Goal: Task Accomplishment & Management: Use online tool/utility

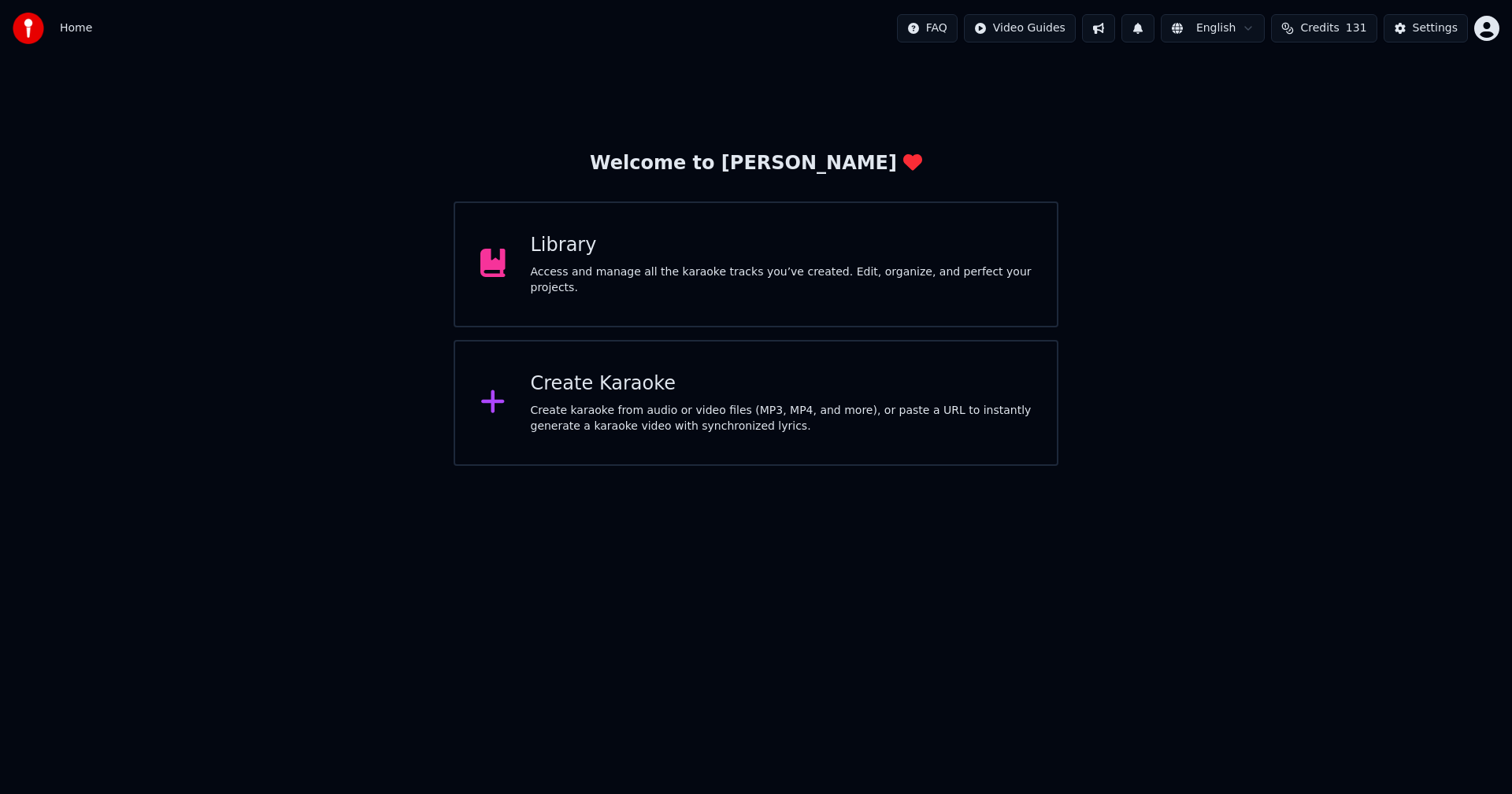
click at [698, 272] on div "Access and manage all the karaoke tracks you’ve created. Edit, organize, and pe…" at bounding box center [782, 280] width 502 height 31
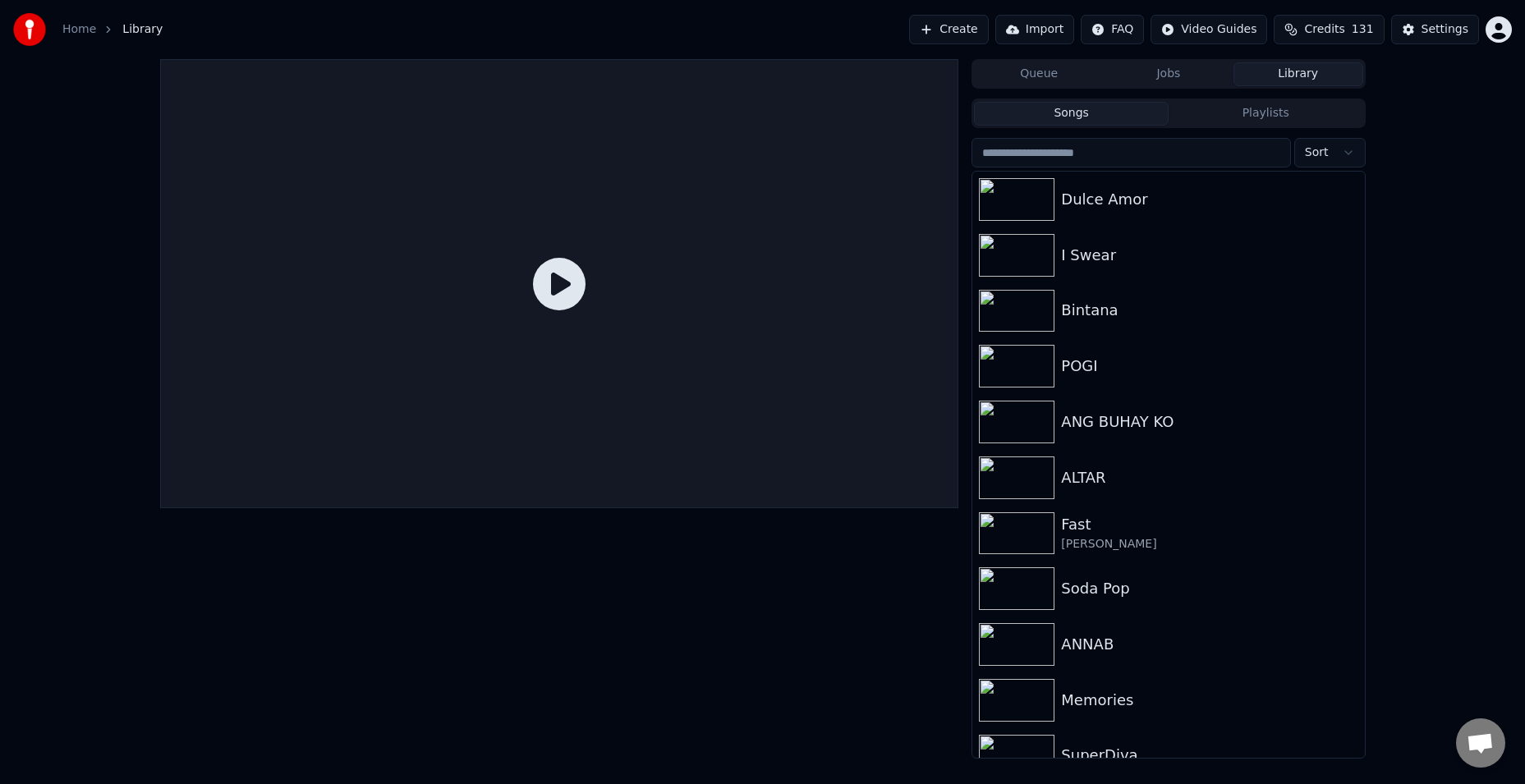
click at [968, 28] on button "Create" at bounding box center [949, 30] width 79 height 30
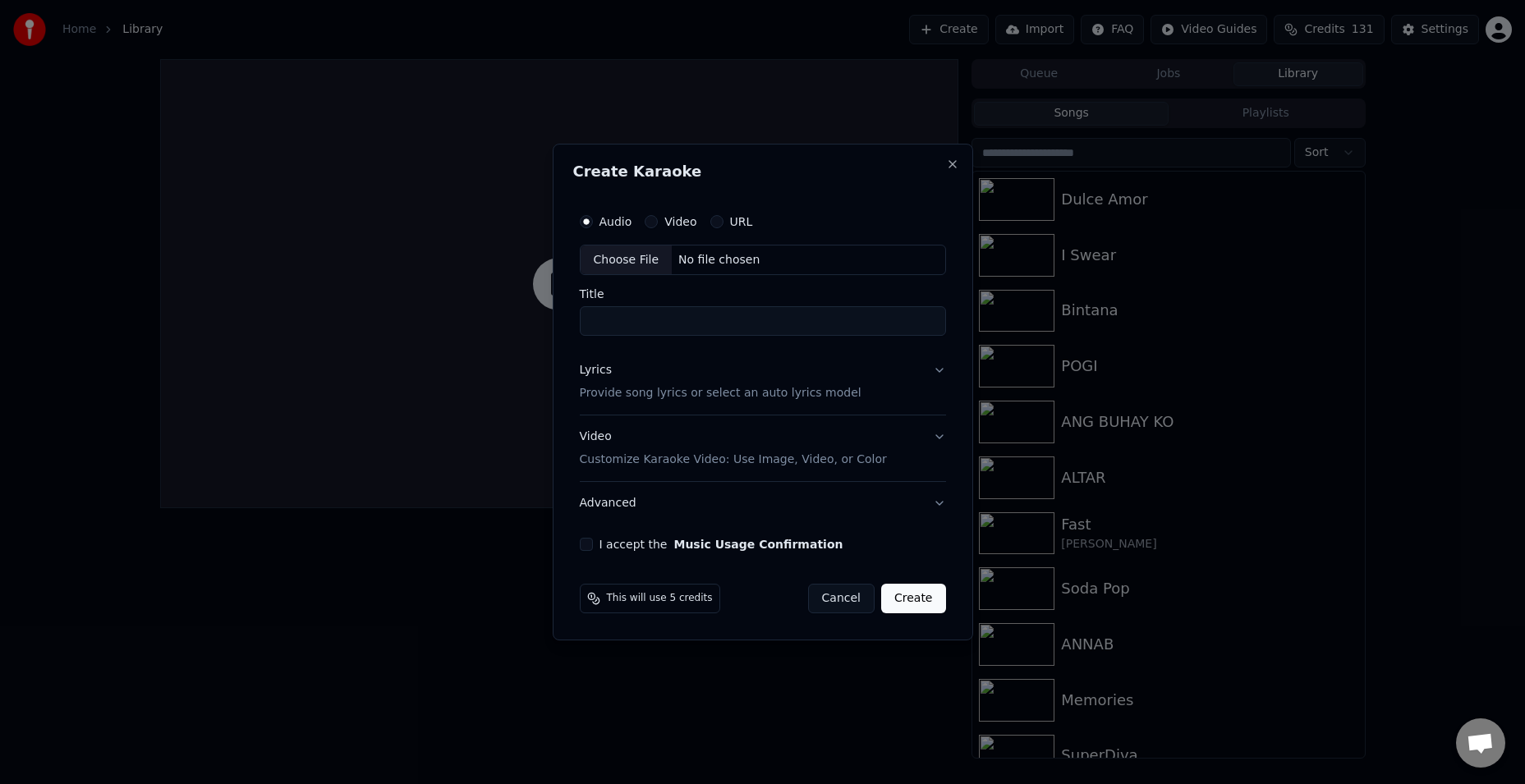
click at [622, 255] on div "Choose File" at bounding box center [626, 261] width 92 height 30
click at [611, 255] on div "Choose File" at bounding box center [626, 261] width 92 height 30
drag, startPoint x: 663, startPoint y: 325, endPoint x: 859, endPoint y: 333, distance: 196.2
click at [859, 333] on input "**********" at bounding box center [763, 322] width 373 height 30
type input "**********"
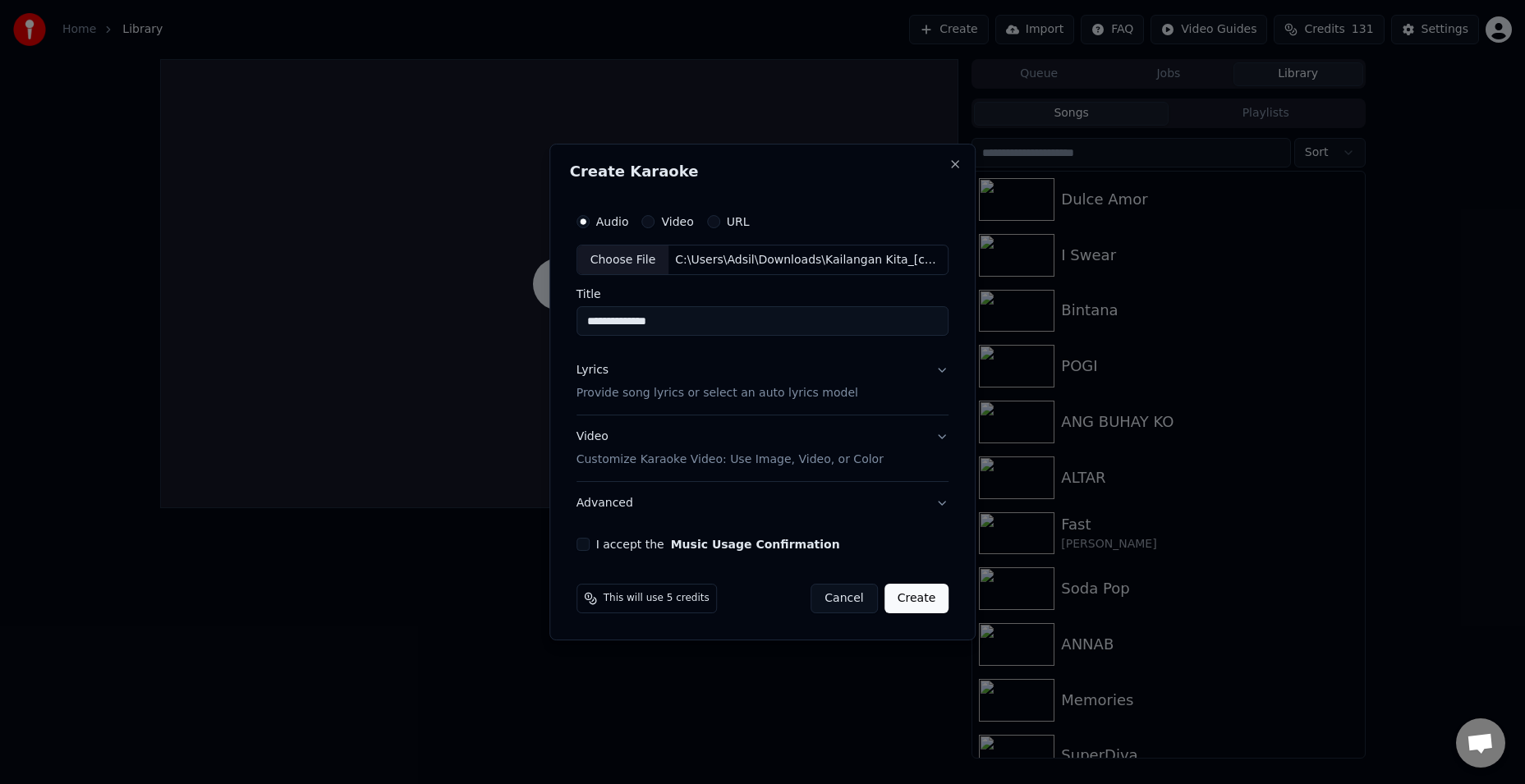
click at [584, 367] on div "Lyrics" at bounding box center [593, 371] width 32 height 17
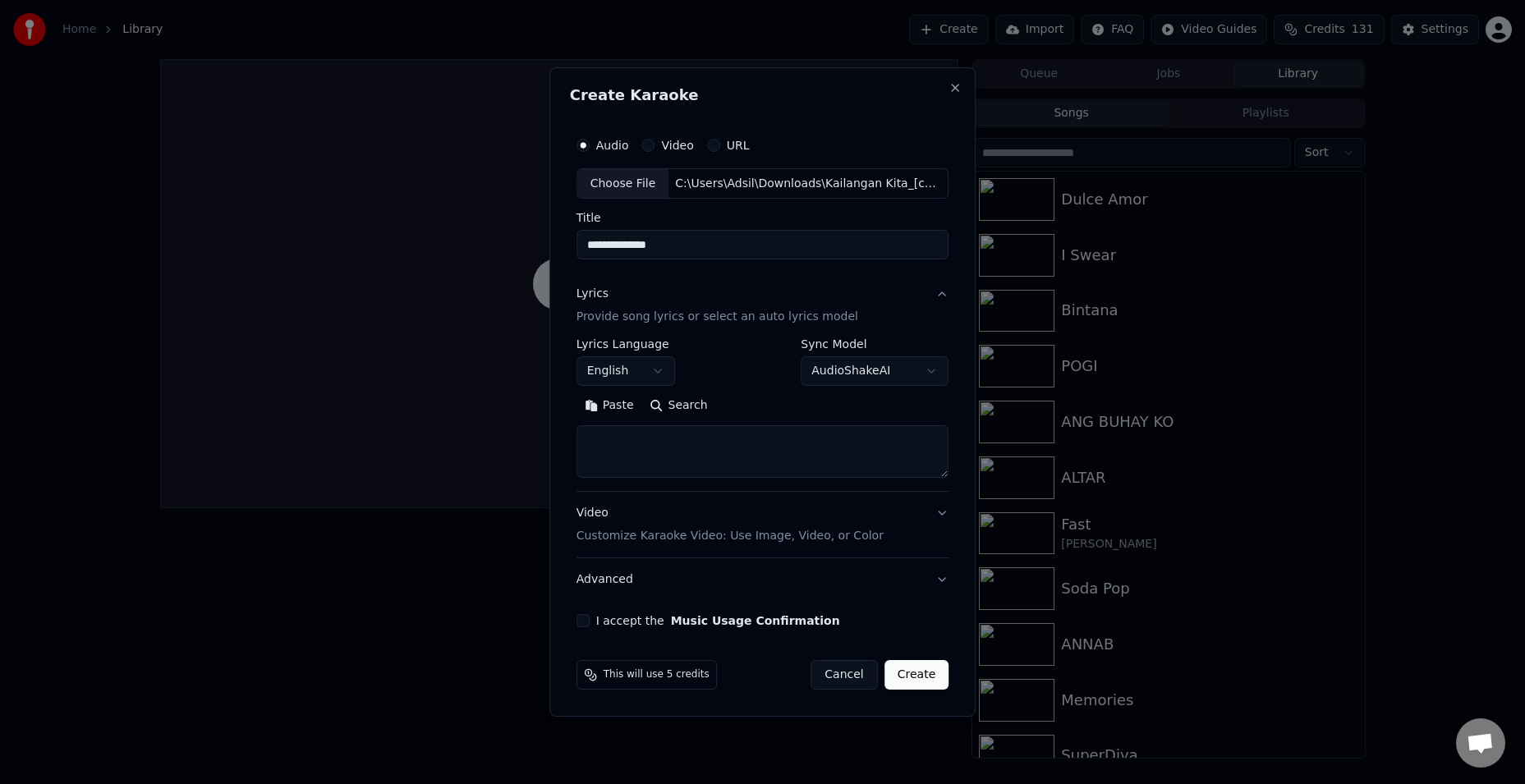
click at [665, 449] on textarea at bounding box center [763, 452] width 373 height 52
paste textarea "**********"
type textarea "**********"
click at [741, 349] on div "**********" at bounding box center [763, 363] width 373 height 48
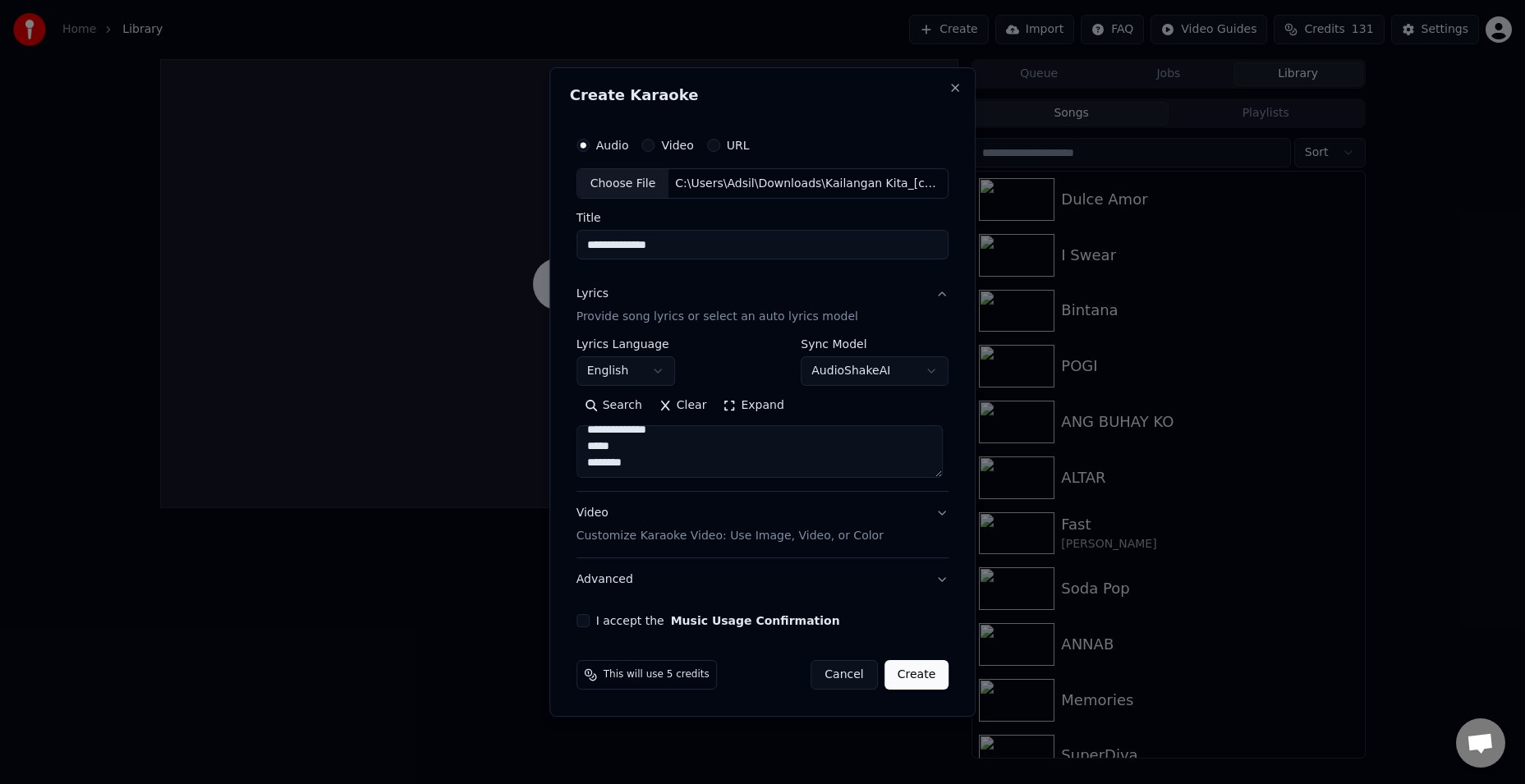
click at [595, 509] on div "Video Customize Karaoke Video: Use Image, Video, or Color" at bounding box center [730, 525] width 308 height 39
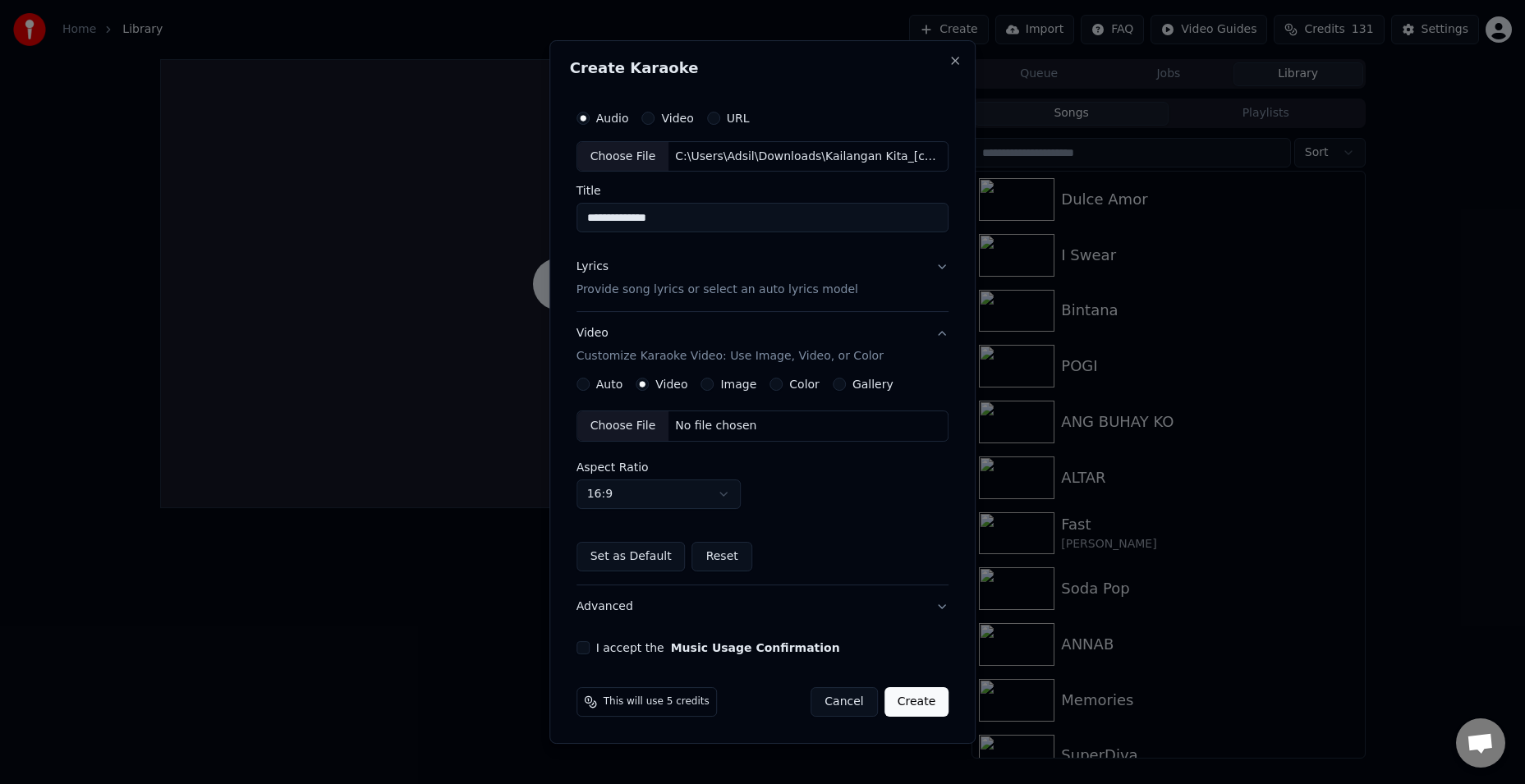
click at [615, 425] on div "Choose File" at bounding box center [624, 426] width 92 height 30
click at [588, 335] on div "Video Customize Karaoke Video: Use Image, Video, or Color" at bounding box center [730, 346] width 308 height 39
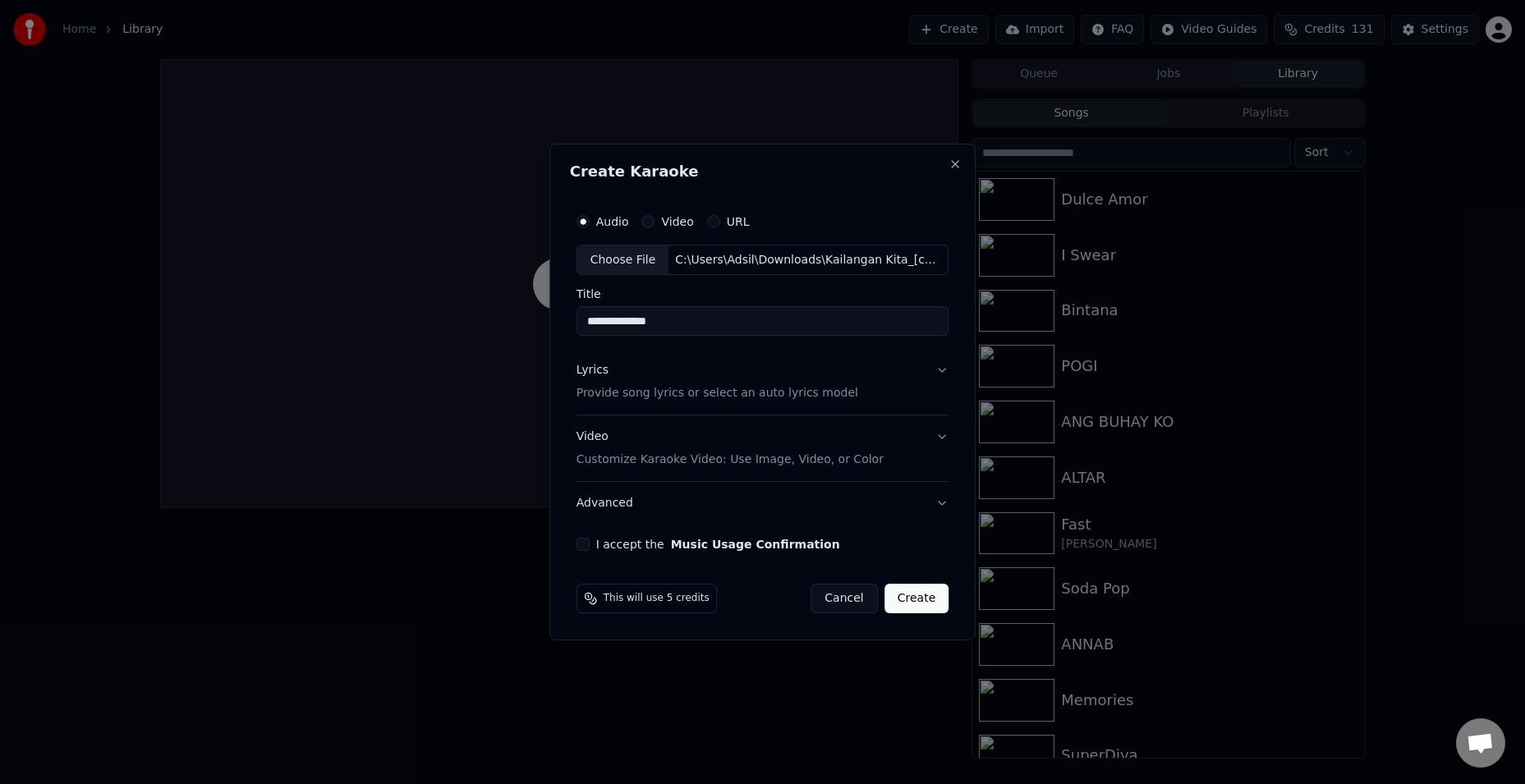
click at [599, 438] on div "Video Customize Karaoke Video: Use Image, Video, or Color" at bounding box center [730, 449] width 308 height 39
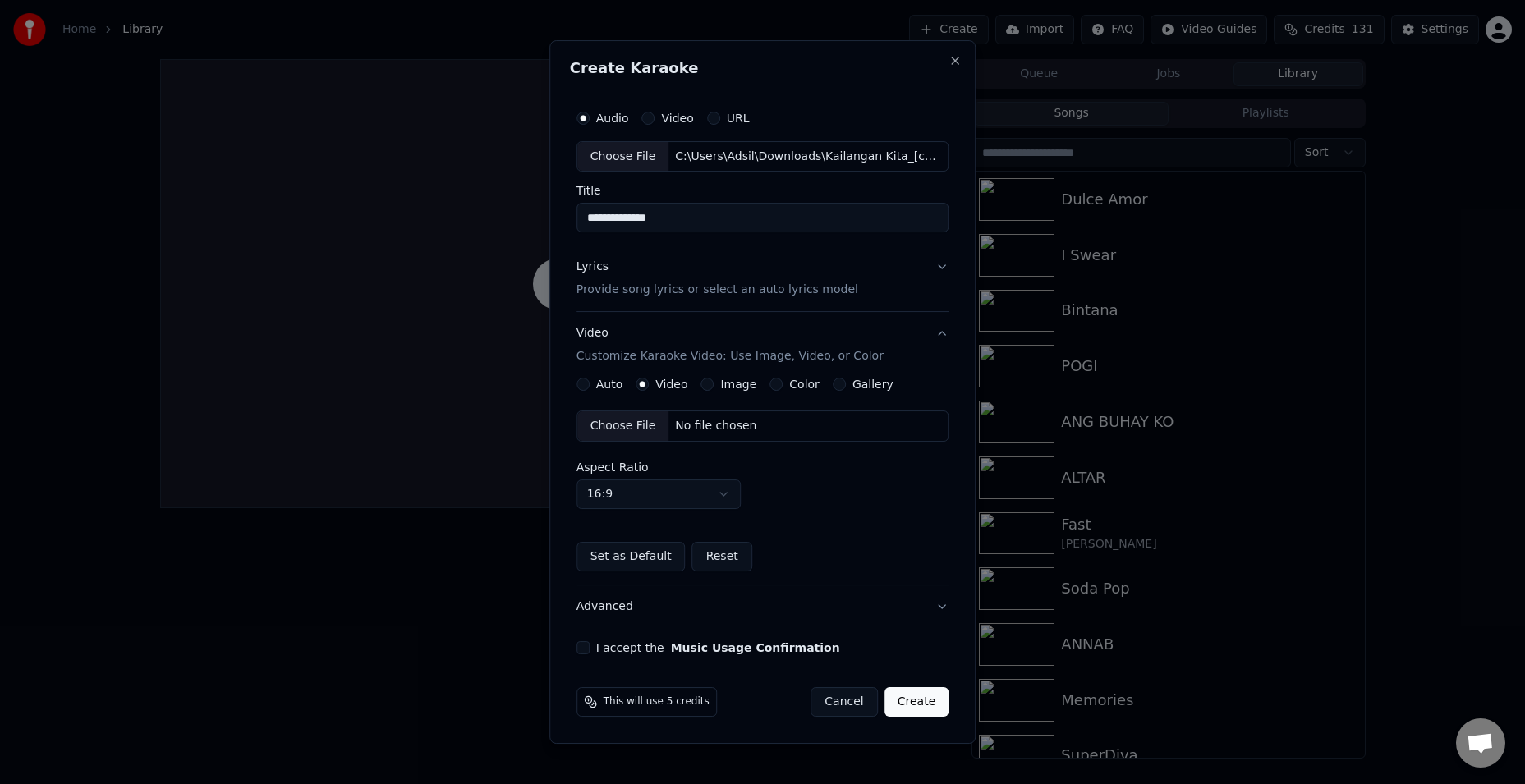
click at [632, 428] on div "Choose File" at bounding box center [624, 426] width 92 height 30
click at [588, 649] on button "I accept the Music Usage Confirmation" at bounding box center [583, 648] width 13 height 13
click at [924, 702] on button "Create" at bounding box center [916, 702] width 65 height 30
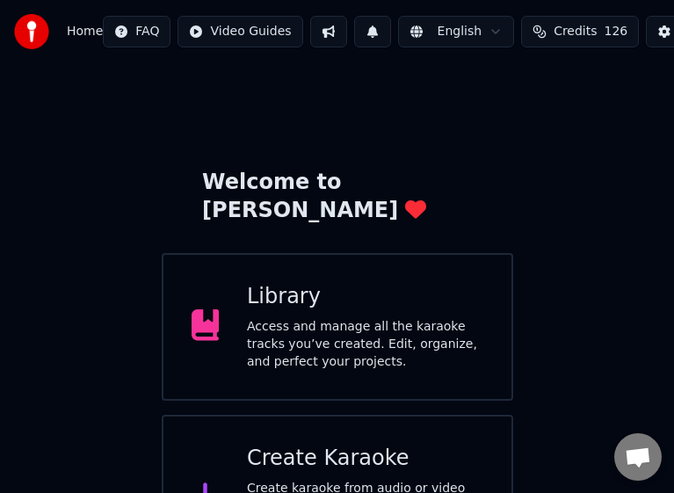
click at [387, 335] on div "Access and manage all the karaoke tracks you’ve created. Edit, organize, and pe…" at bounding box center [365, 344] width 236 height 53
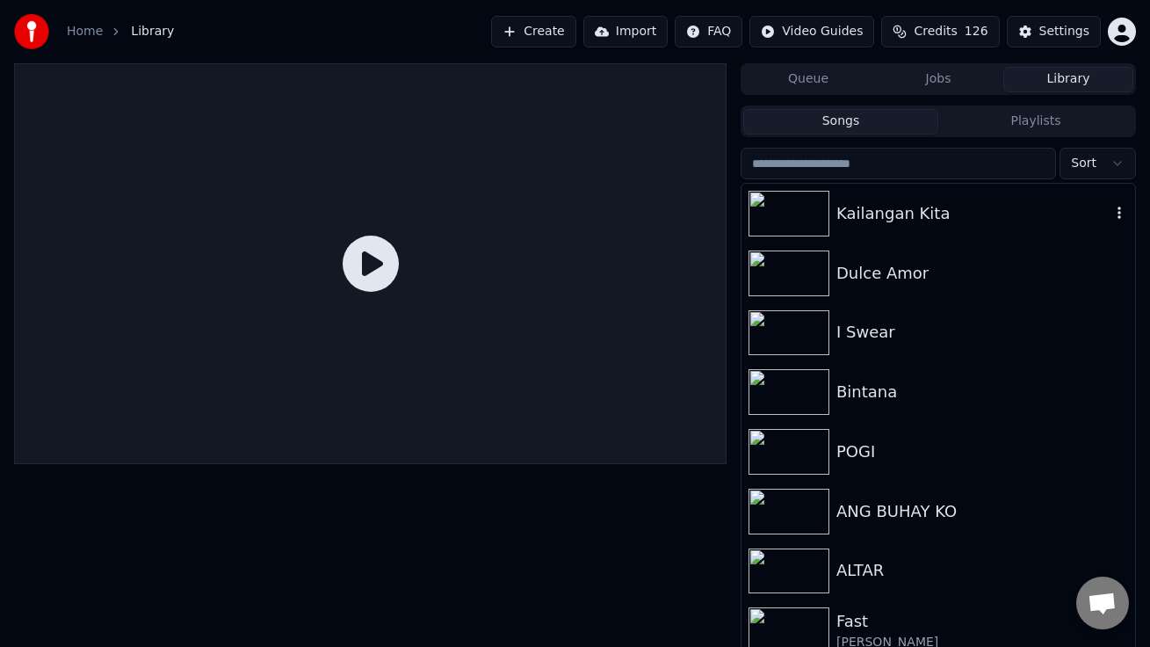
click at [961, 210] on div "Kailangan Kita" at bounding box center [973, 213] width 274 height 25
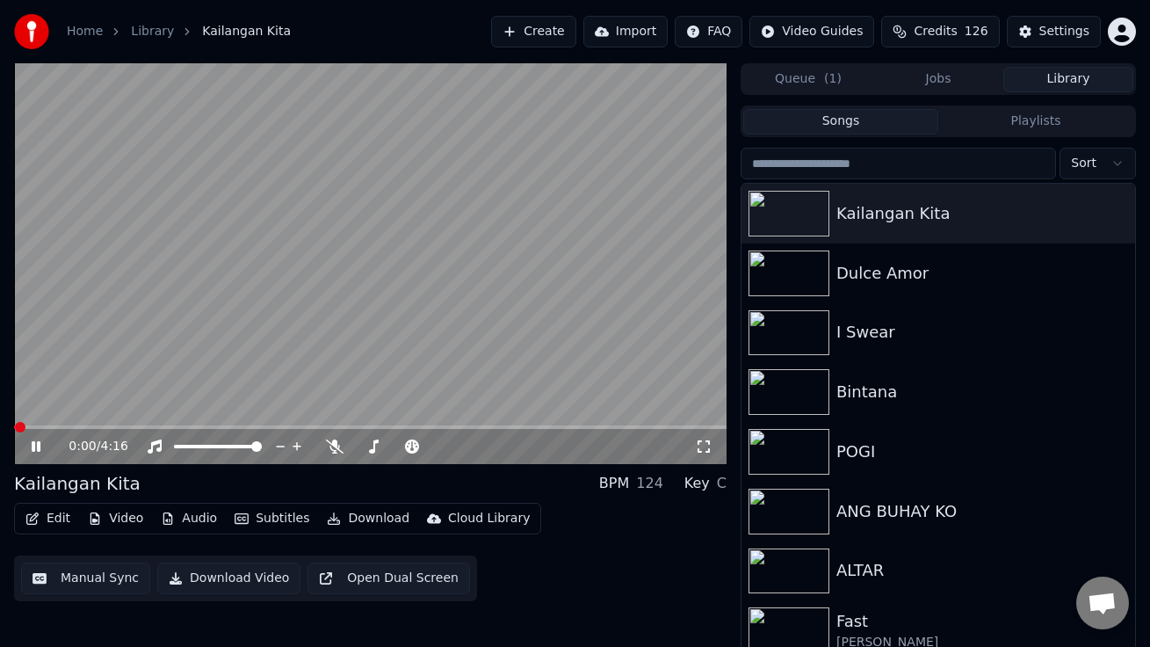
click at [193, 511] on button "Audio" at bounding box center [189, 518] width 70 height 25
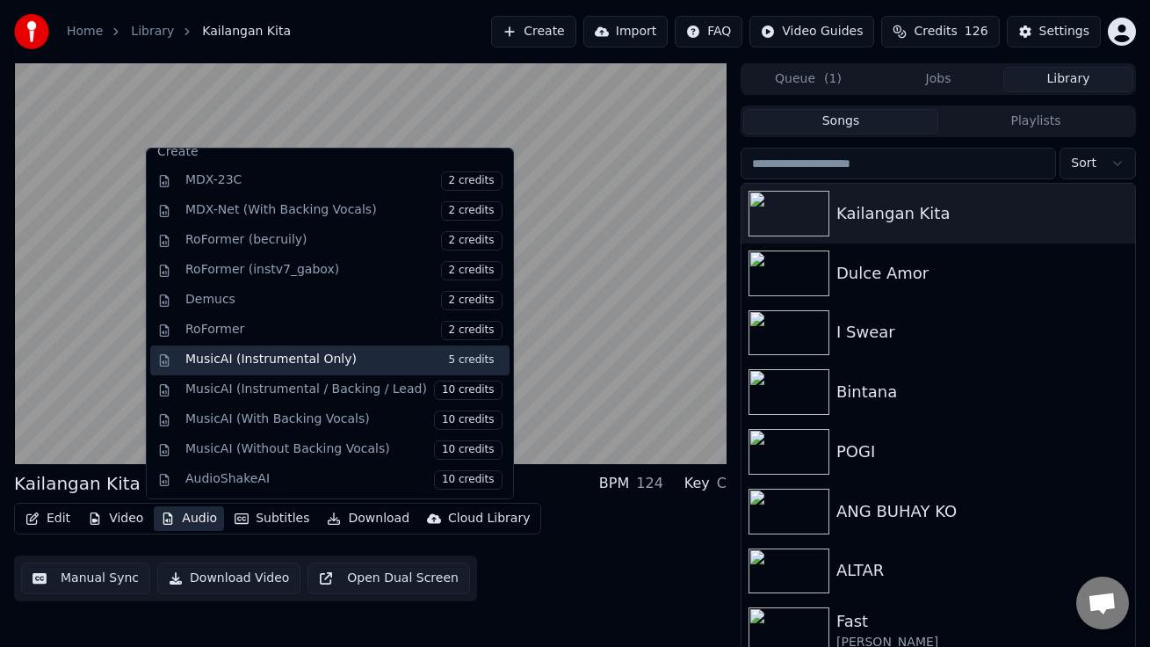
scroll to position [90, 0]
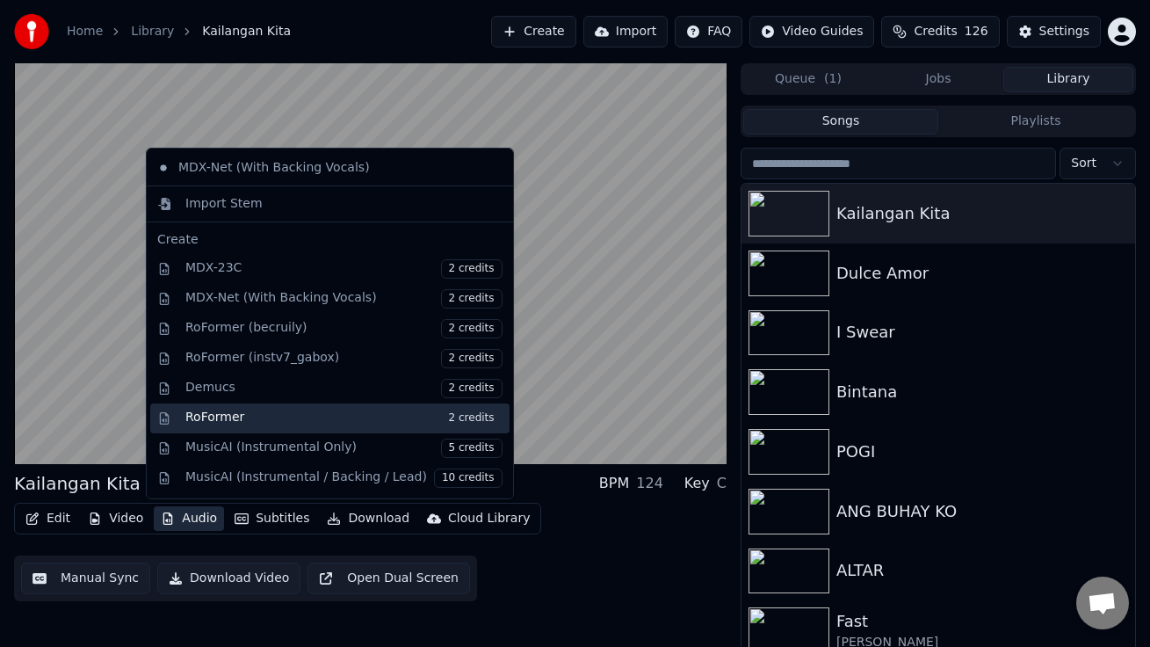
click at [269, 416] on div "RoFormer 2 credits" at bounding box center [343, 418] width 317 height 19
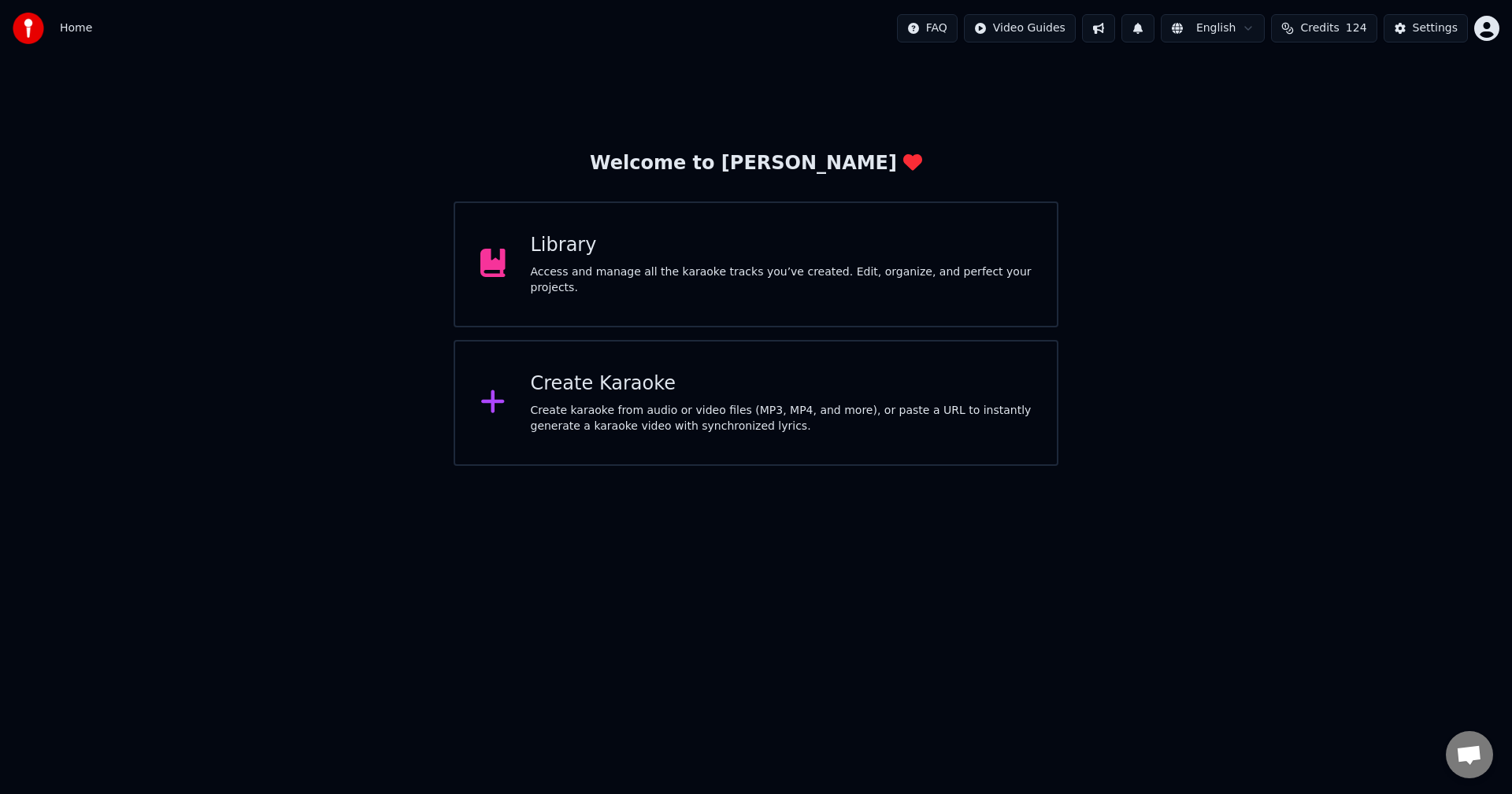
click at [678, 408] on div "Create karaoke from audio or video files (MP3, MP4, and more), or paste a URL t…" at bounding box center [782, 419] width 502 height 31
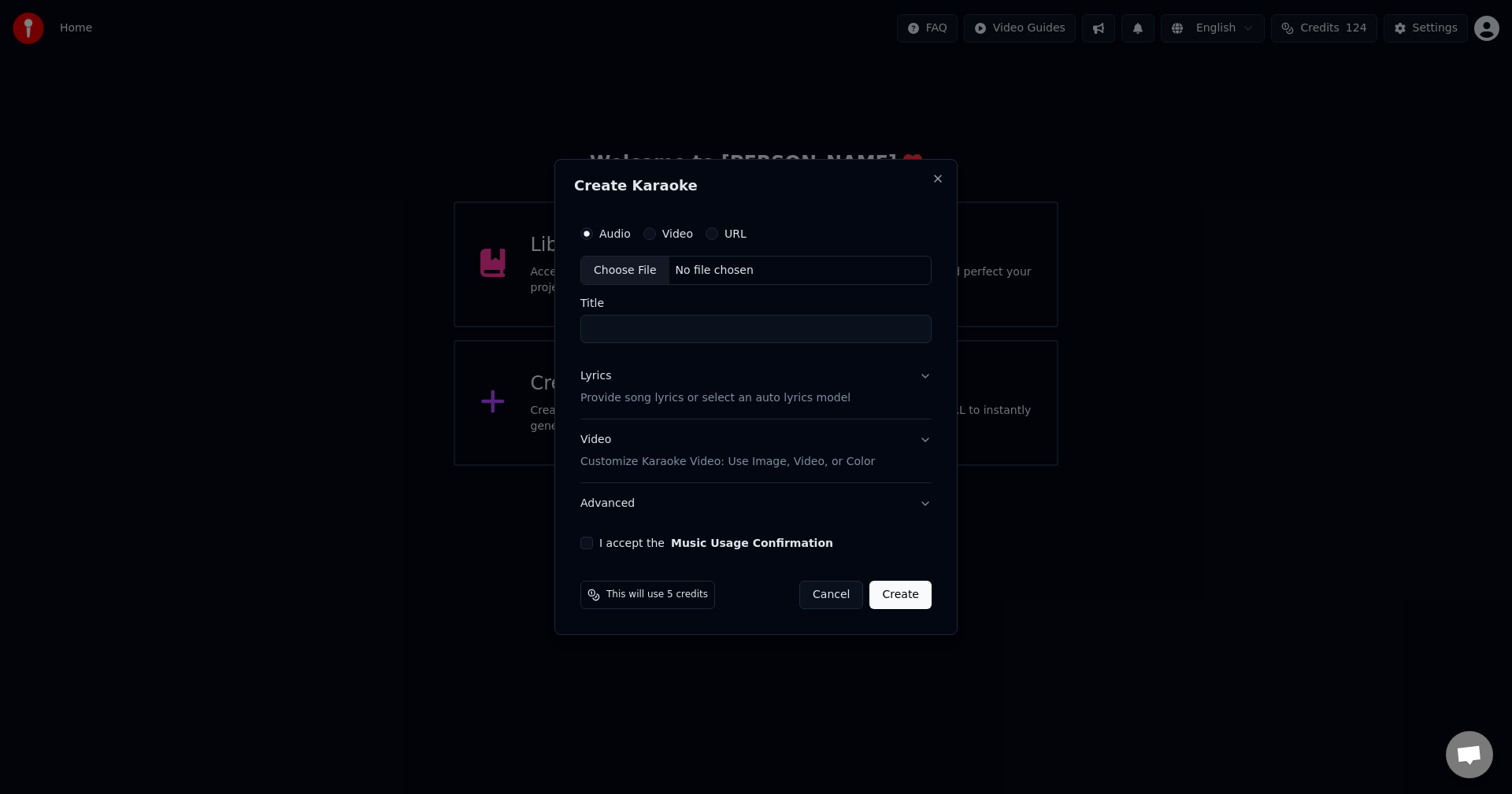
click at [615, 269] on div "Choose File" at bounding box center [625, 271] width 88 height 29
click at [602, 274] on div "Choose File" at bounding box center [625, 271] width 88 height 29
drag, startPoint x: 661, startPoint y: 332, endPoint x: 826, endPoint y: 330, distance: 165.0
click at [826, 330] on input "**********" at bounding box center [756, 330] width 351 height 29
type input "**********"
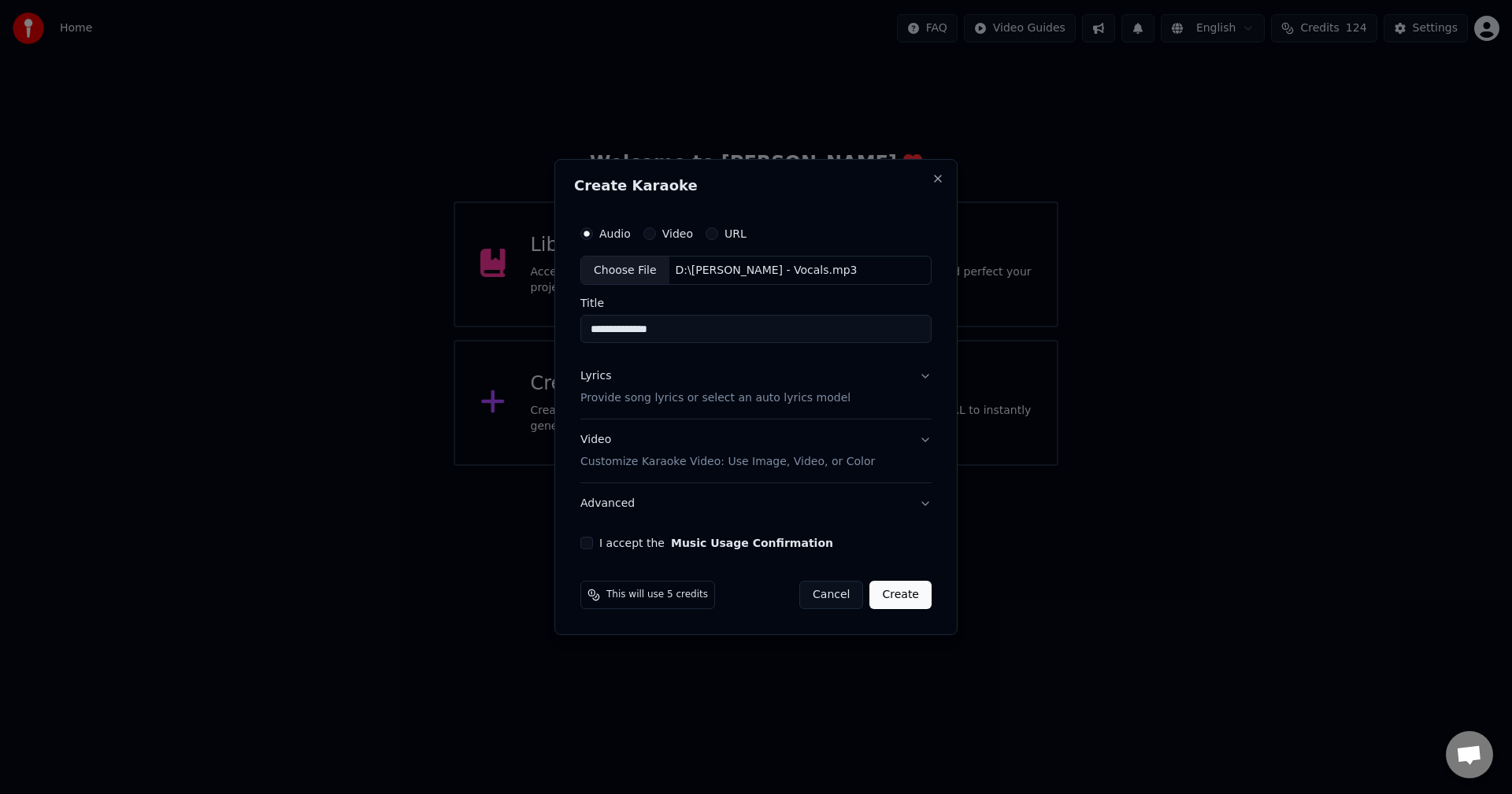
click at [597, 378] on div "Lyrics" at bounding box center [595, 377] width 30 height 16
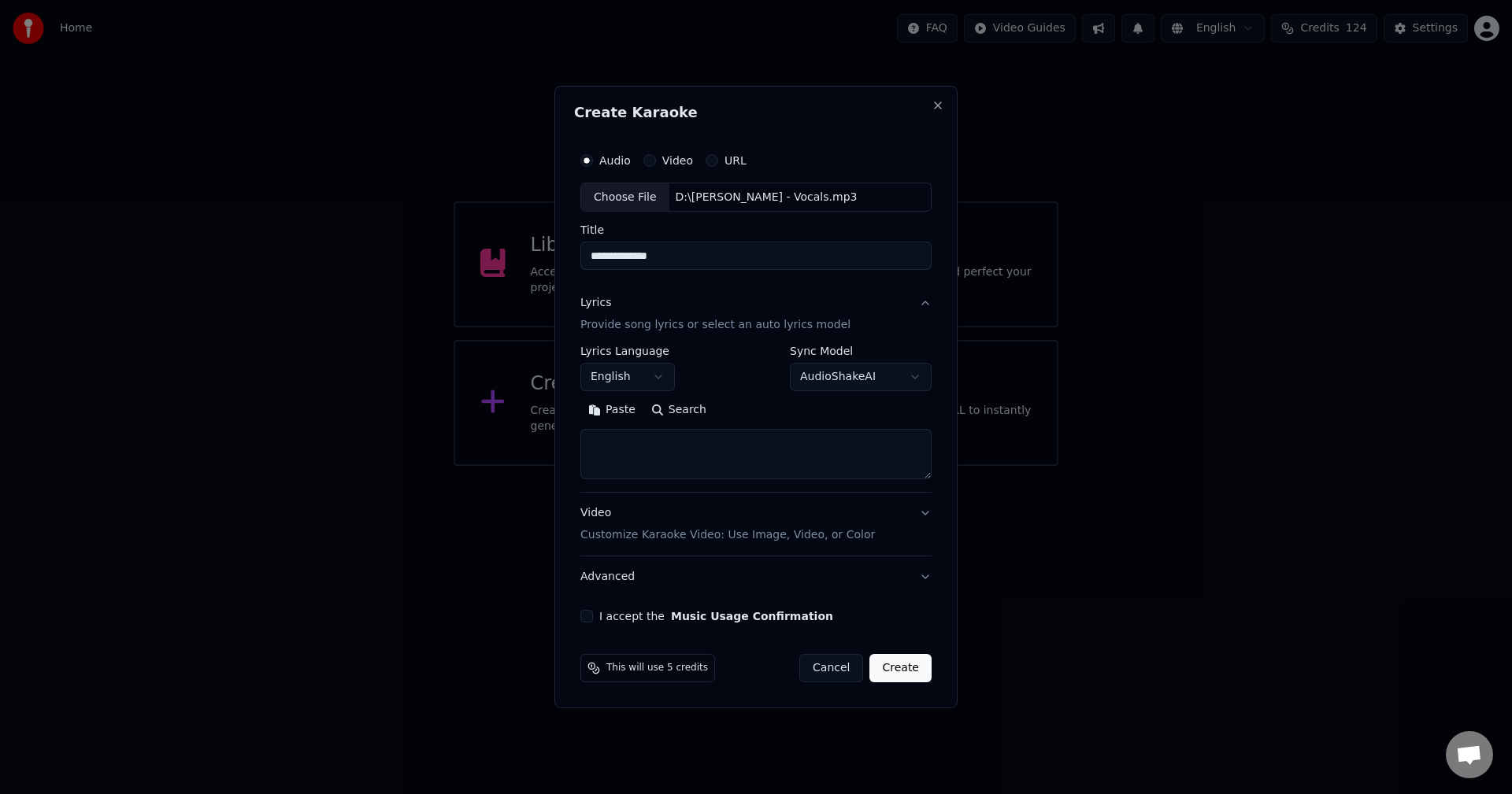
click at [620, 475] on textarea at bounding box center [756, 455] width 351 height 50
paste textarea "**********"
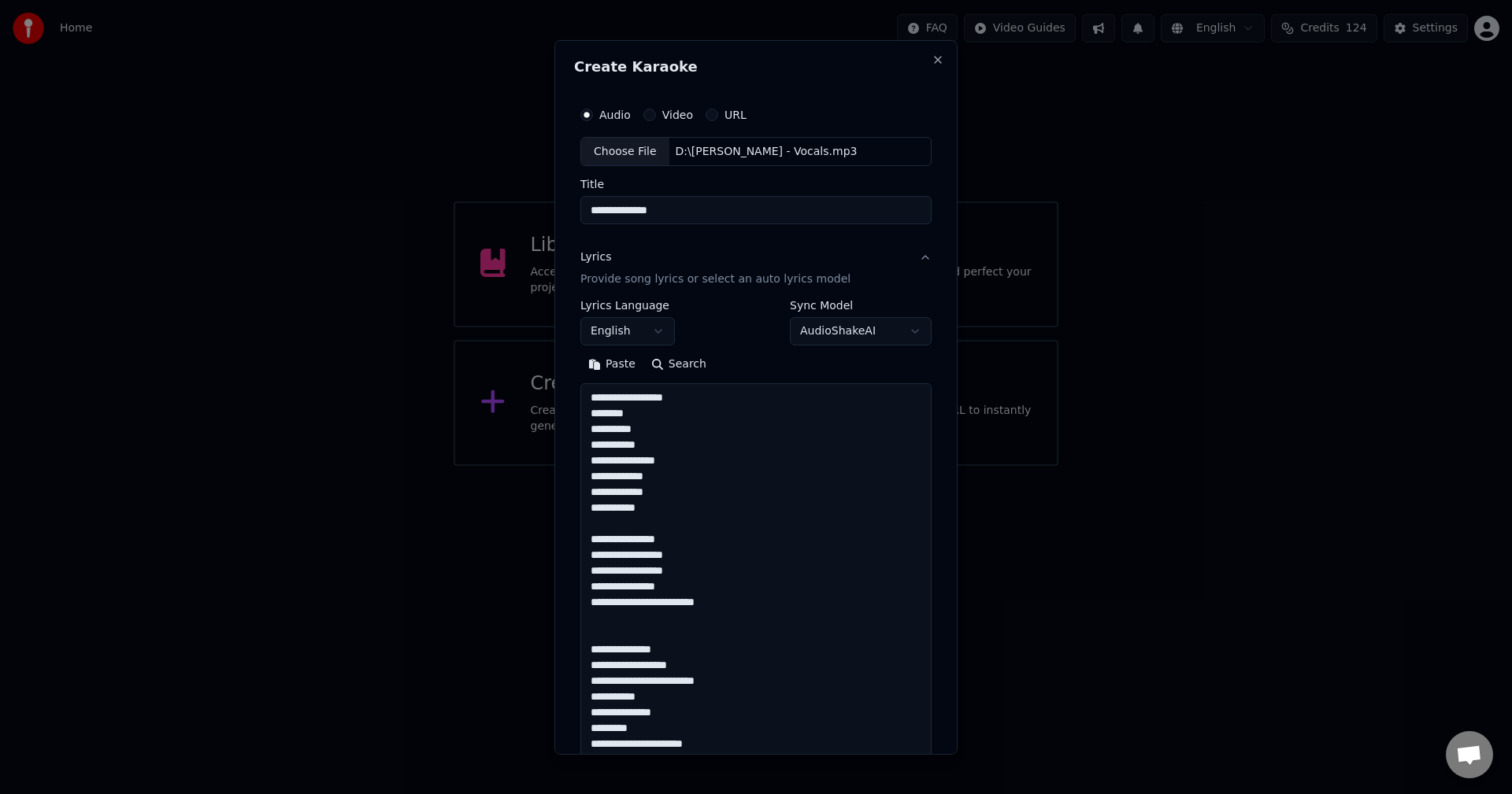
scroll to position [854, 0]
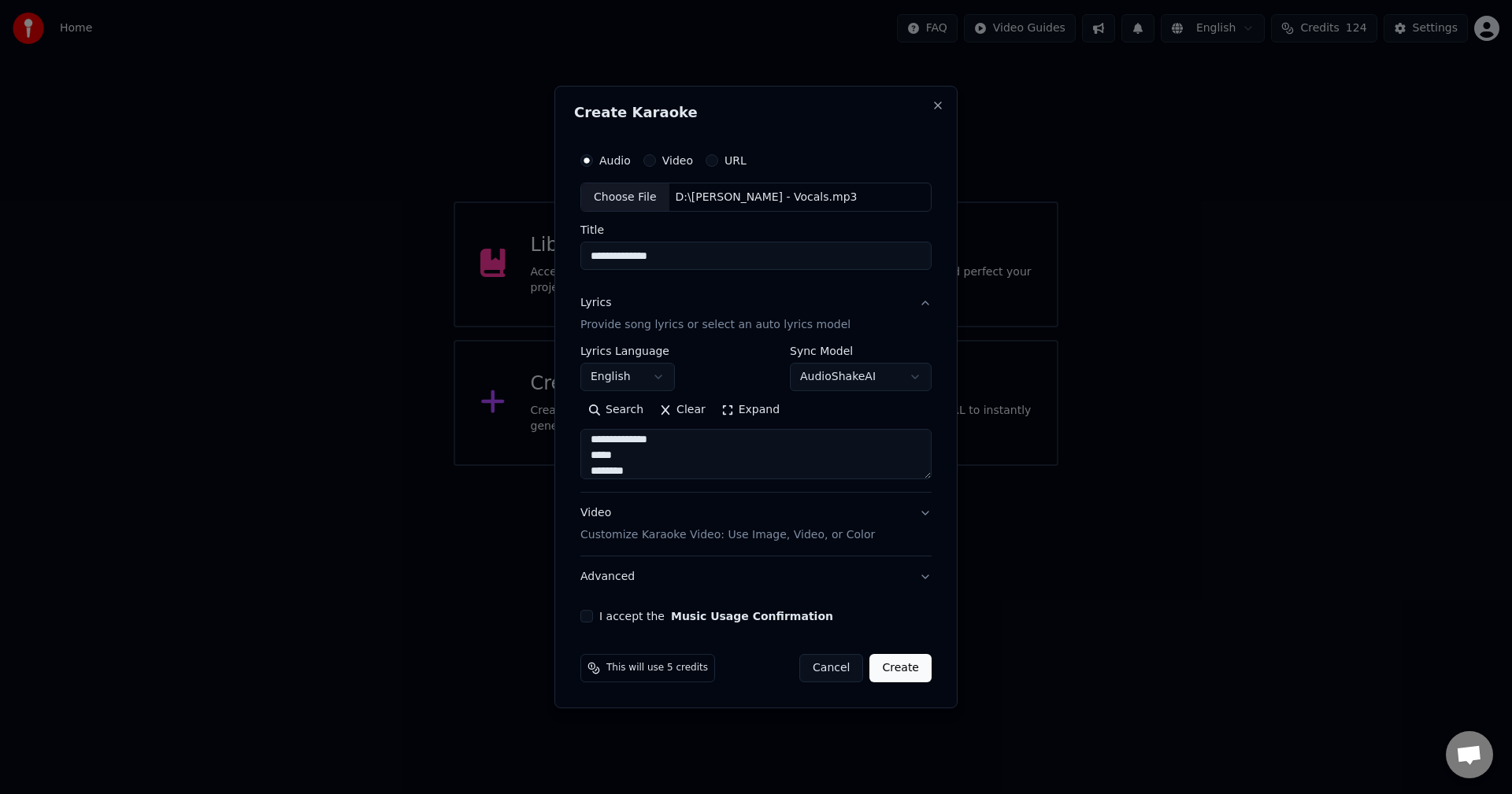
type textarea "**********"
click at [944, 533] on div "**********" at bounding box center [756, 398] width 403 height 624
click at [608, 515] on div "Video Customize Karaoke Video: Use Image, Video, or Color" at bounding box center [727, 525] width 295 height 38
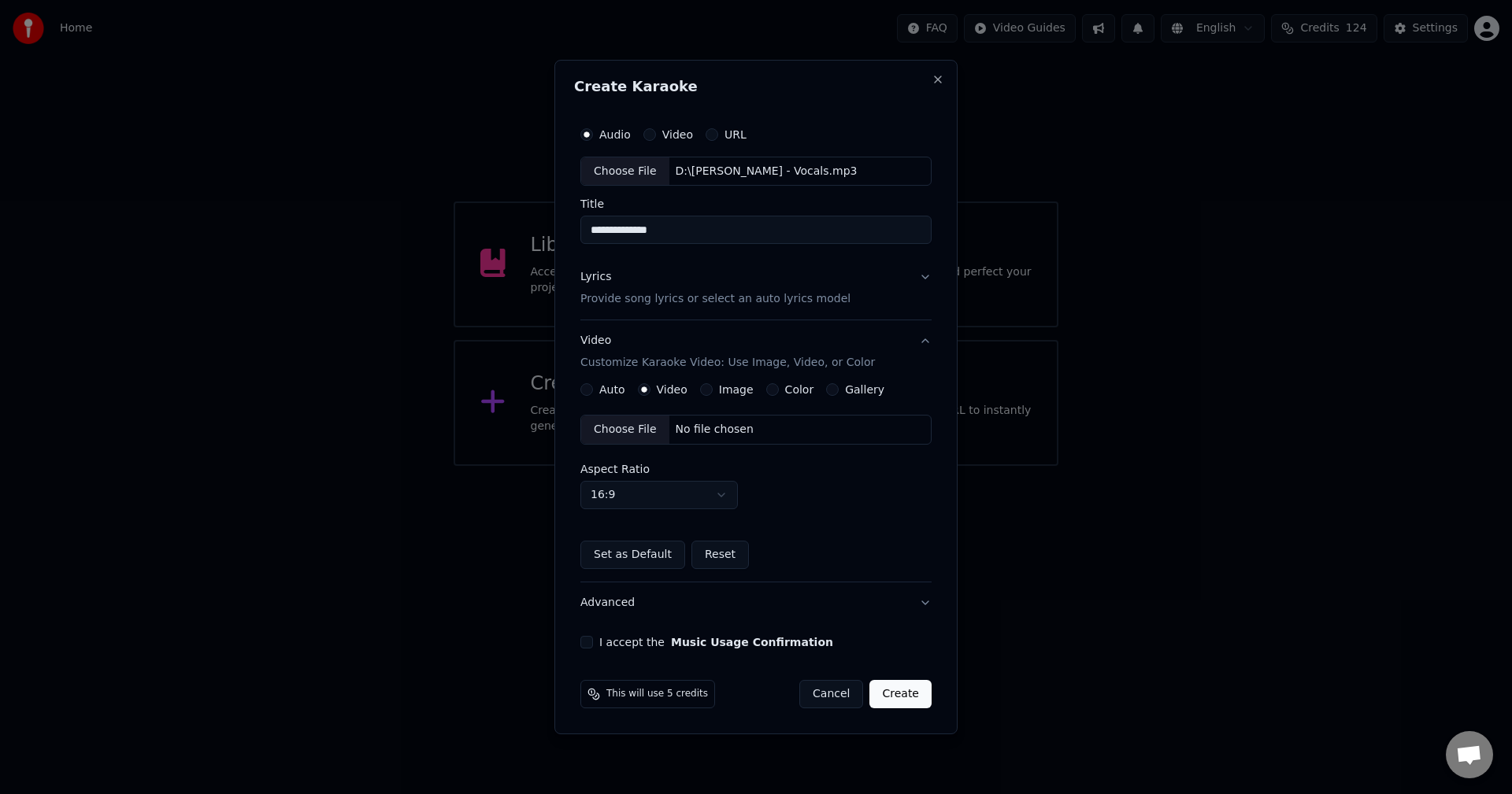
click at [602, 426] on div "Choose File" at bounding box center [625, 430] width 88 height 29
click at [924, 273] on button "Lyrics Provide song lyrics or select an auto lyrics model" at bounding box center [756, 289] width 351 height 63
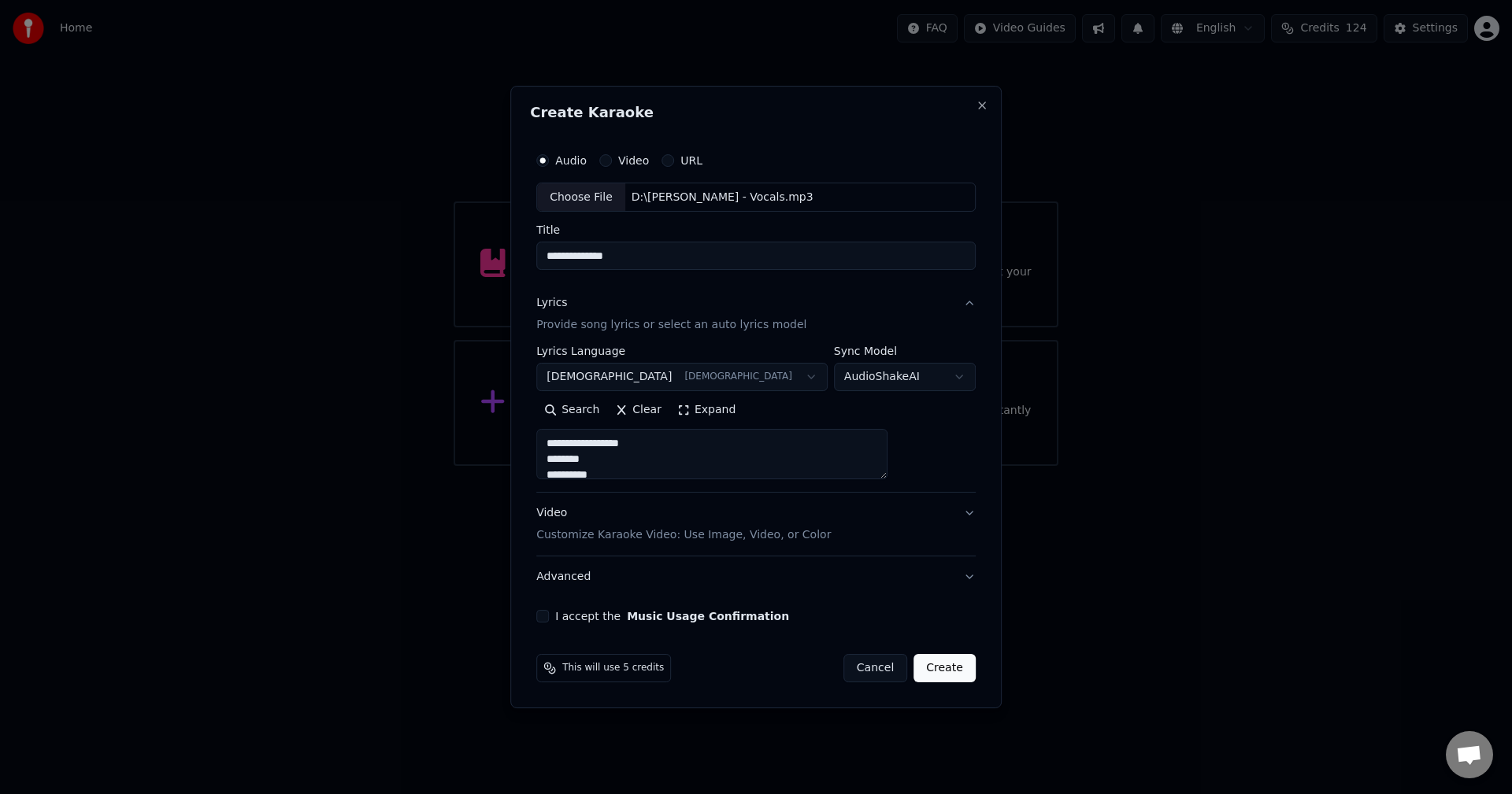
click at [917, 377] on body "**********" at bounding box center [756, 233] width 1512 height 466
click at [911, 379] on body "**********" at bounding box center [756, 233] width 1512 height 466
click at [913, 375] on body "**********" at bounding box center [756, 233] width 1512 height 466
click at [911, 375] on body "**********" at bounding box center [756, 233] width 1512 height 466
select select "**********"
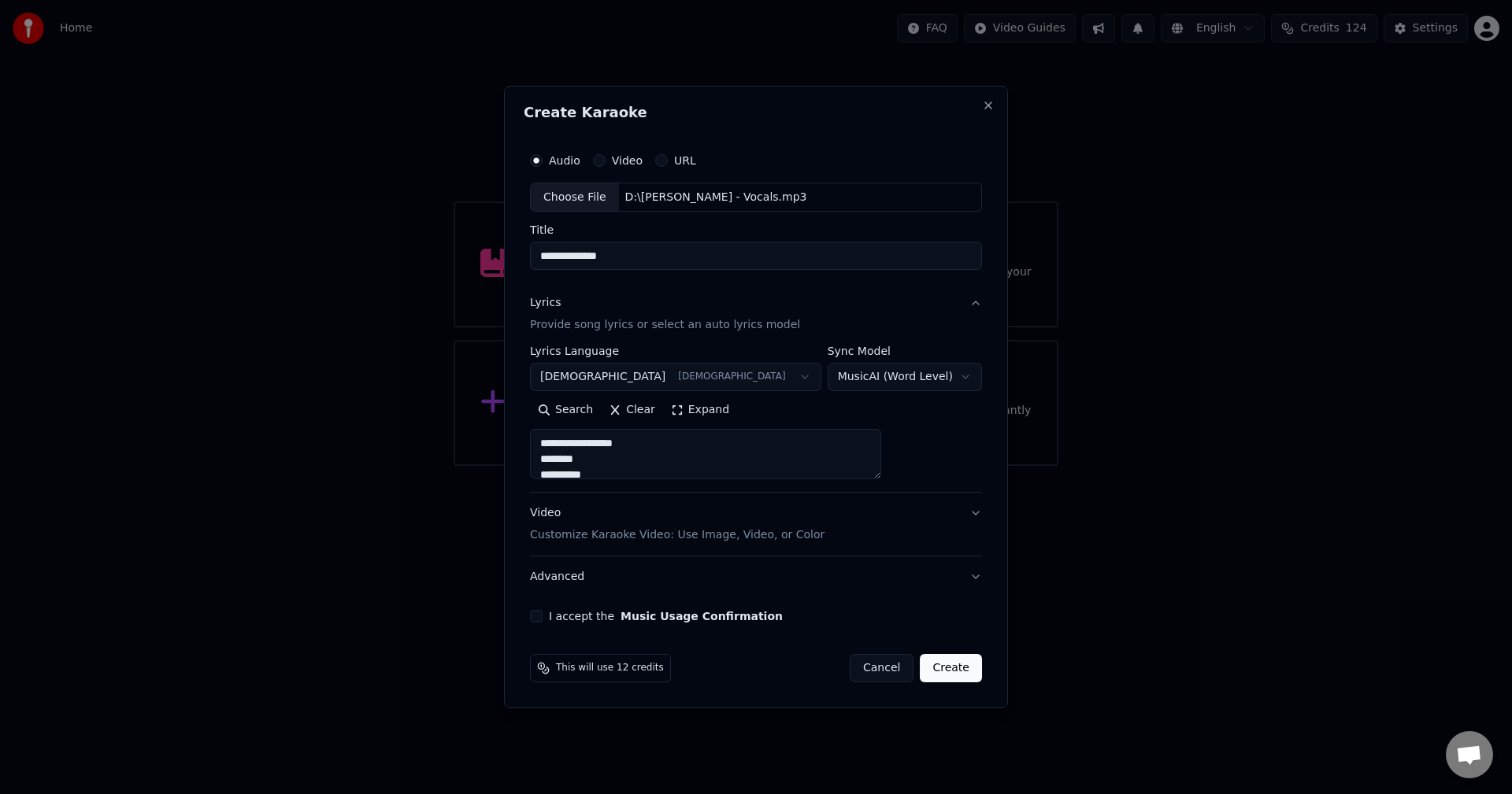
click at [542, 618] on button "I accept the Music Usage Confirmation" at bounding box center [536, 617] width 13 height 13
click at [595, 510] on div "Video Customize Karaoke Video: Use Image, Video, or Color" at bounding box center [677, 525] width 295 height 38
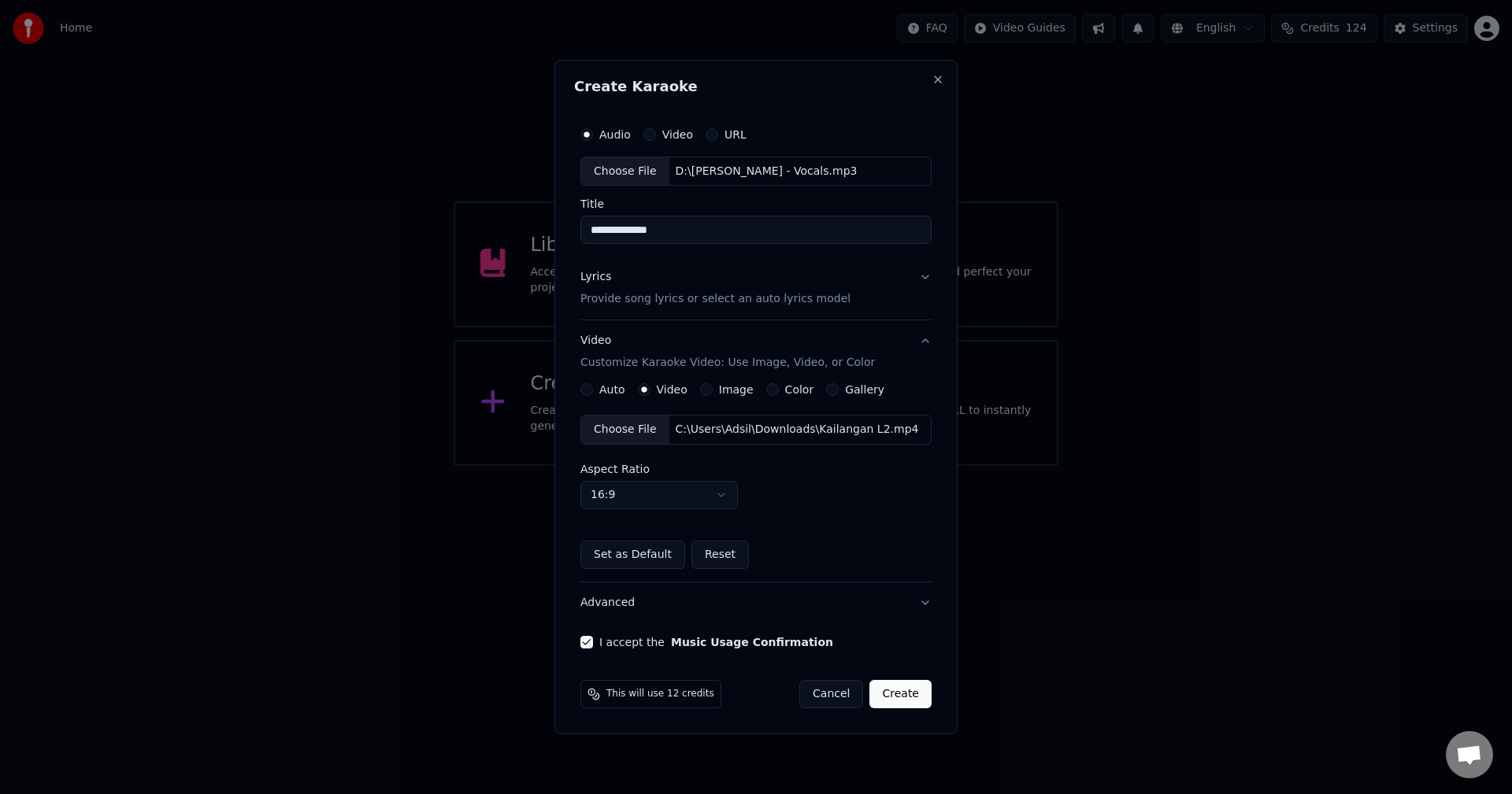
click at [874, 632] on div "**********" at bounding box center [756, 384] width 364 height 543
click at [920, 692] on button "Create" at bounding box center [900, 695] width 62 height 29
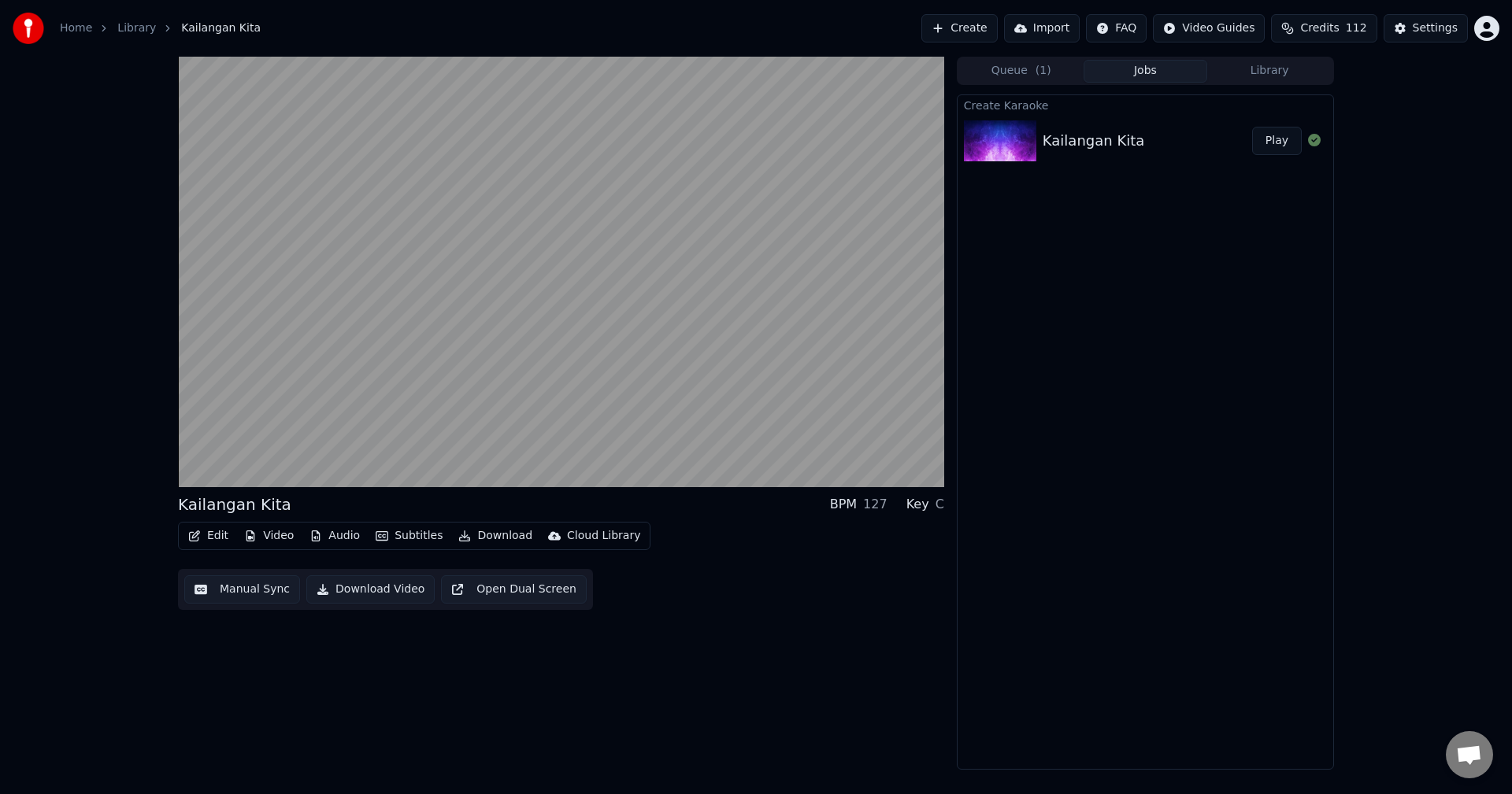
click at [694, 626] on div "Kailangan Kita BPM 127 Key C Edit Video Audio Subtitles Download Cloud Library …" at bounding box center [561, 413] width 766 height 713
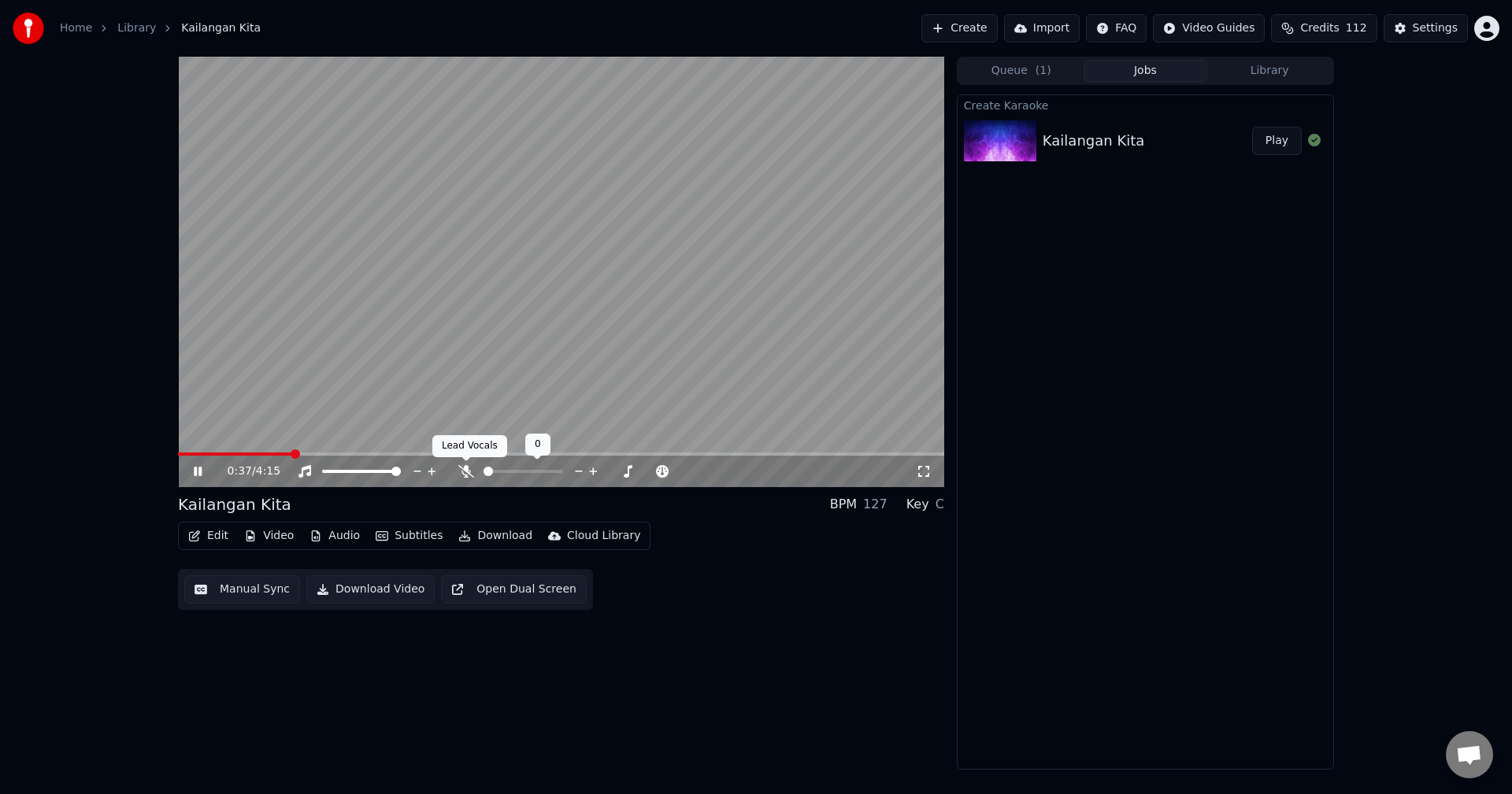
click at [471, 470] on icon at bounding box center [466, 471] width 16 height 13
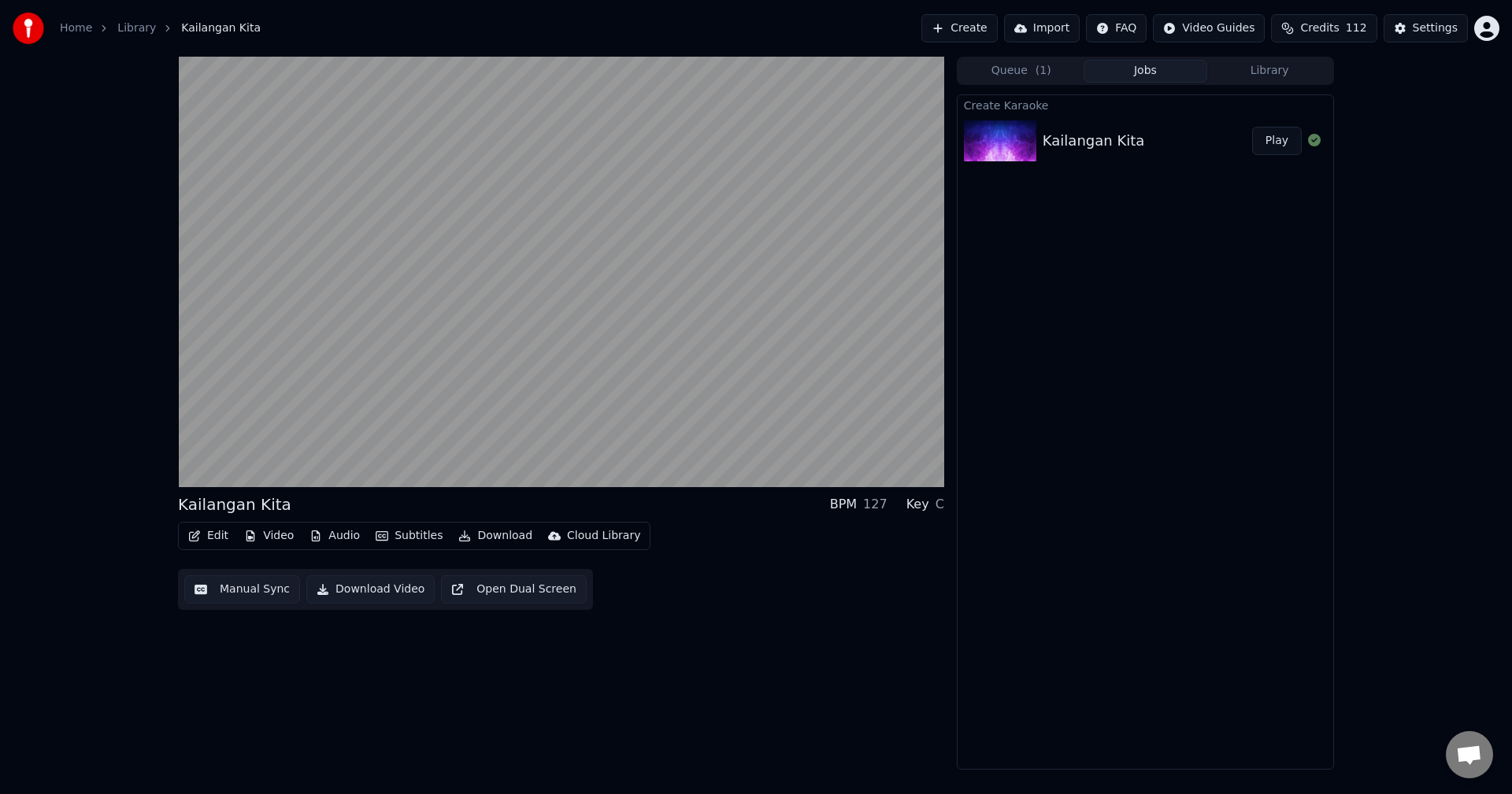
click at [272, 532] on button "Video" at bounding box center [268, 536] width 62 height 22
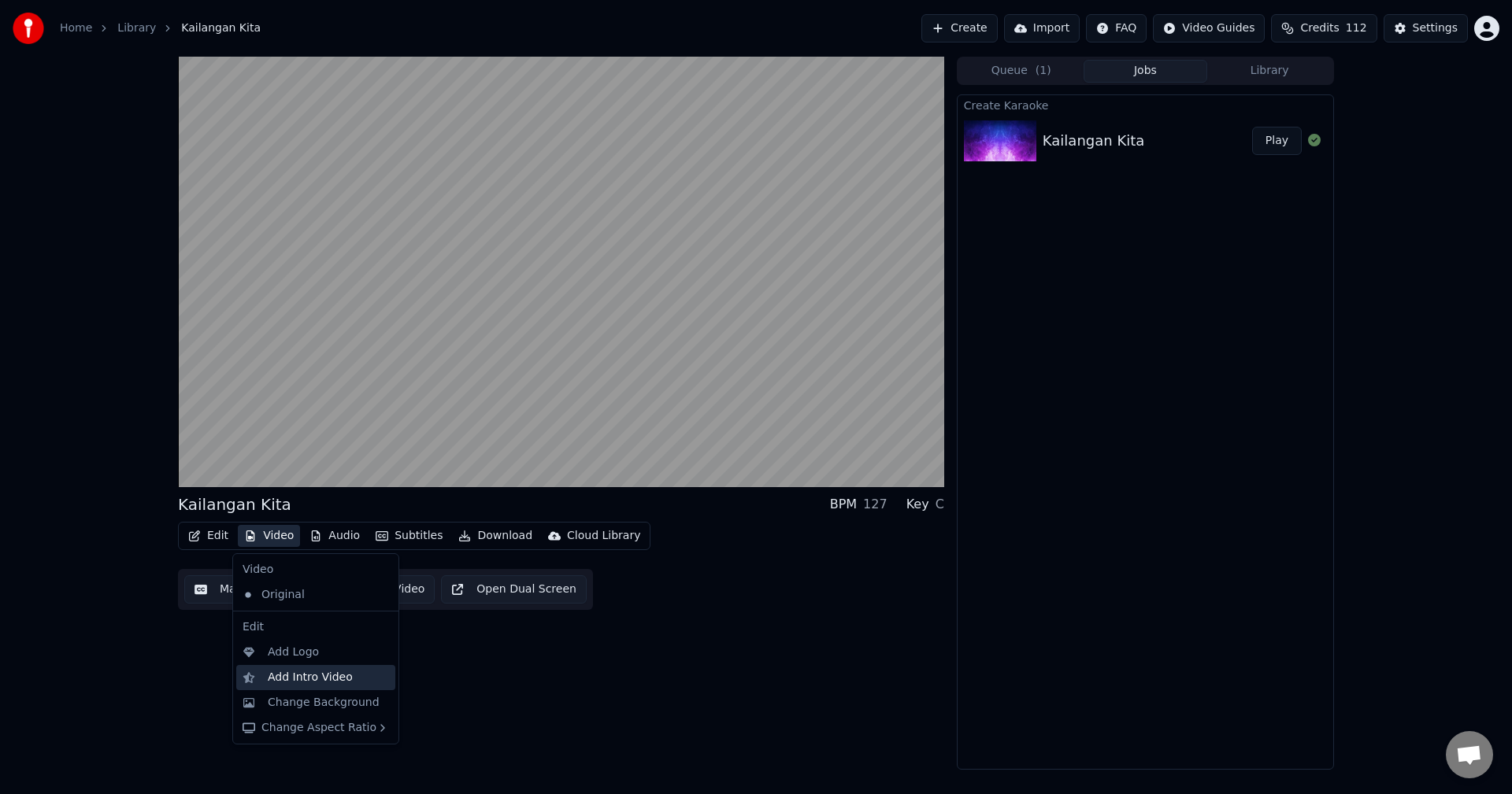
click at [277, 674] on div "Add Intro Video" at bounding box center [310, 678] width 85 height 16
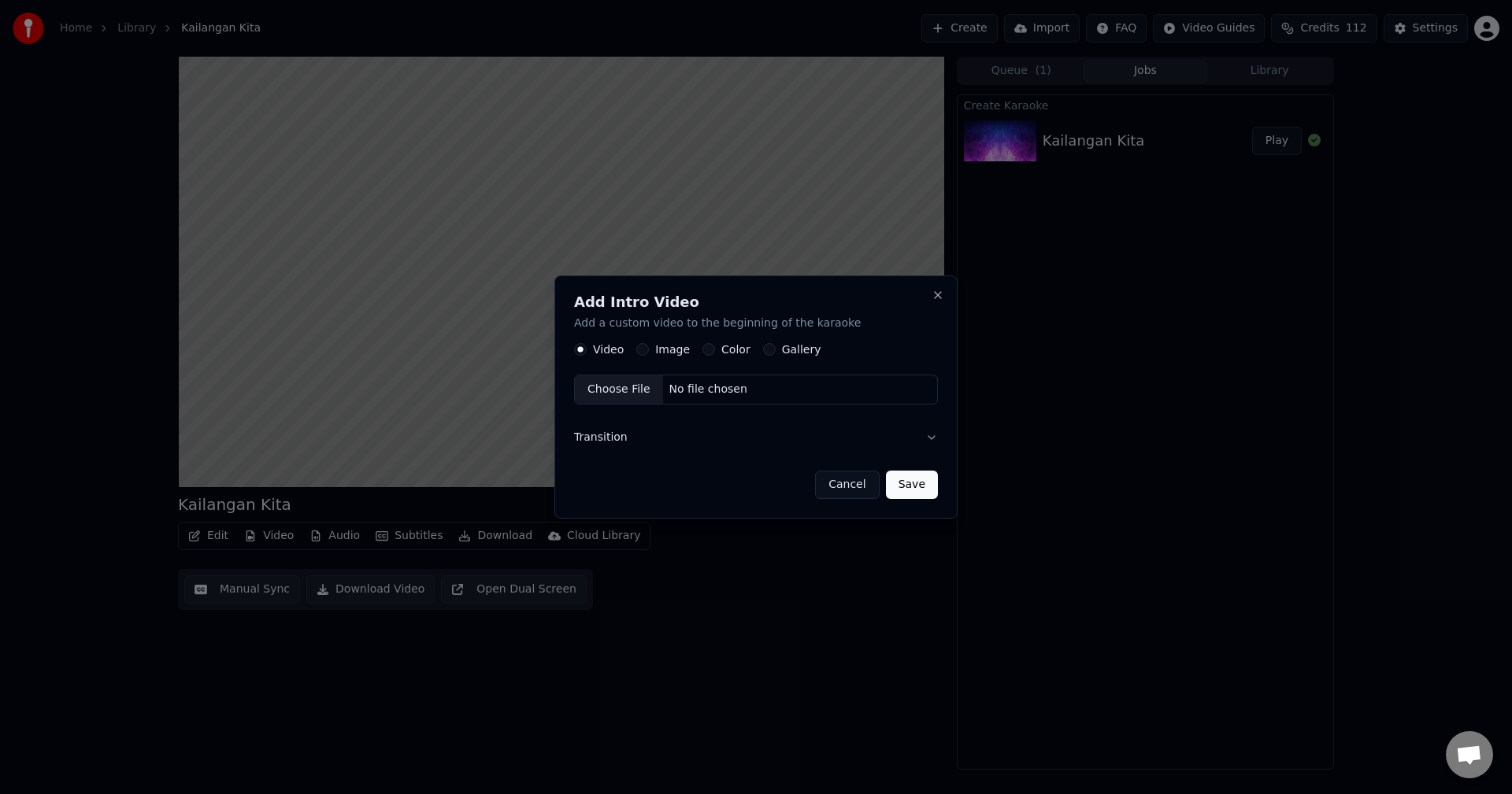
click at [655, 347] on label "Image" at bounding box center [672, 350] width 35 height 11
click at [649, 347] on button "Image" at bounding box center [643, 350] width 13 height 13
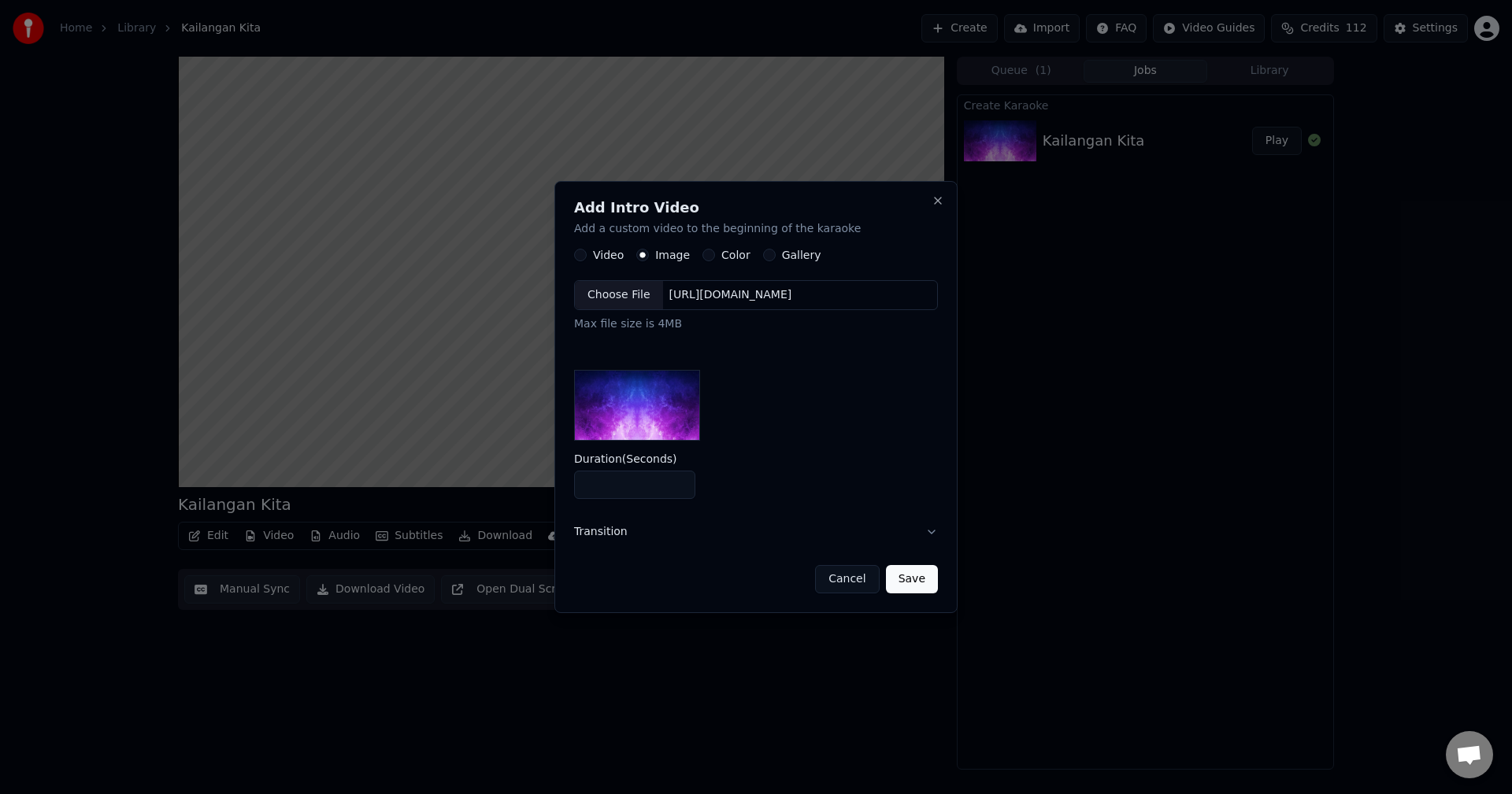
click at [608, 295] on div "Choose File" at bounding box center [618, 297] width 88 height 29
click at [932, 583] on button "Save" at bounding box center [912, 580] width 52 height 29
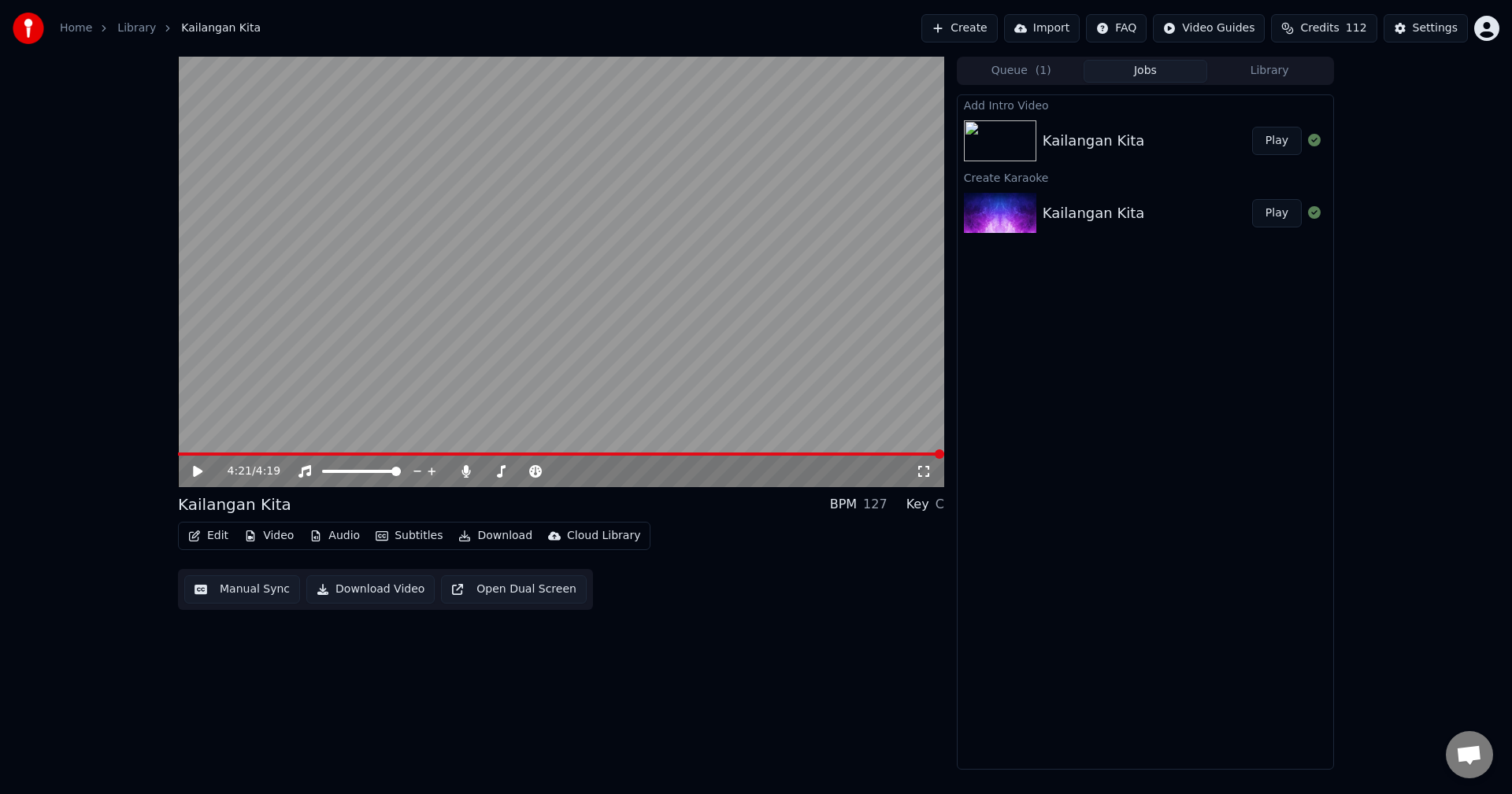
click at [1266, 147] on button "Play" at bounding box center [1276, 141] width 49 height 29
click at [354, 587] on button "Download Video" at bounding box center [370, 590] width 128 height 29
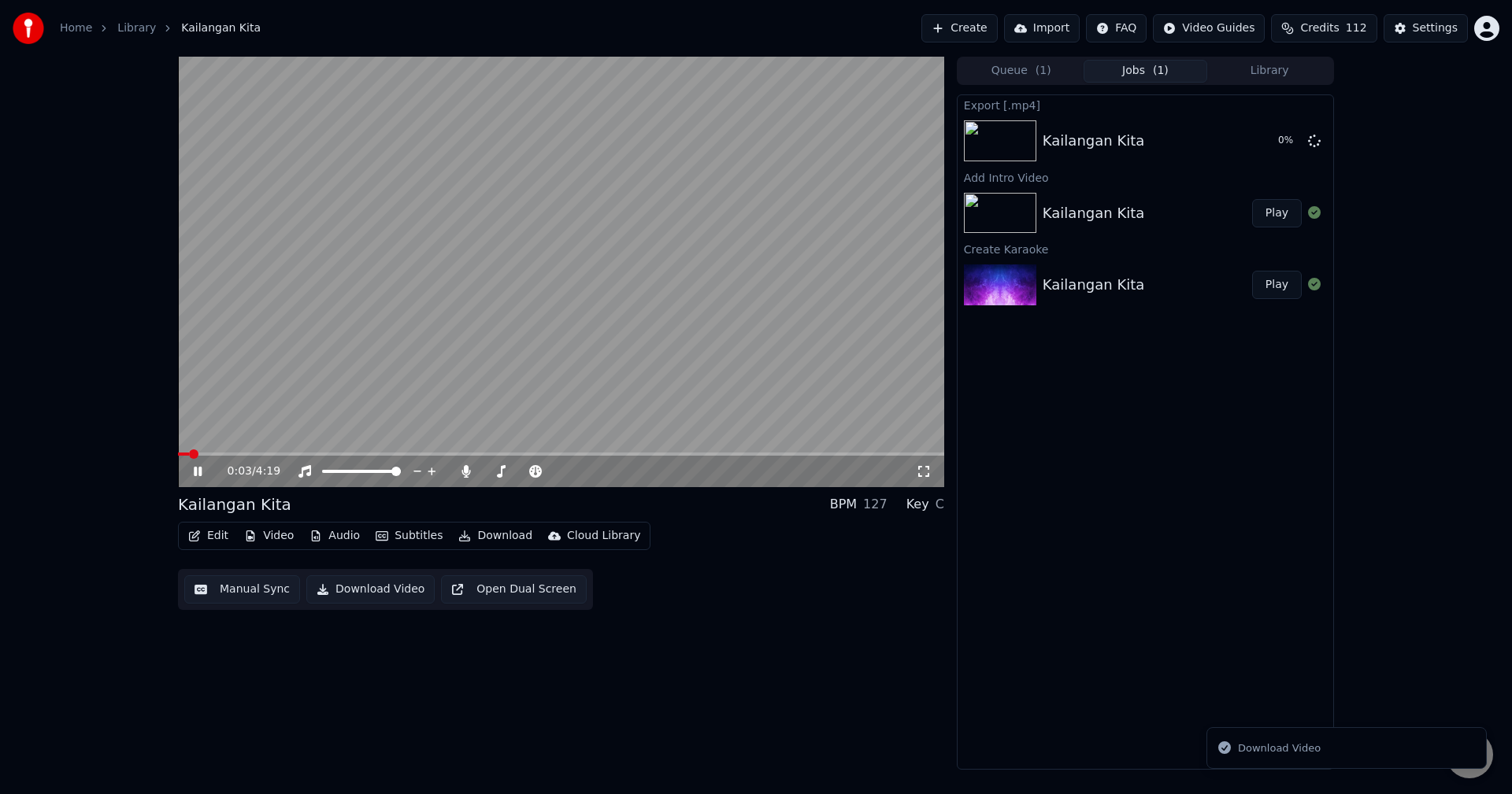
click at [199, 474] on icon at bounding box center [197, 471] width 8 height 10
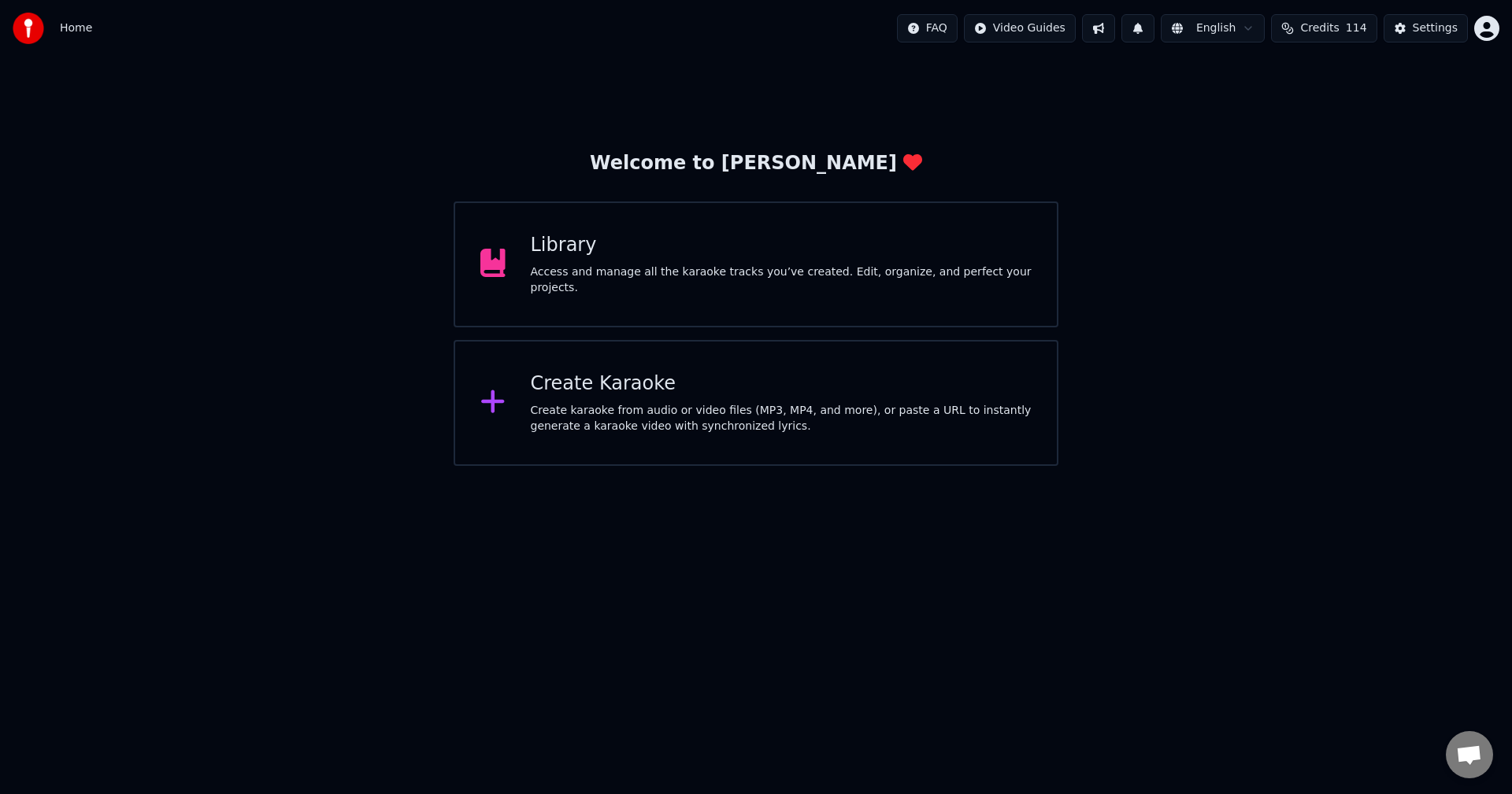
click at [647, 287] on div "Access and manage all the karaoke tracks you’ve created. Edit, organize, and pe…" at bounding box center [782, 280] width 502 height 31
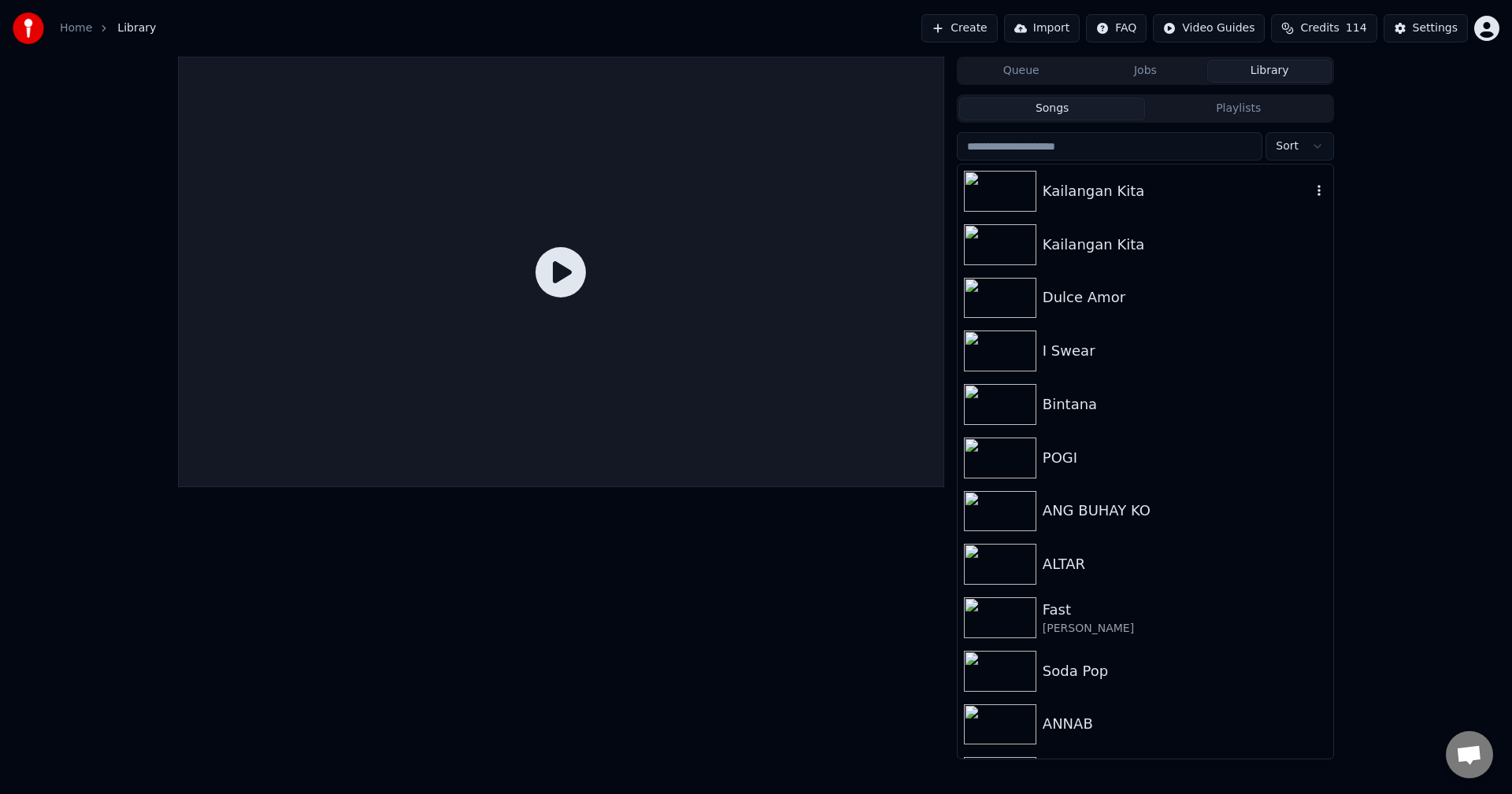
click at [1091, 197] on div "Kailangan Kita" at bounding box center [1177, 191] width 269 height 22
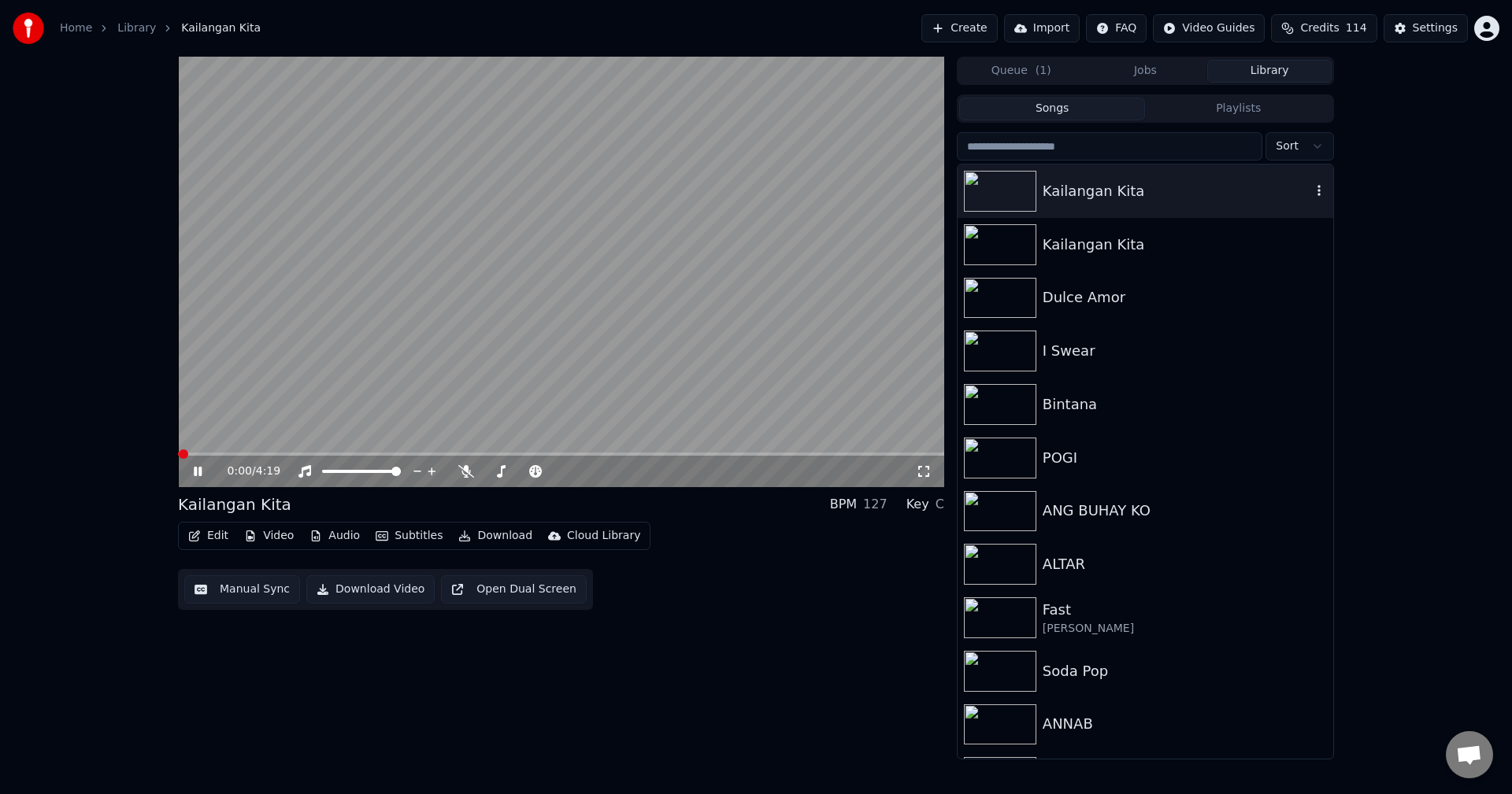
click at [1091, 197] on div "Kailangan Kita" at bounding box center [1177, 191] width 269 height 22
click at [193, 467] on icon at bounding box center [209, 471] width 37 height 13
click at [215, 538] on button "Edit" at bounding box center [208, 536] width 53 height 22
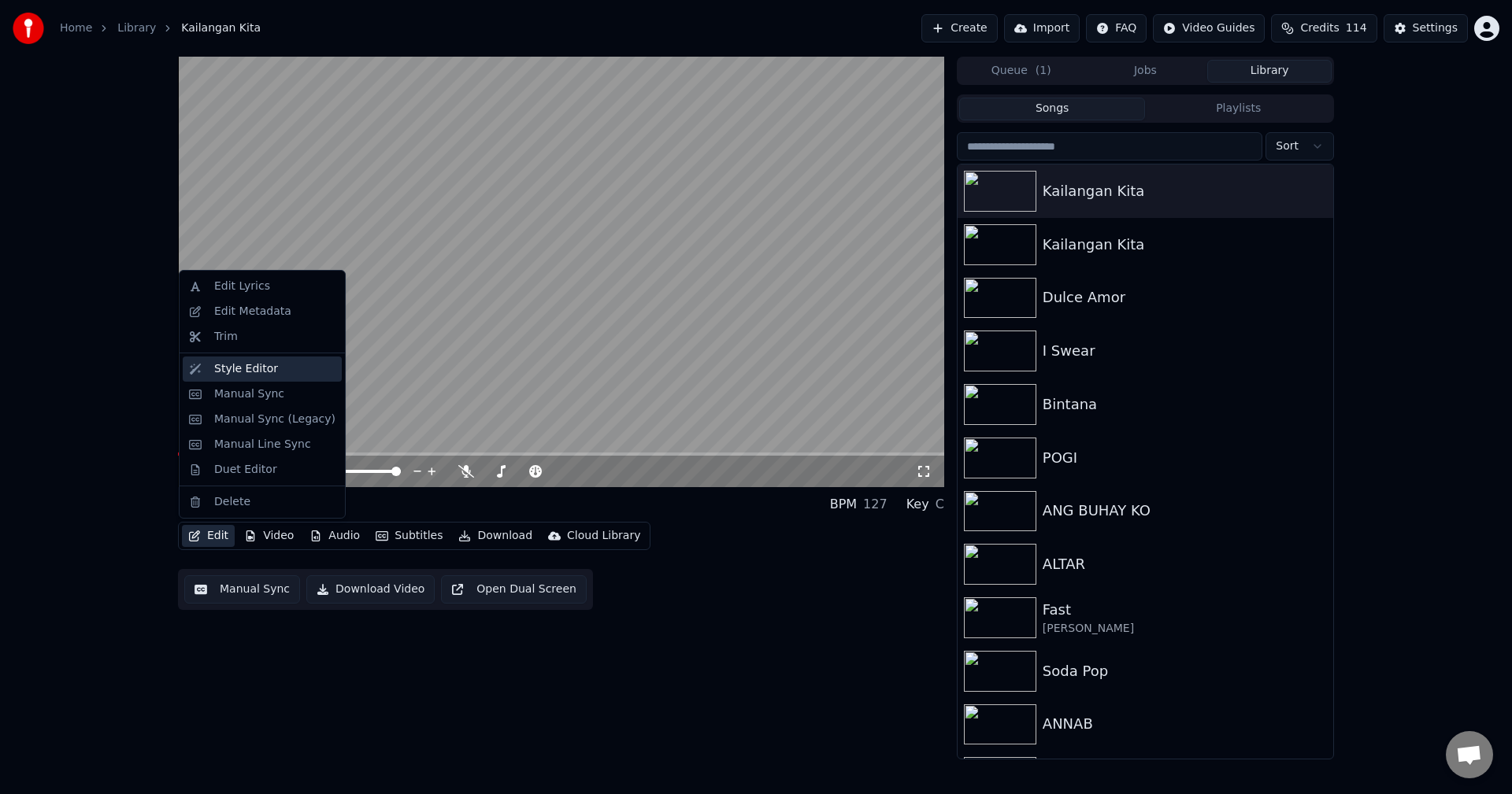
click at [238, 373] on div "Style Editor" at bounding box center [246, 369] width 64 height 16
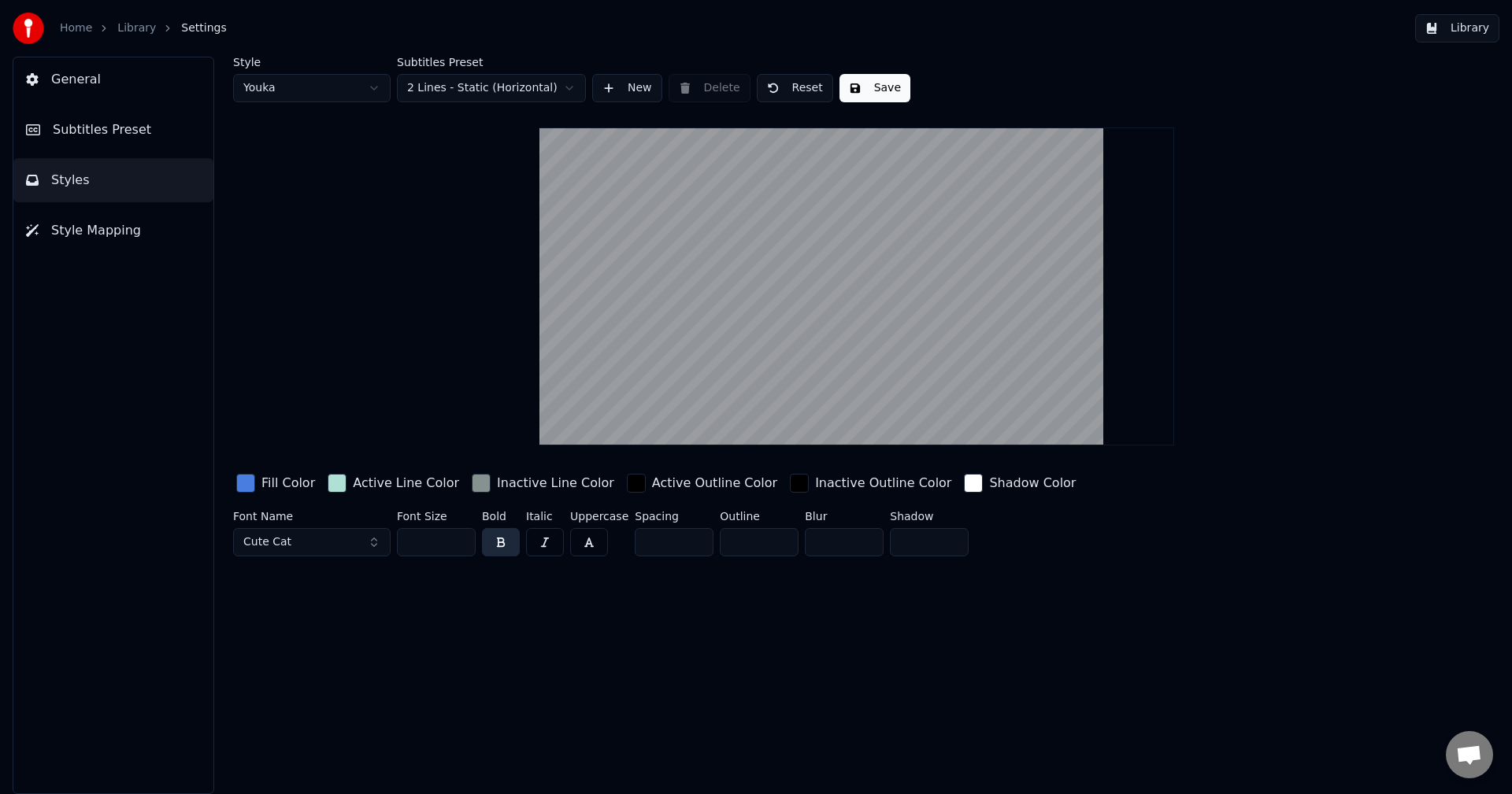
click at [295, 482] on div "Fill Color" at bounding box center [289, 483] width 54 height 19
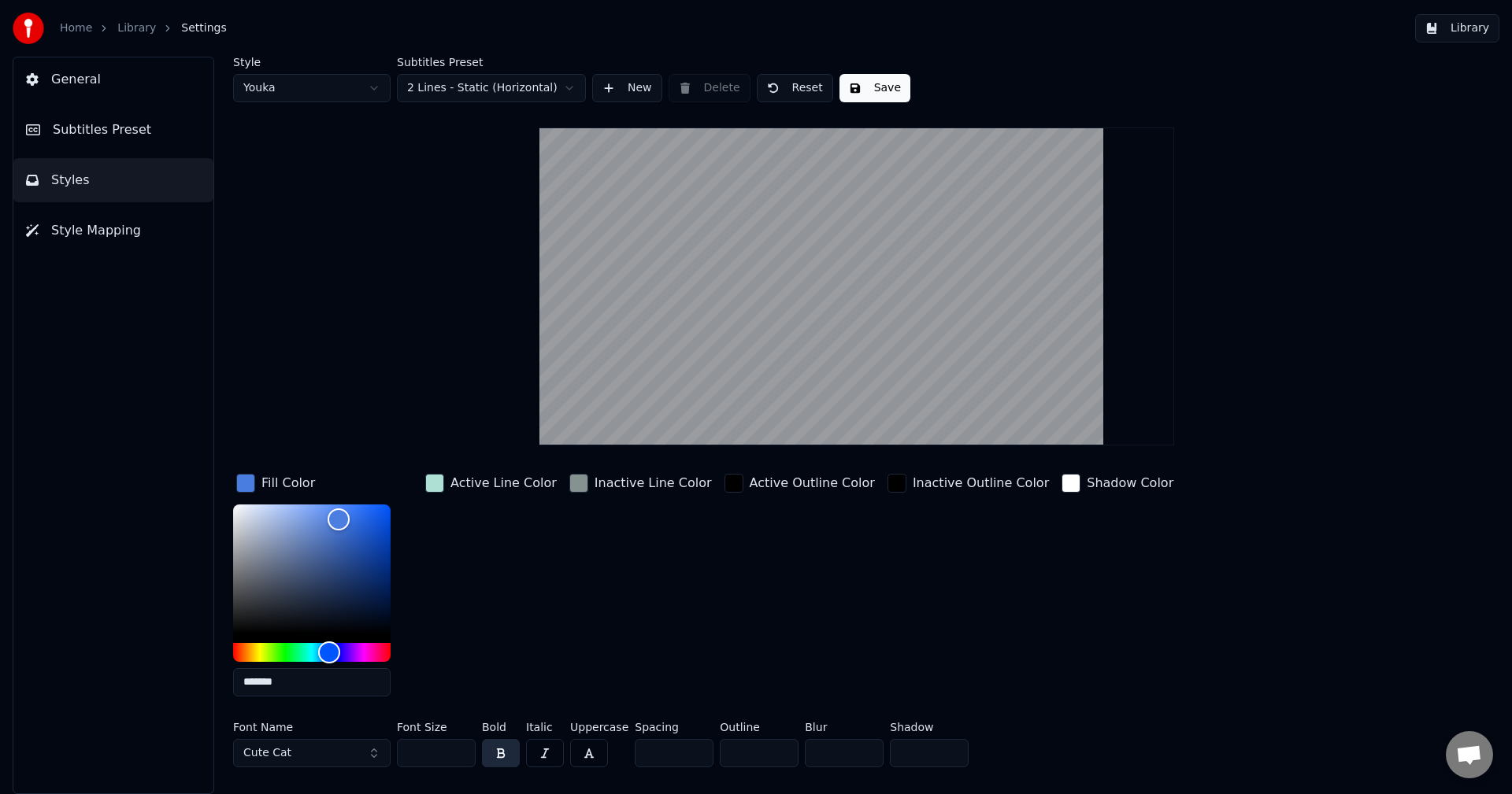
click at [375, 749] on button "Cute Cat" at bounding box center [312, 754] width 158 height 29
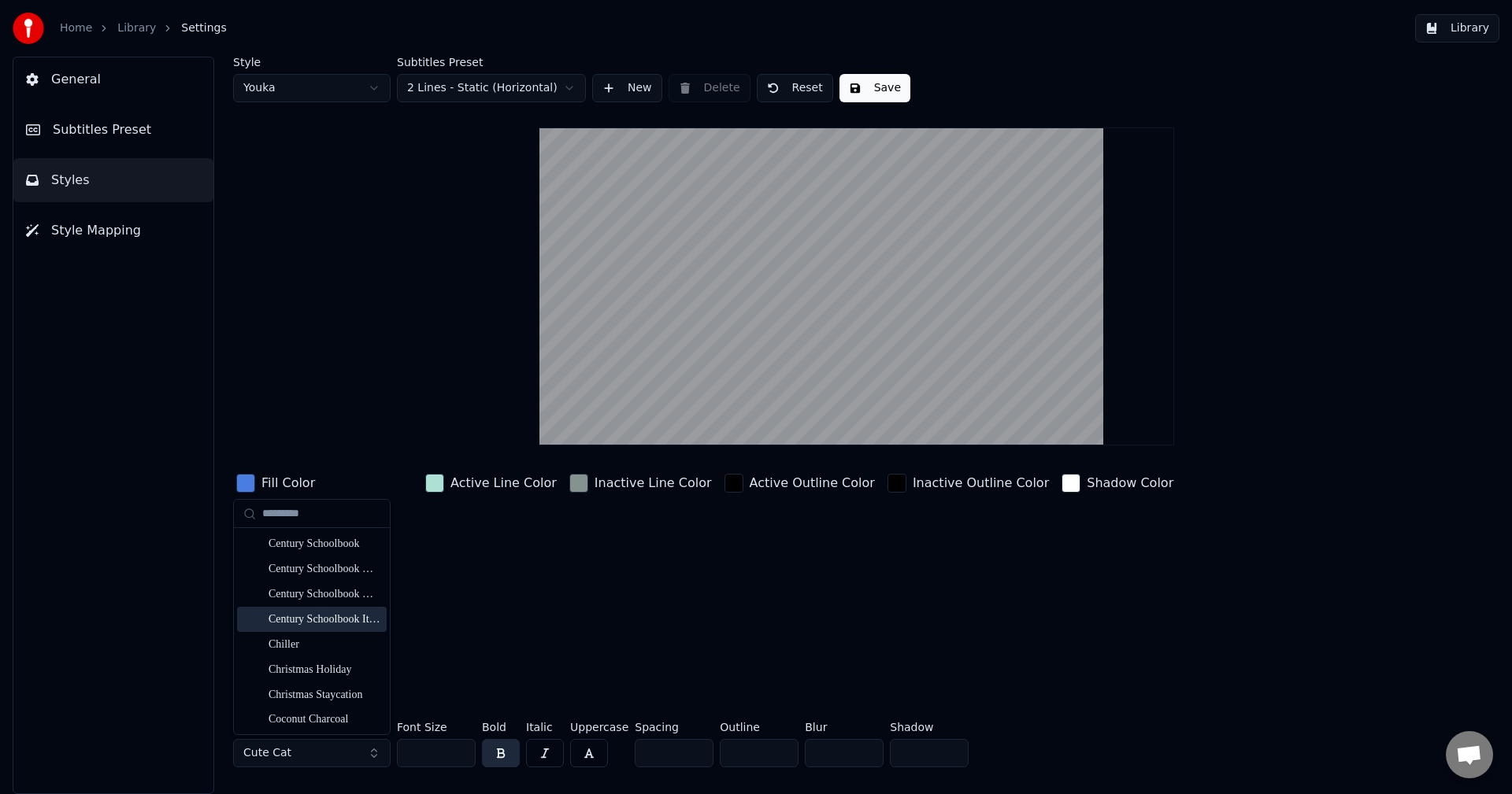
scroll to position [2283, 0]
click at [344, 677] on div "Christmas Staycation" at bounding box center [324, 679] width 112 height 16
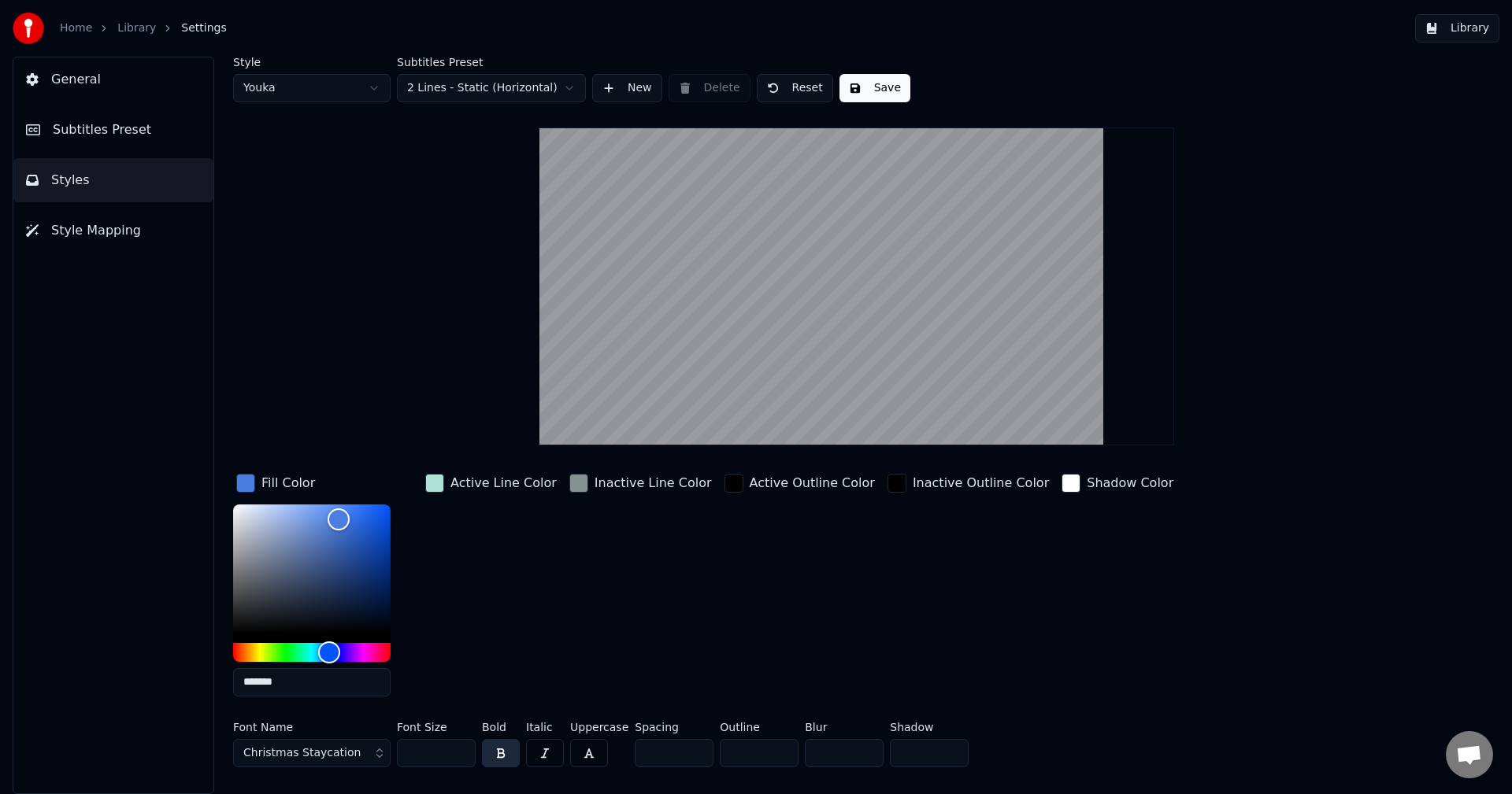
click at [871, 77] on button "Save" at bounding box center [875, 89] width 71 height 29
click at [1481, 23] on button "Library" at bounding box center [1457, 29] width 84 height 29
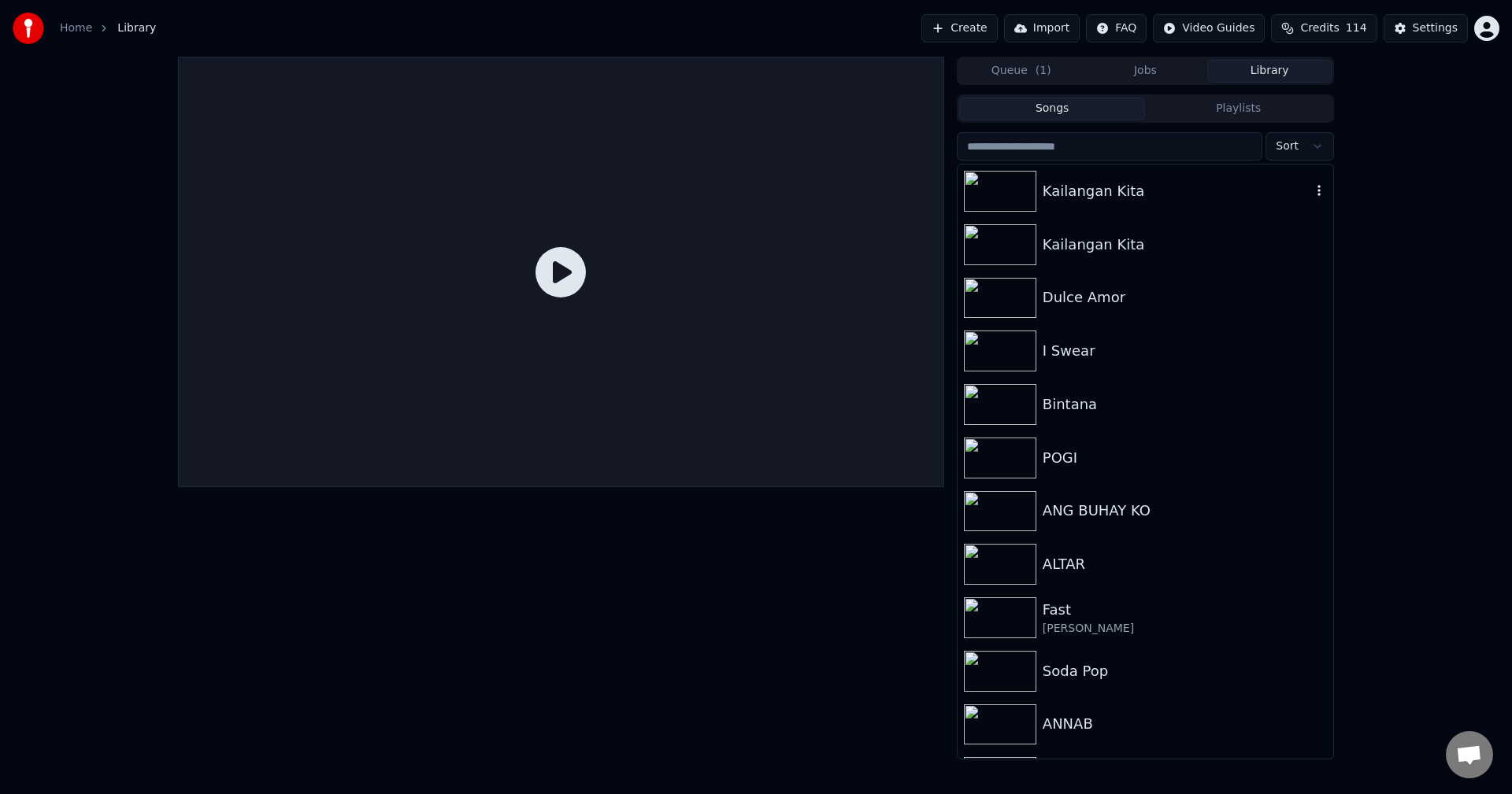
click at [1070, 189] on div "Kailangan Kita" at bounding box center [1177, 191] width 269 height 22
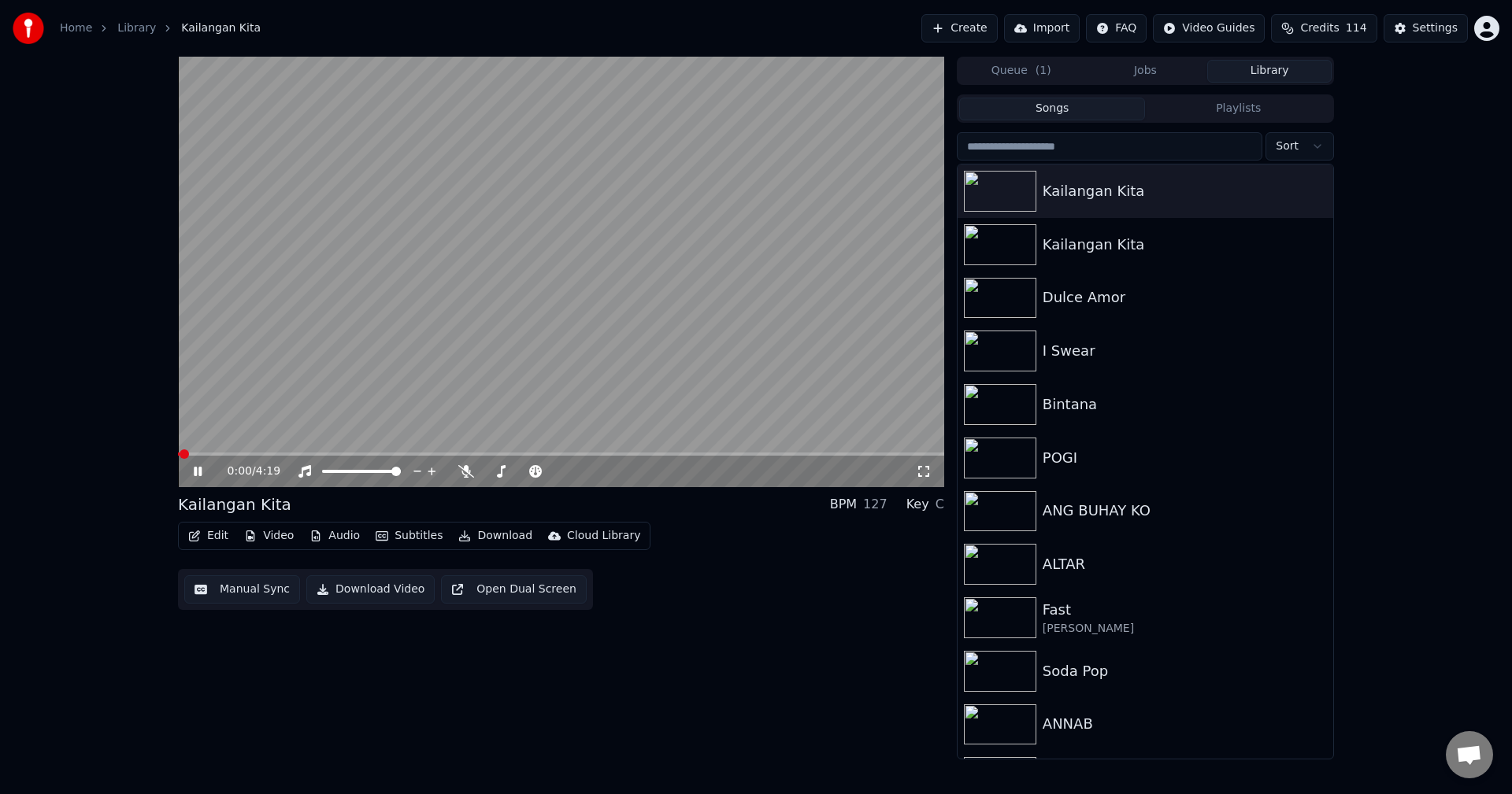
click at [269, 531] on button "Video" at bounding box center [268, 536] width 62 height 22
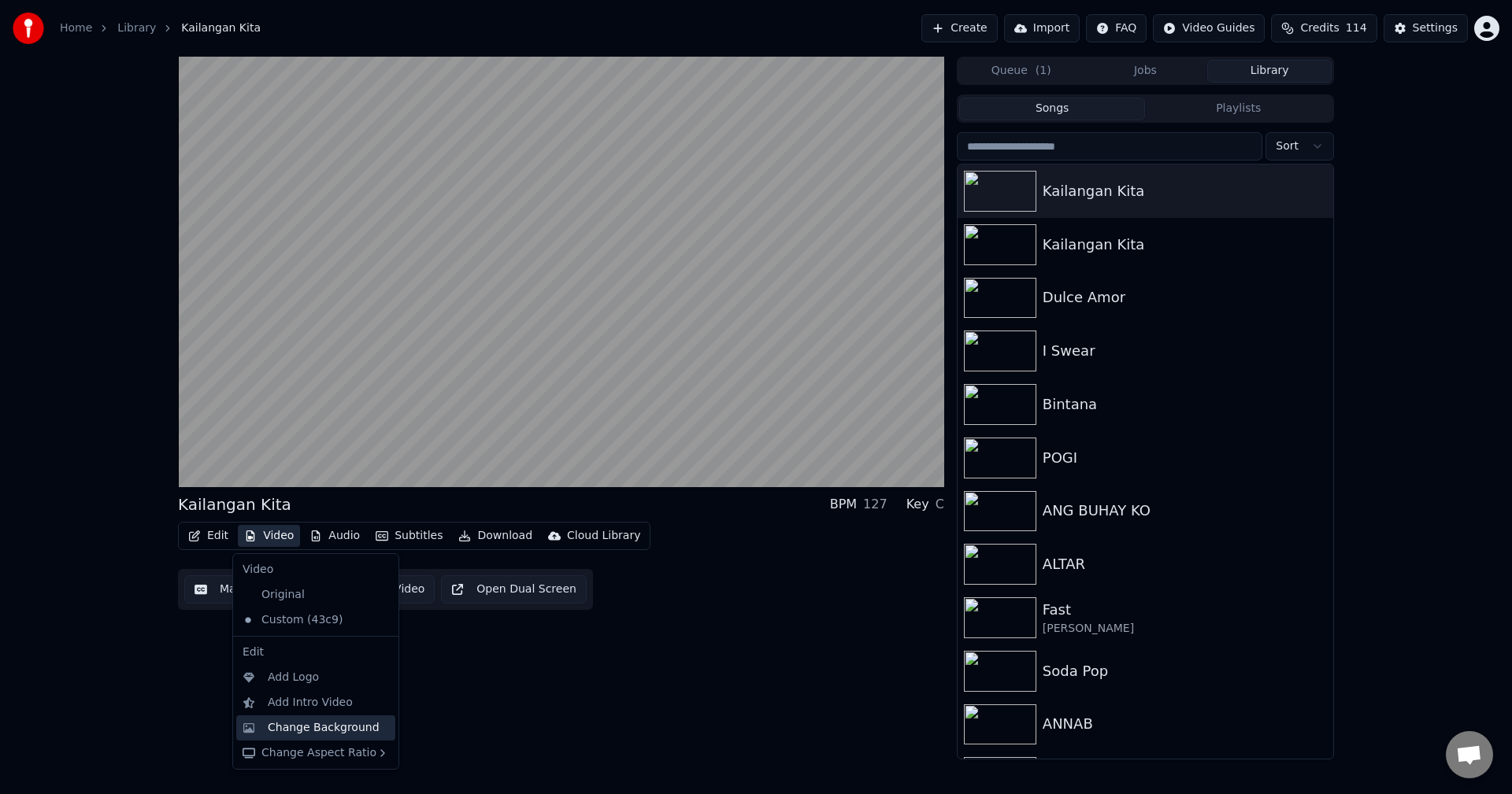
click at [281, 723] on div "Change Background" at bounding box center [324, 729] width 112 height 16
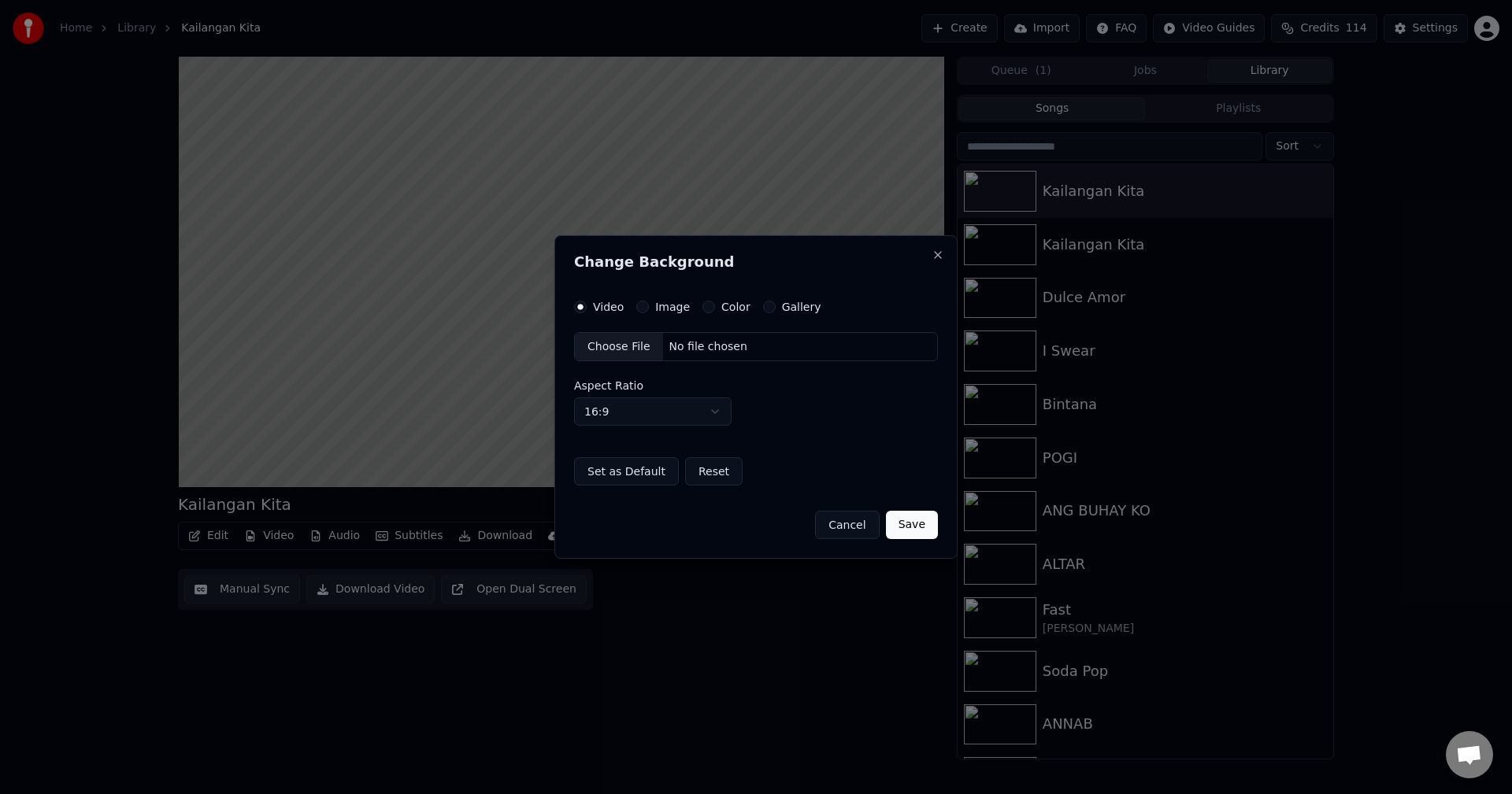
click at [621, 349] on div "Choose File" at bounding box center [618, 348] width 88 height 29
click at [915, 523] on button "Save" at bounding box center [912, 525] width 52 height 29
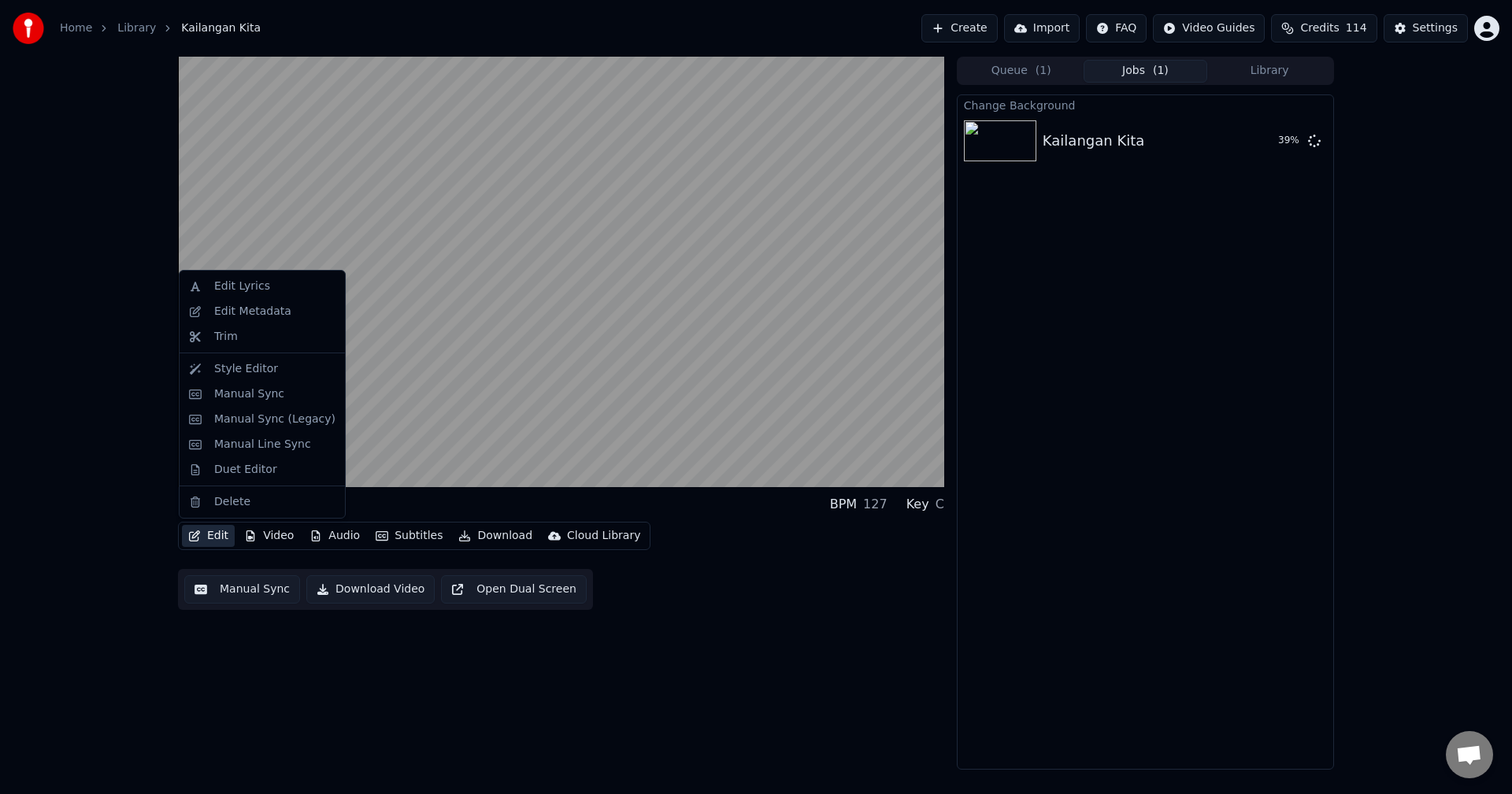
click at [213, 539] on button "Edit" at bounding box center [208, 536] width 53 height 22
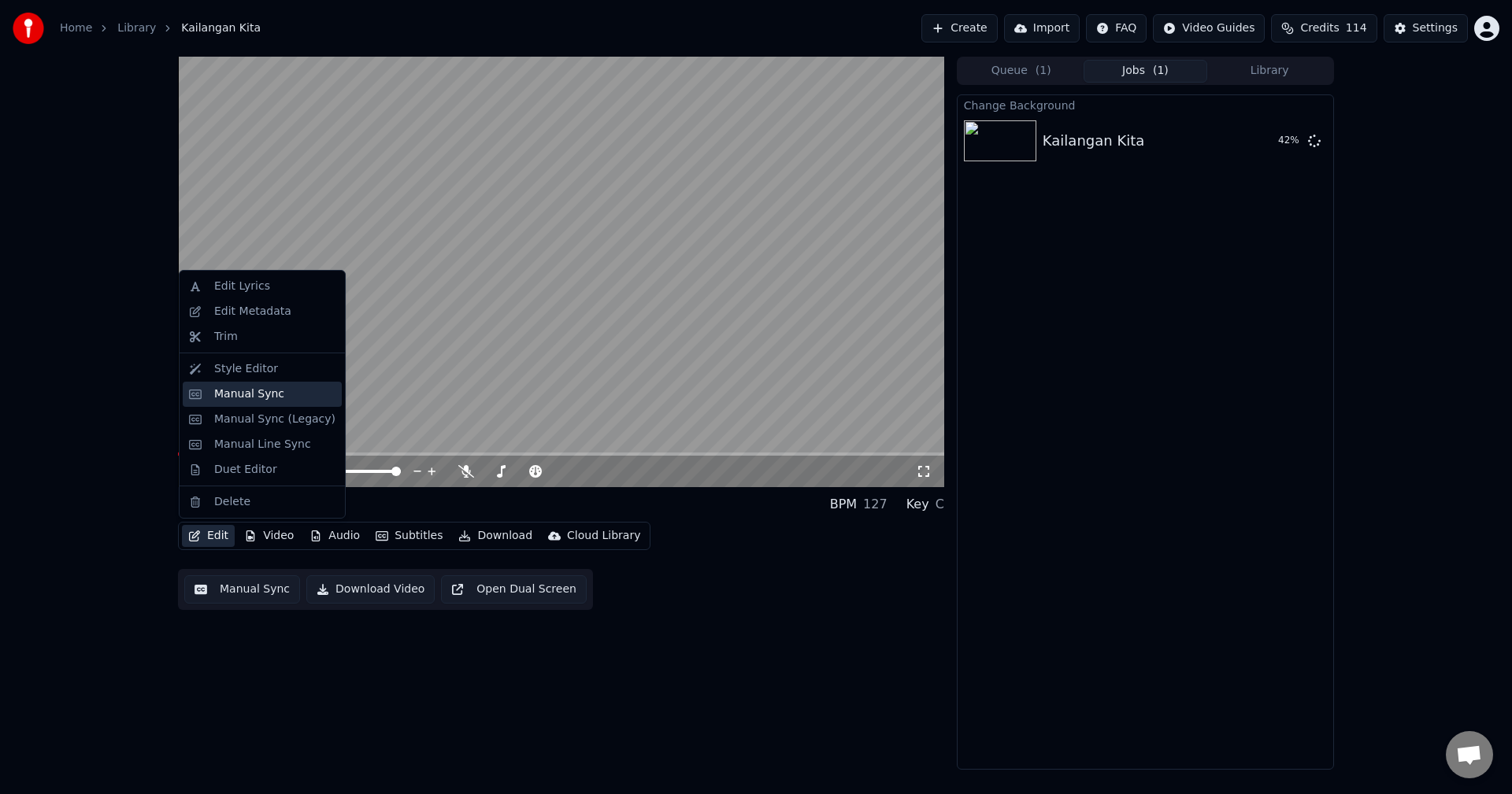
click at [232, 399] on div "Manual Sync" at bounding box center [249, 394] width 70 height 16
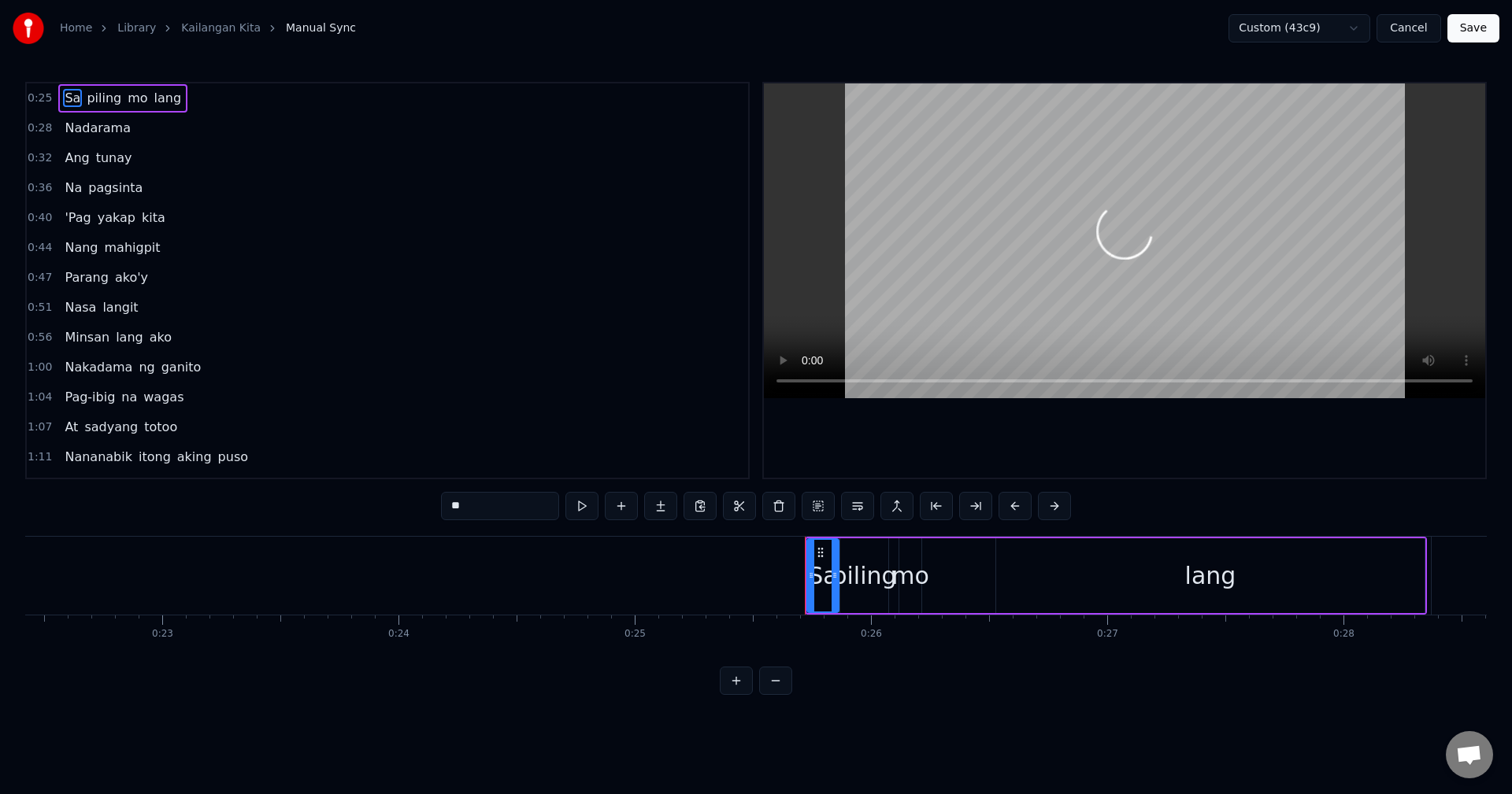
scroll to position [0, 5997]
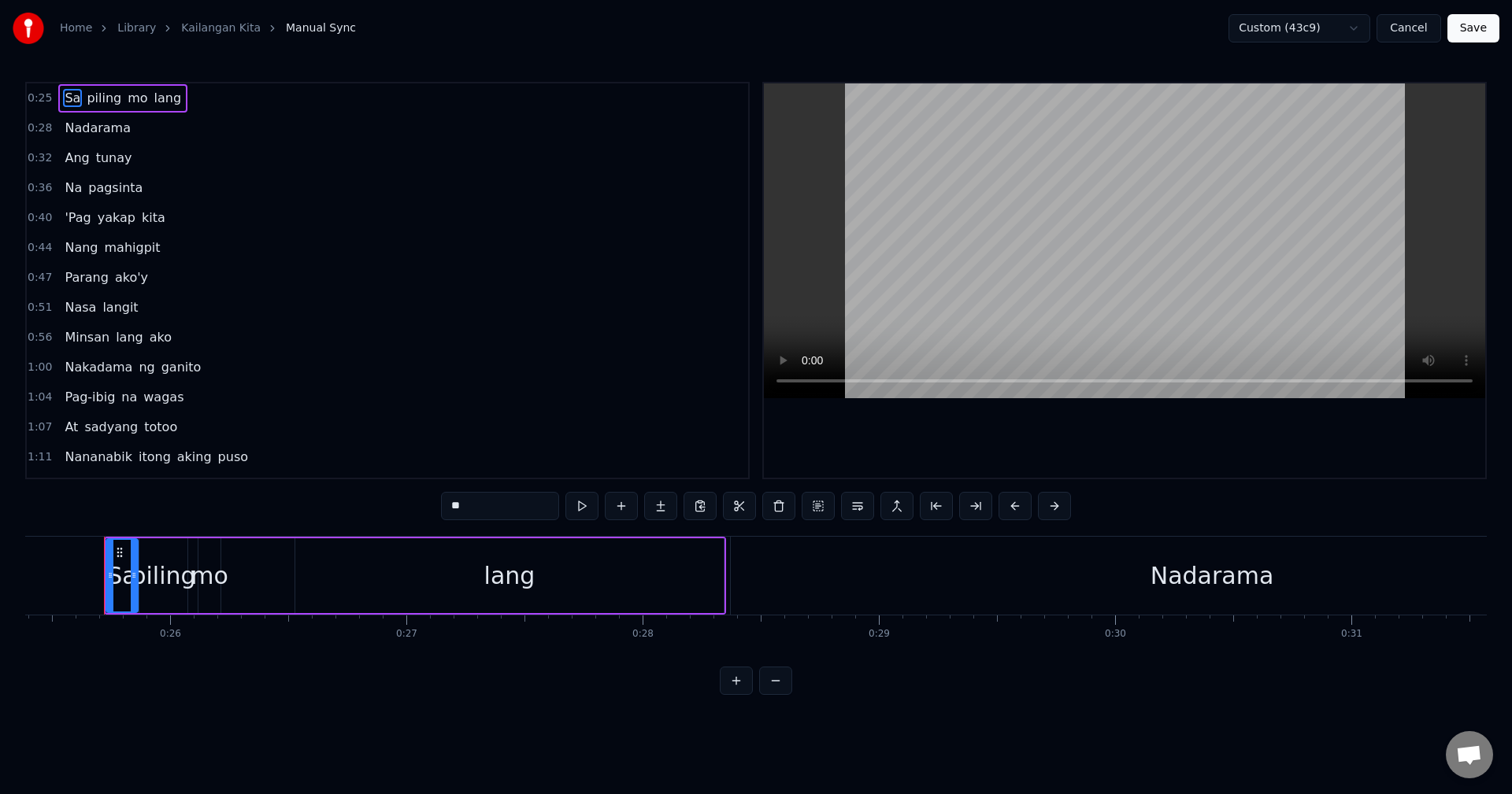
click at [91, 120] on span "Nadarama" at bounding box center [97, 128] width 69 height 18
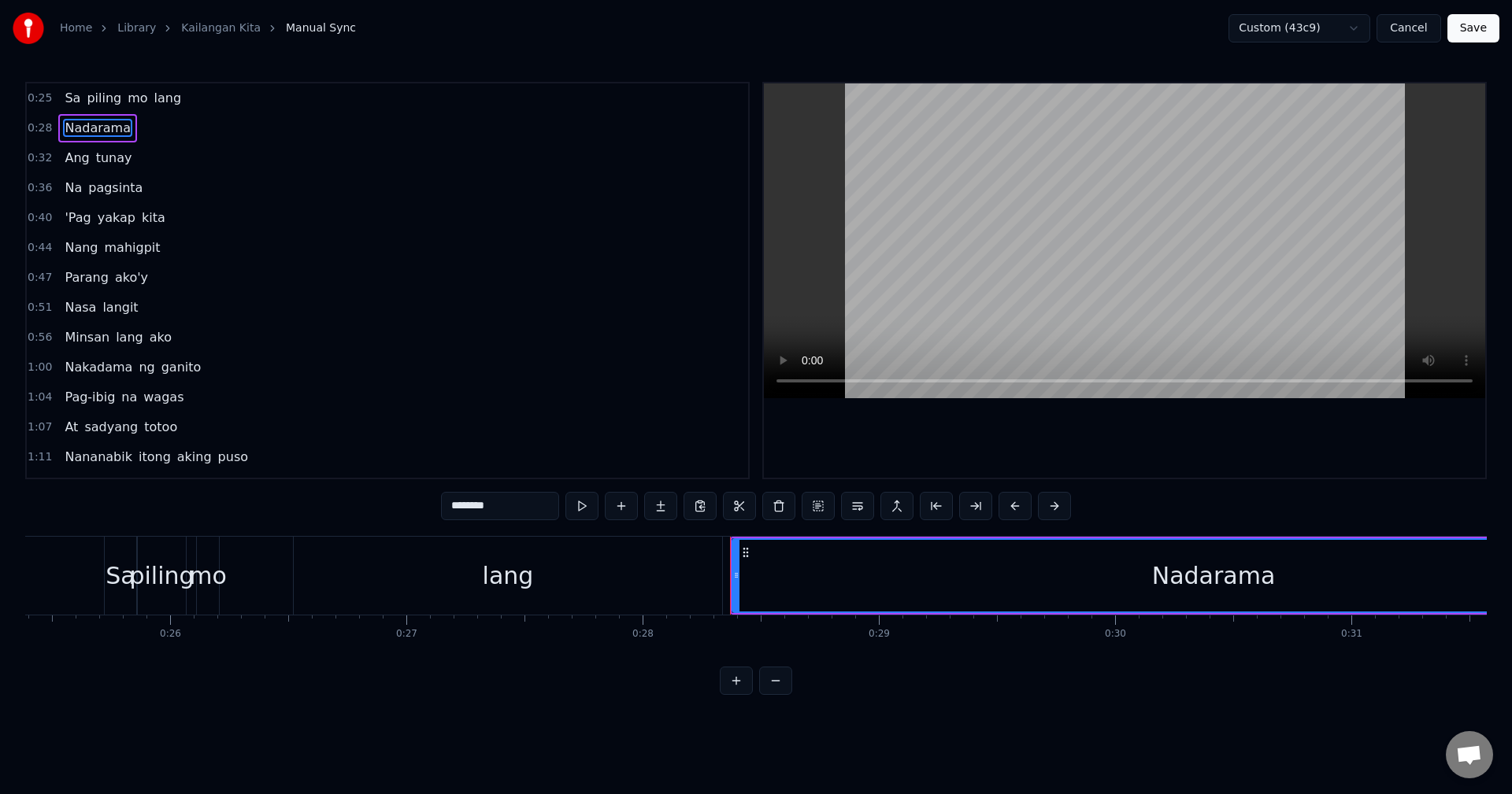
click at [163, 99] on span "lang" at bounding box center [168, 98] width 30 height 18
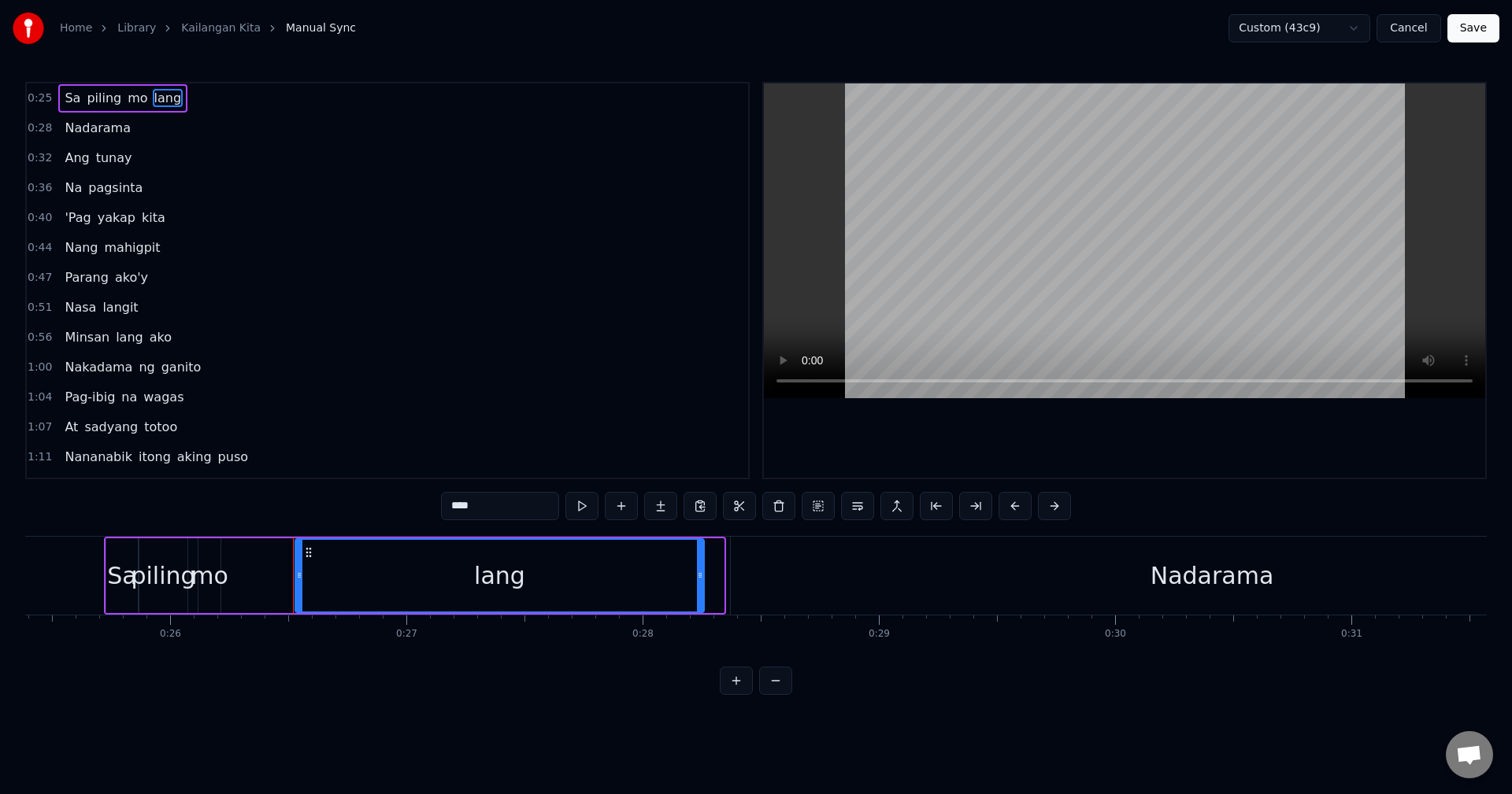
drag, startPoint x: 722, startPoint y: 583, endPoint x: 702, endPoint y: 589, distance: 20.9
click at [702, 589] on div at bounding box center [700, 576] width 6 height 72
drag, startPoint x: 702, startPoint y: 589, endPoint x: 684, endPoint y: 599, distance: 20.6
click at [684, 599] on div at bounding box center [681, 576] width 6 height 72
drag, startPoint x: 684, startPoint y: 599, endPoint x: 642, endPoint y: 605, distance: 42.4
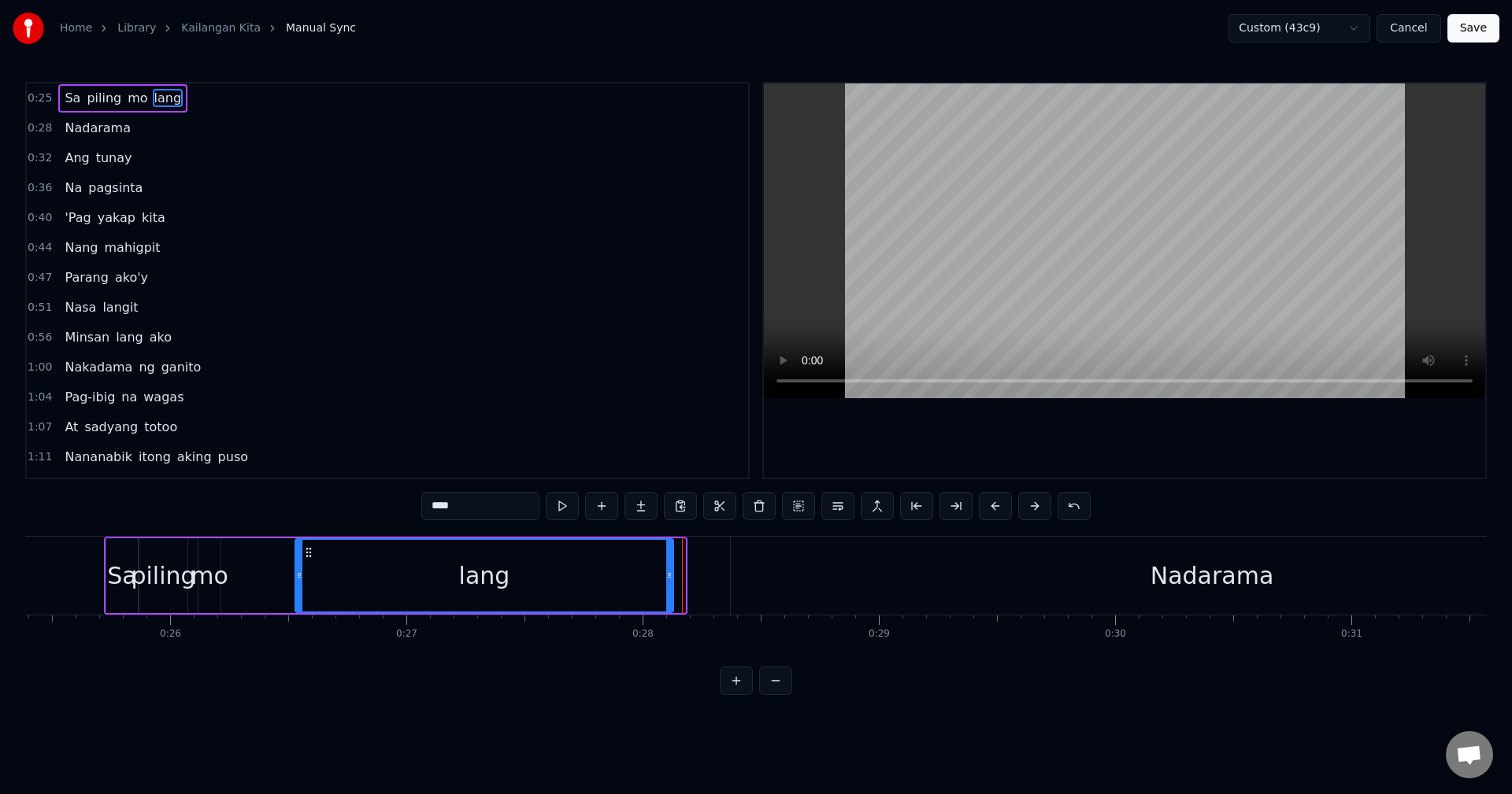
click at [666, 605] on div at bounding box center [669, 576] width 6 height 72
drag, startPoint x: 643, startPoint y: 605, endPoint x: 612, endPoint y: 606, distance: 31.0
click at [612, 606] on div "lang" at bounding box center [470, 575] width 350 height 74
drag, startPoint x: 639, startPoint y: 576, endPoint x: 581, endPoint y: 586, distance: 58.9
click at [598, 586] on div at bounding box center [600, 576] width 6 height 72
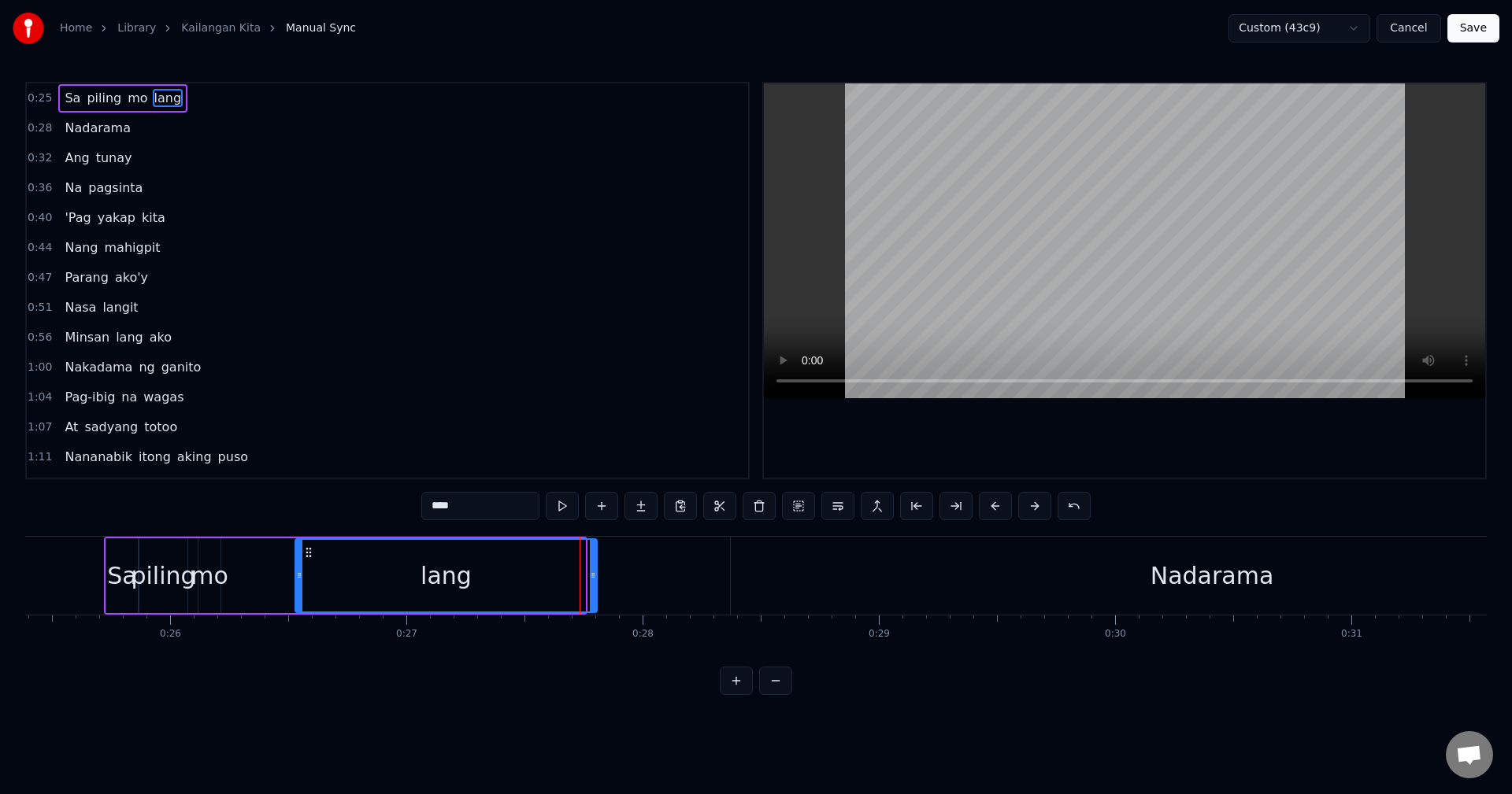
drag, startPoint x: 581, startPoint y: 586, endPoint x: 593, endPoint y: 586, distance: 12.0
click at [593, 586] on div at bounding box center [592, 576] width 6 height 72
drag, startPoint x: 593, startPoint y: 586, endPoint x: 636, endPoint y: 583, distance: 43.1
click at [636, 583] on div at bounding box center [635, 576] width 6 height 72
click at [630, 584] on div at bounding box center [629, 576] width 6 height 72
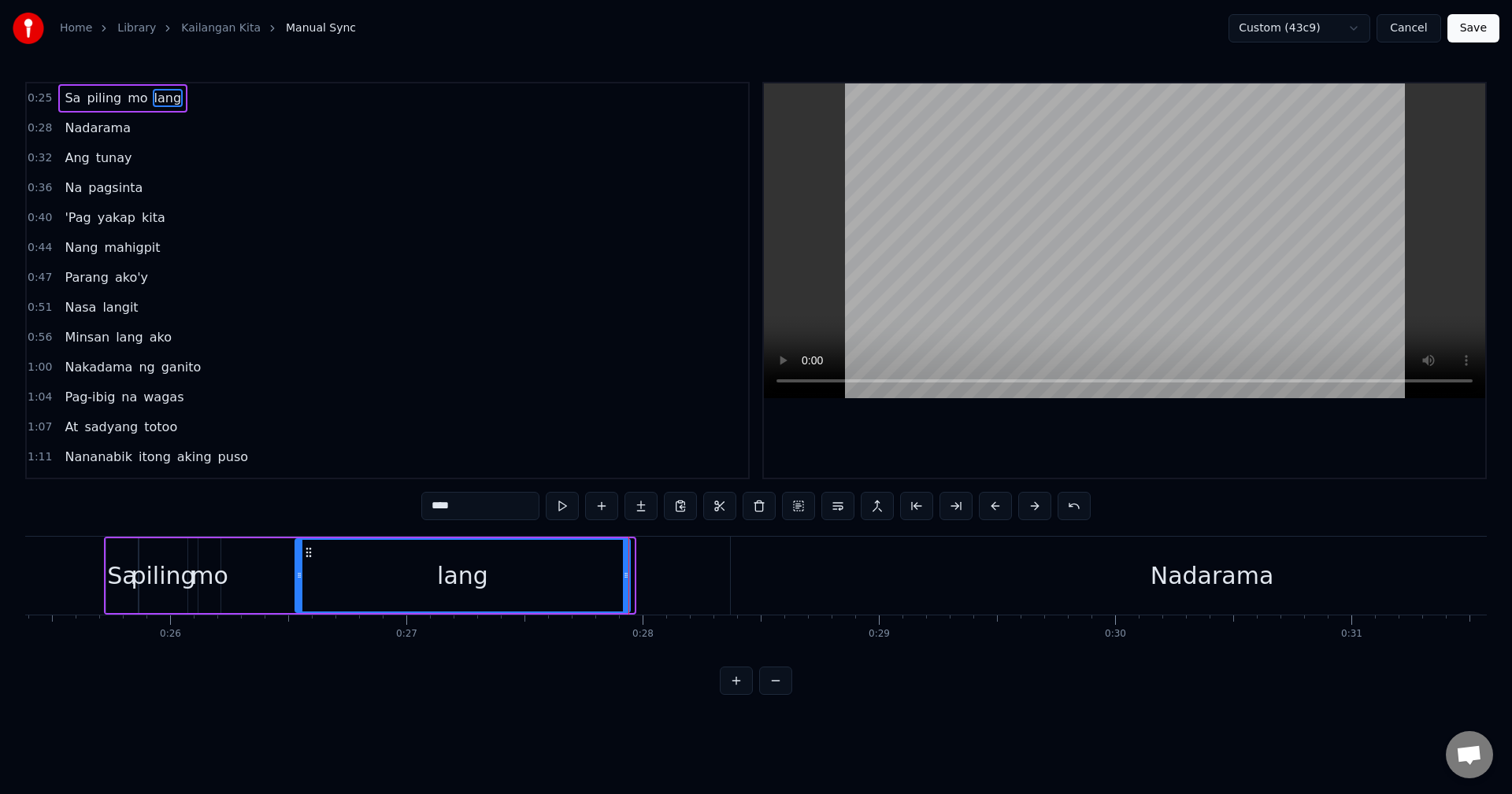
click at [626, 585] on div at bounding box center [626, 576] width 6 height 72
click at [1044, 587] on div "Nadarama" at bounding box center [1212, 575] width 963 height 78
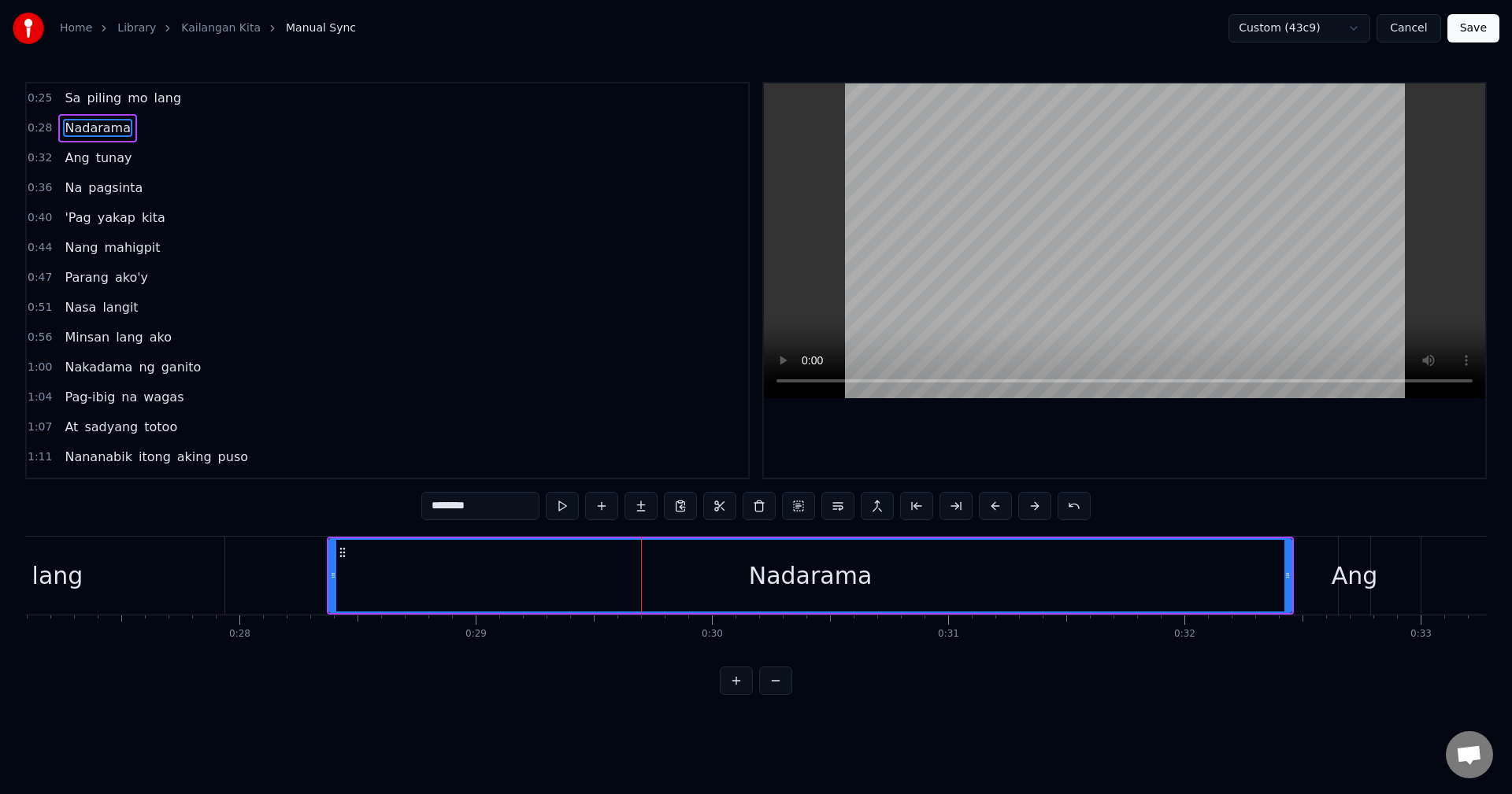
scroll to position [0, 6804]
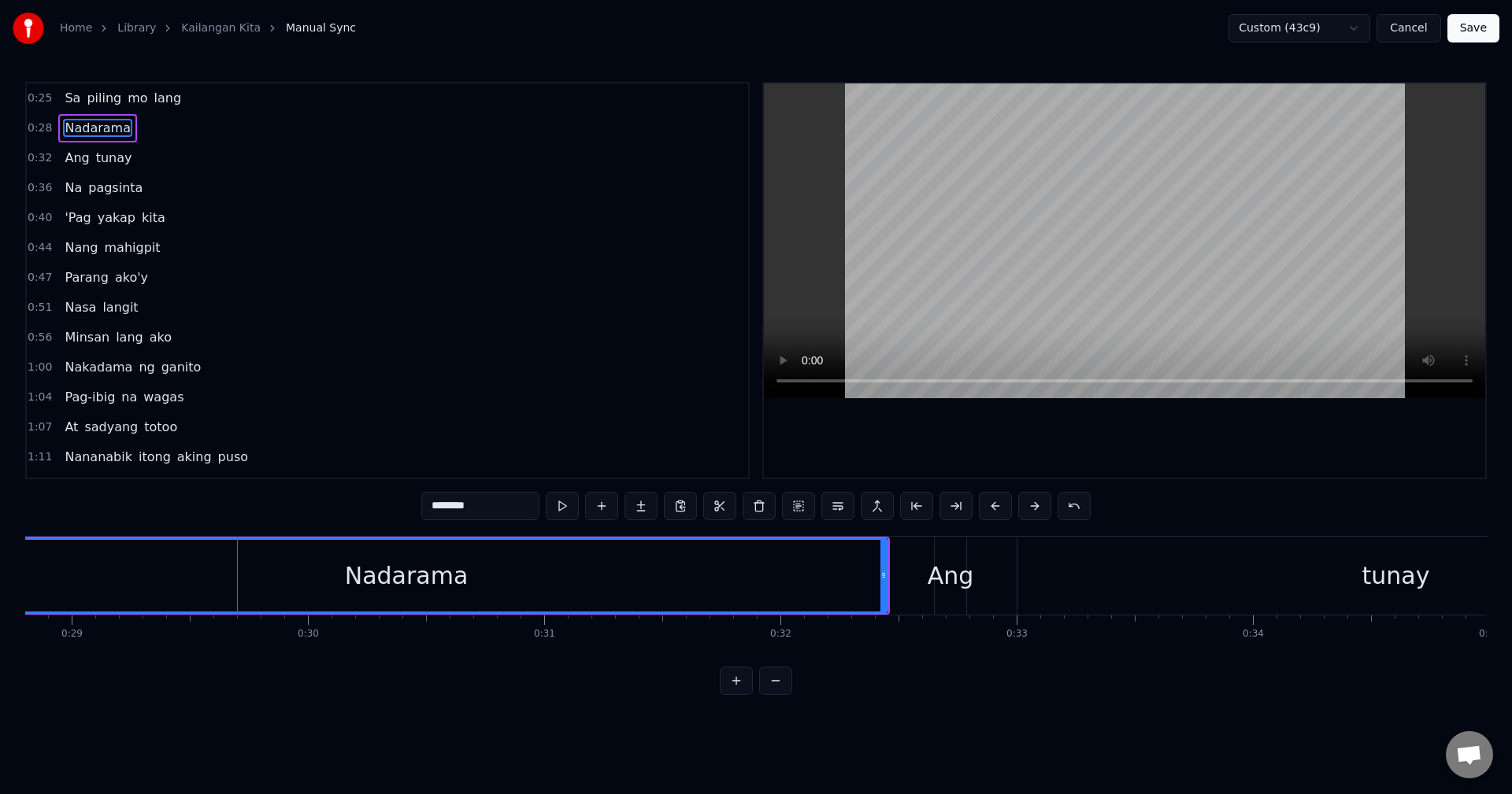
click at [946, 570] on div "Ang" at bounding box center [951, 576] width 47 height 36
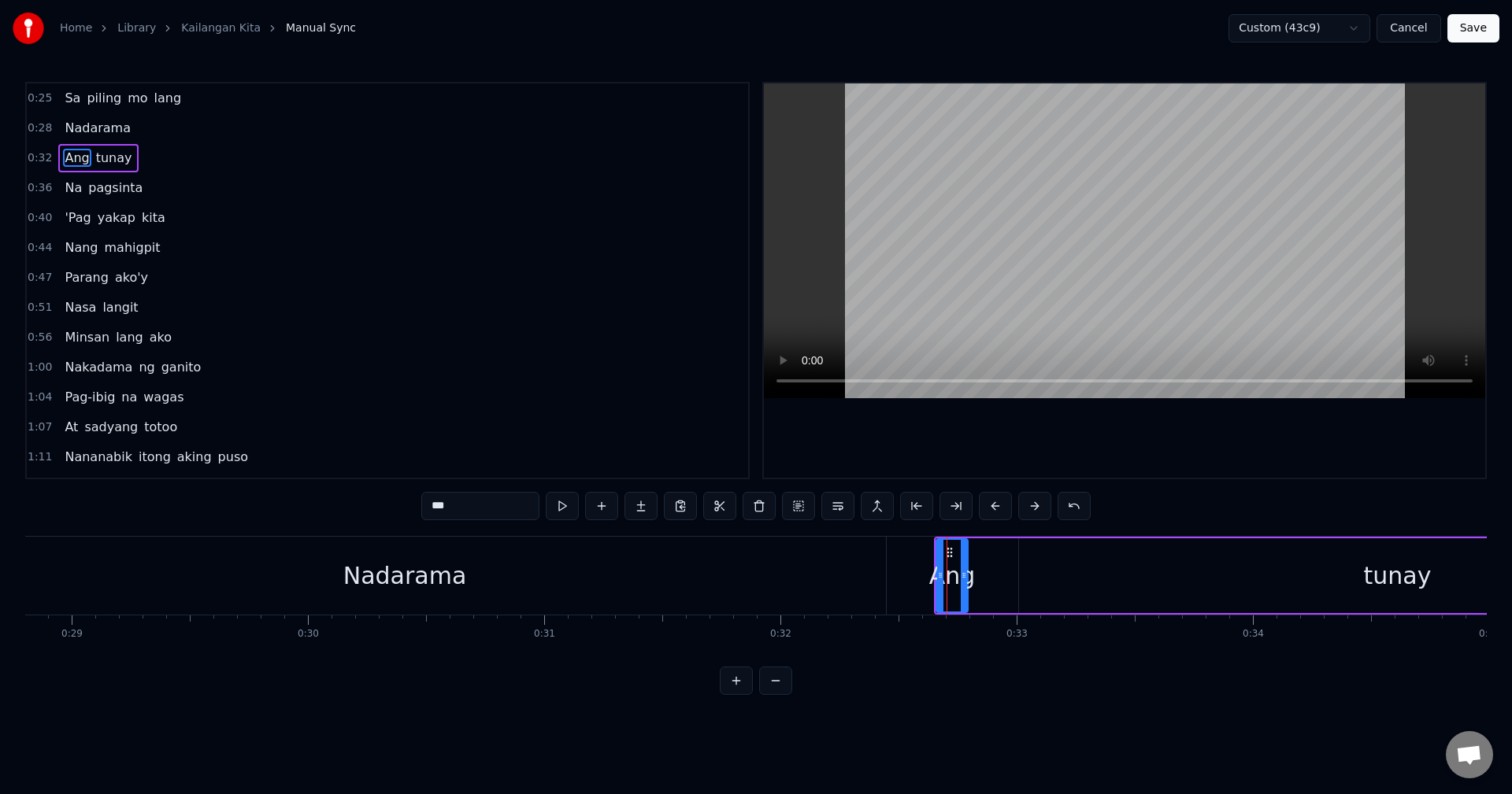
click at [830, 581] on div "Nadarama" at bounding box center [405, 575] width 963 height 78
type input "********"
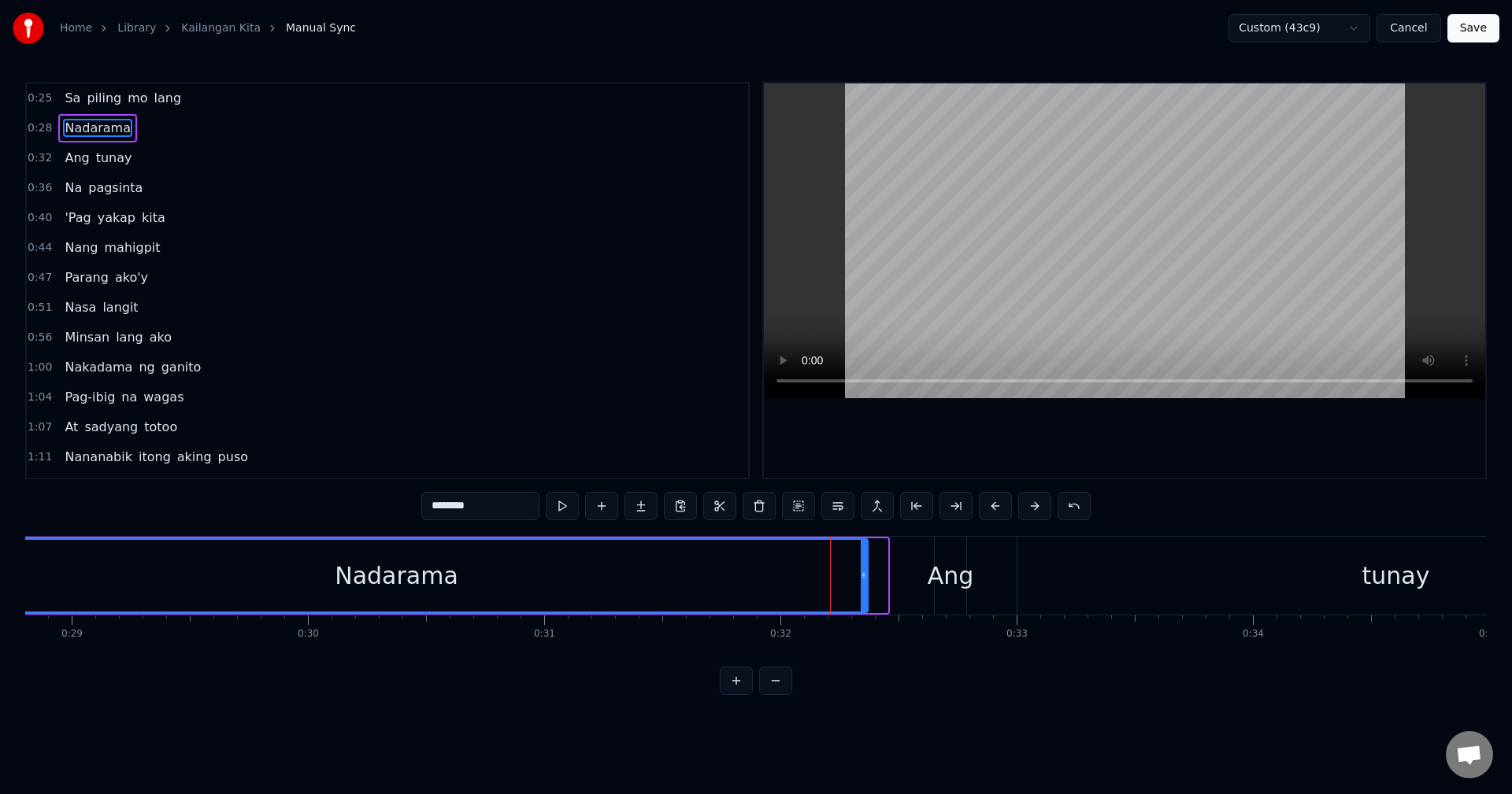
drag, startPoint x: 884, startPoint y: 581, endPoint x: 864, endPoint y: 583, distance: 20.1
click at [864, 583] on div at bounding box center [863, 576] width 6 height 72
drag, startPoint x: 864, startPoint y: 583, endPoint x: 846, endPoint y: 585, distance: 18.1
click at [846, 585] on div at bounding box center [846, 576] width 6 height 72
drag, startPoint x: 846, startPoint y: 585, endPoint x: 820, endPoint y: 592, distance: 26.9
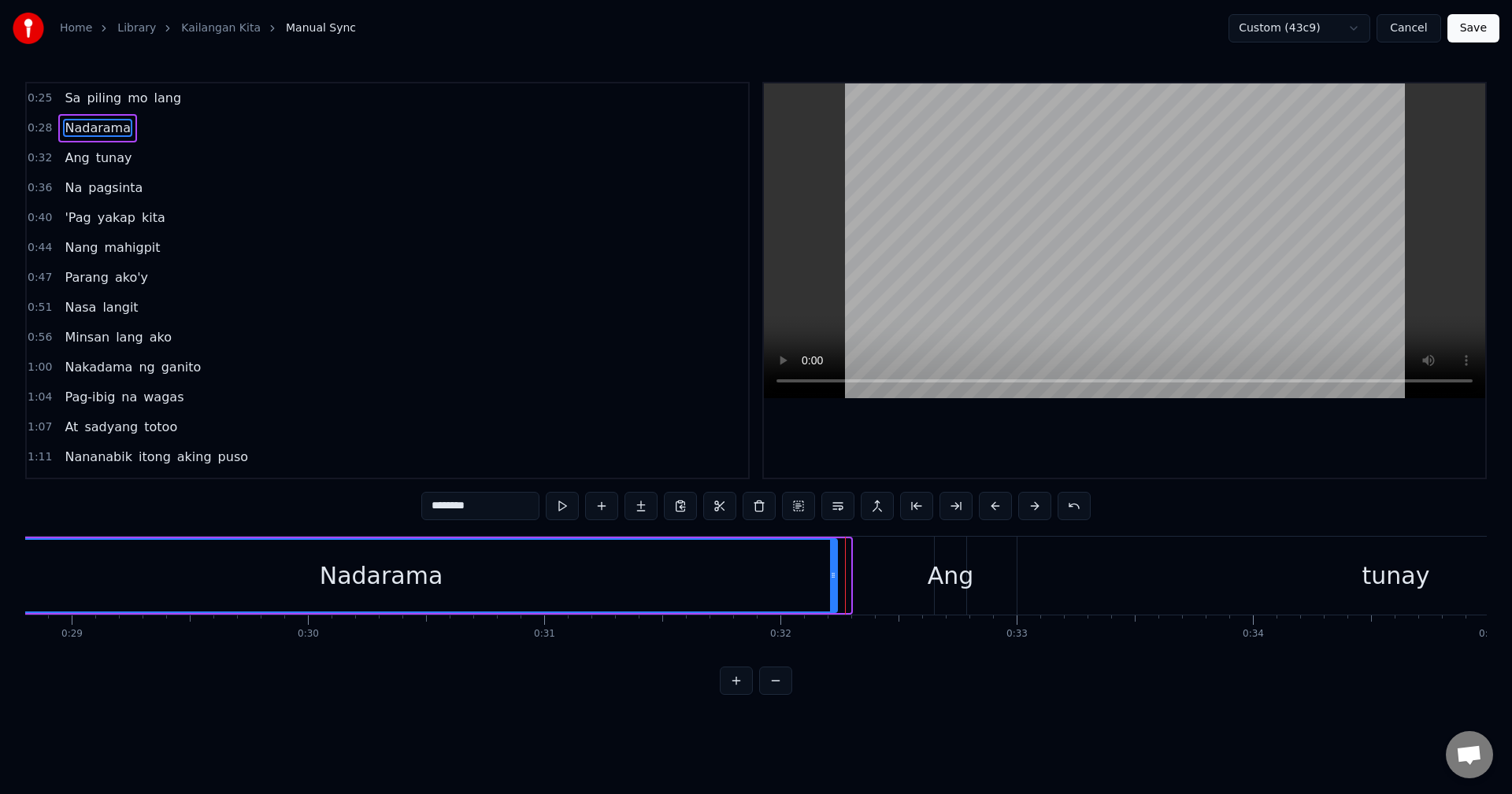
click at [830, 592] on div at bounding box center [833, 576] width 6 height 72
drag, startPoint x: 820, startPoint y: 592, endPoint x: 786, endPoint y: 597, distance: 34.4
click at [786, 597] on div at bounding box center [785, 576] width 6 height 72
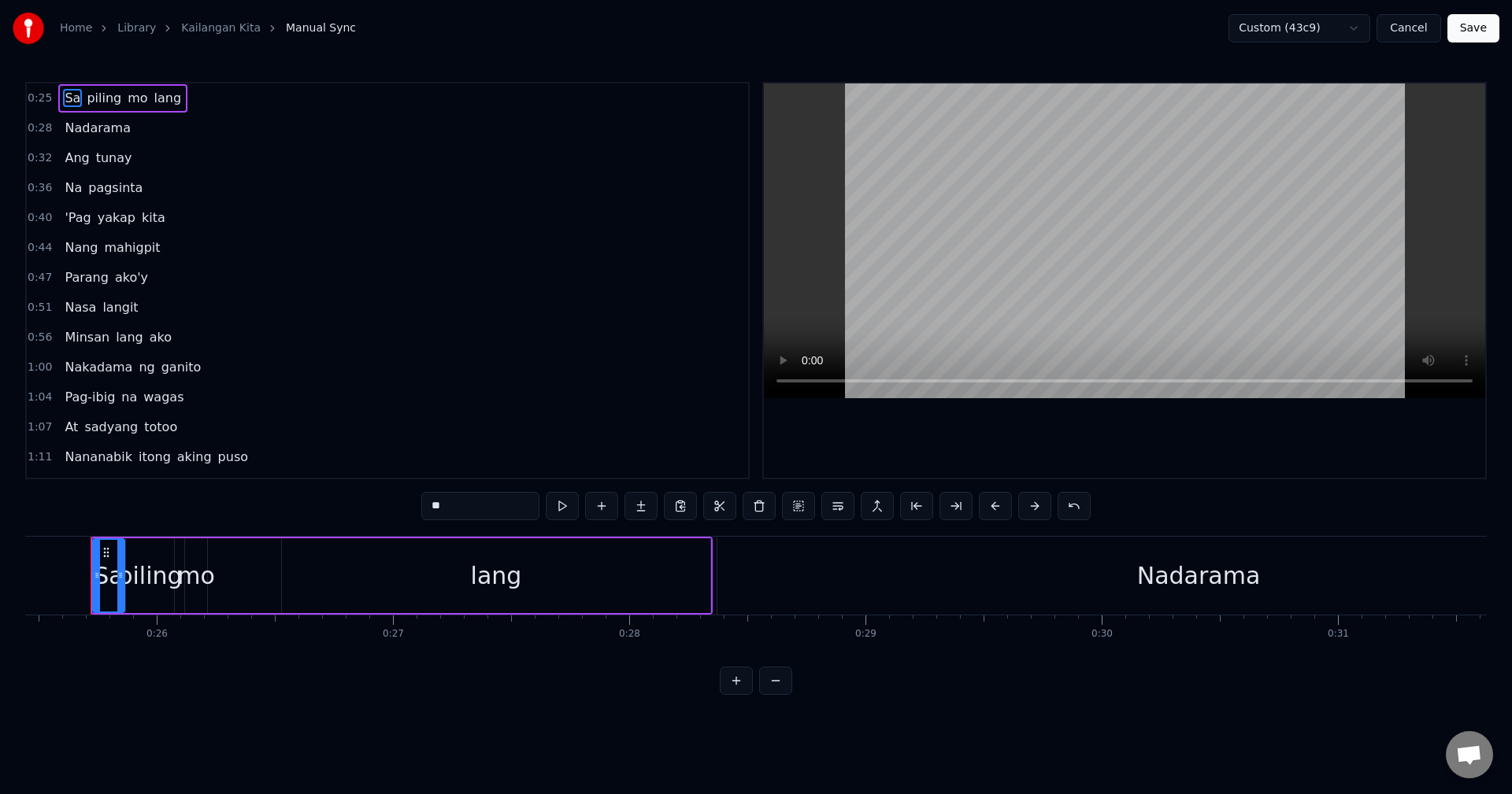
scroll to position [0, 5997]
click at [1471, 32] on button "Save" at bounding box center [1473, 29] width 52 height 29
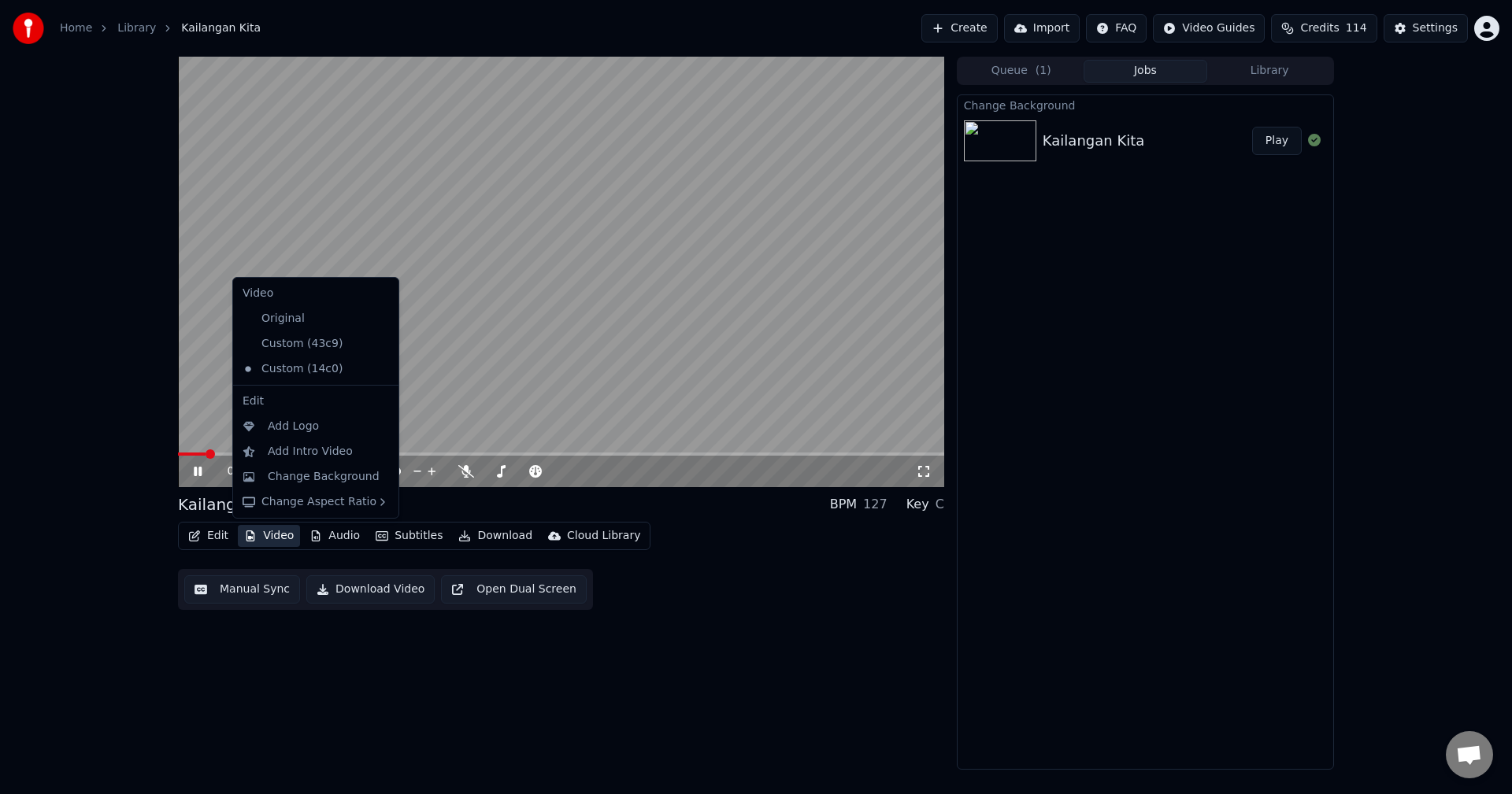
click at [264, 532] on button "Video" at bounding box center [268, 536] width 62 height 22
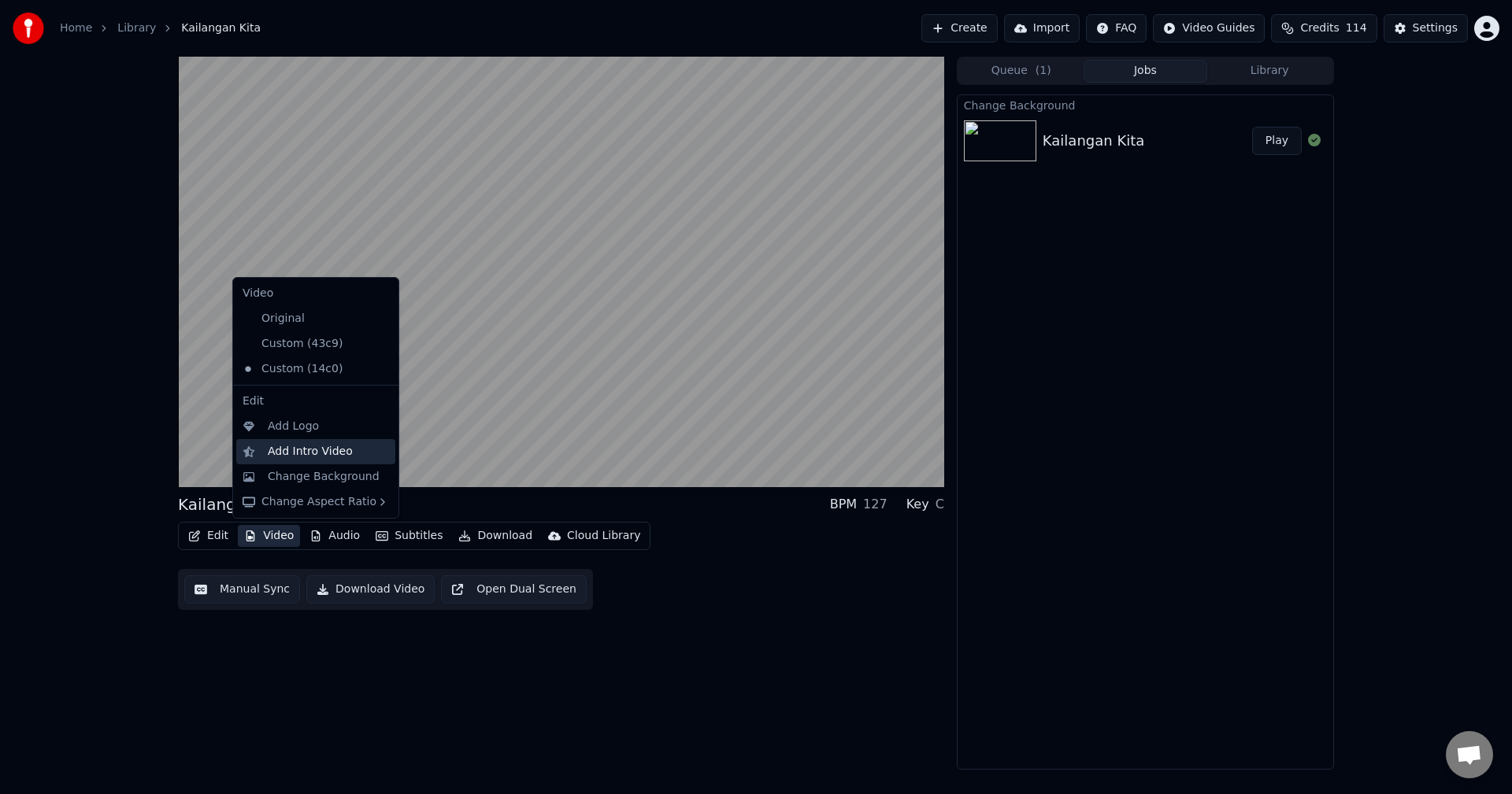
click at [279, 448] on div "Add Intro Video" at bounding box center [310, 453] width 85 height 16
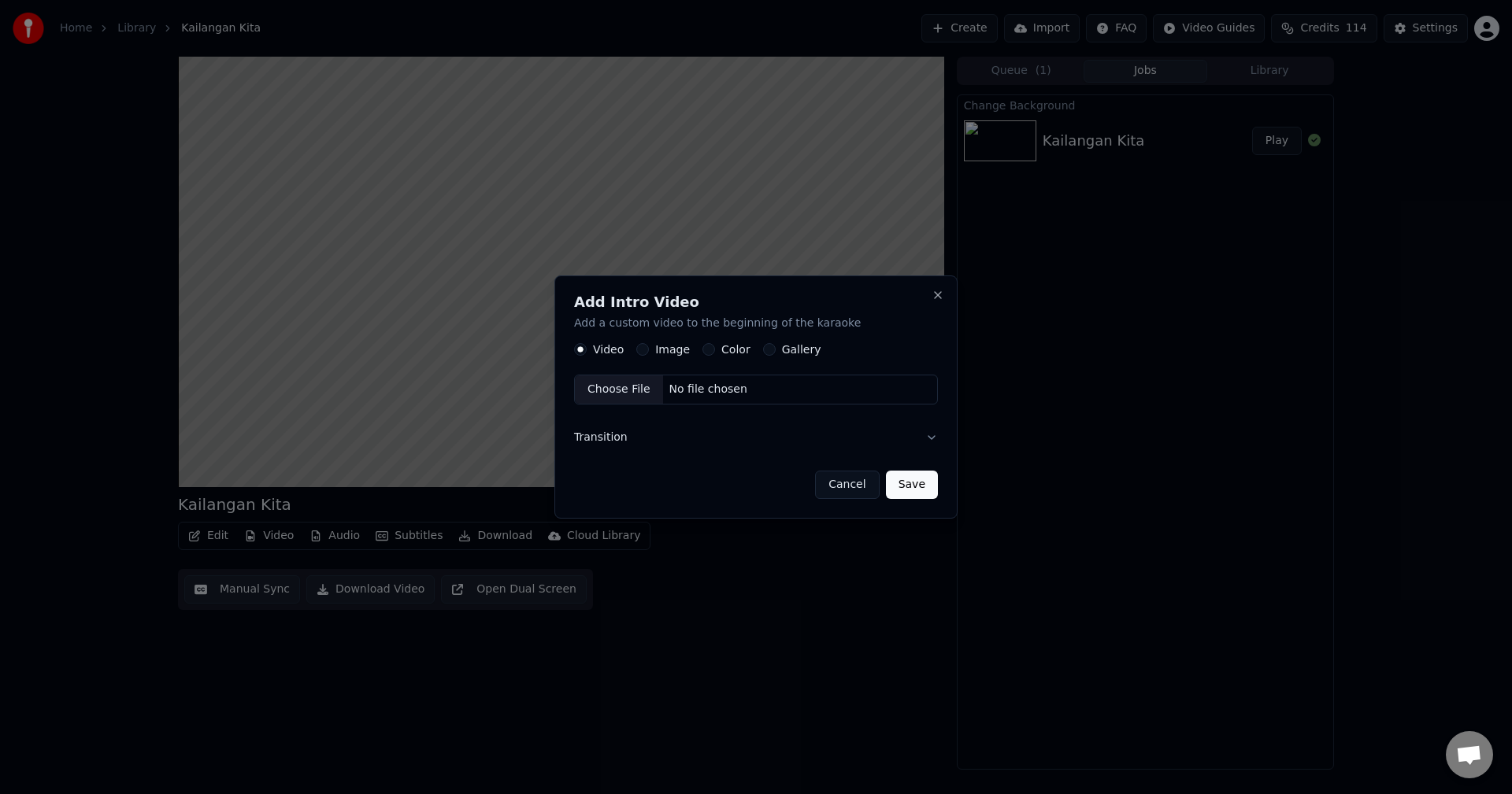
click at [644, 348] on button "Image" at bounding box center [643, 350] width 13 height 13
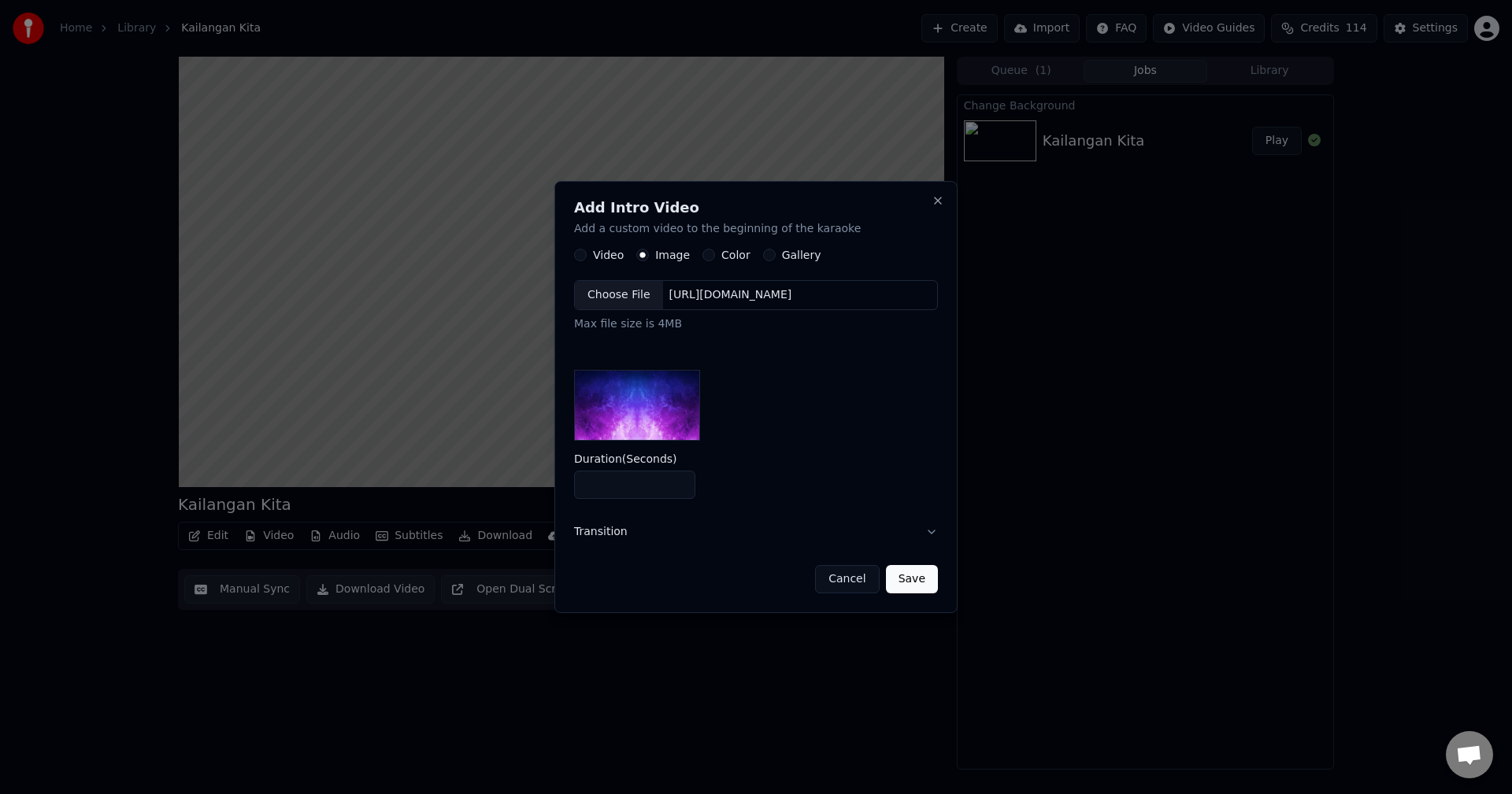
click at [615, 295] on div "Choose File" at bounding box center [618, 297] width 88 height 29
click at [924, 583] on button "Save" at bounding box center [912, 580] width 52 height 29
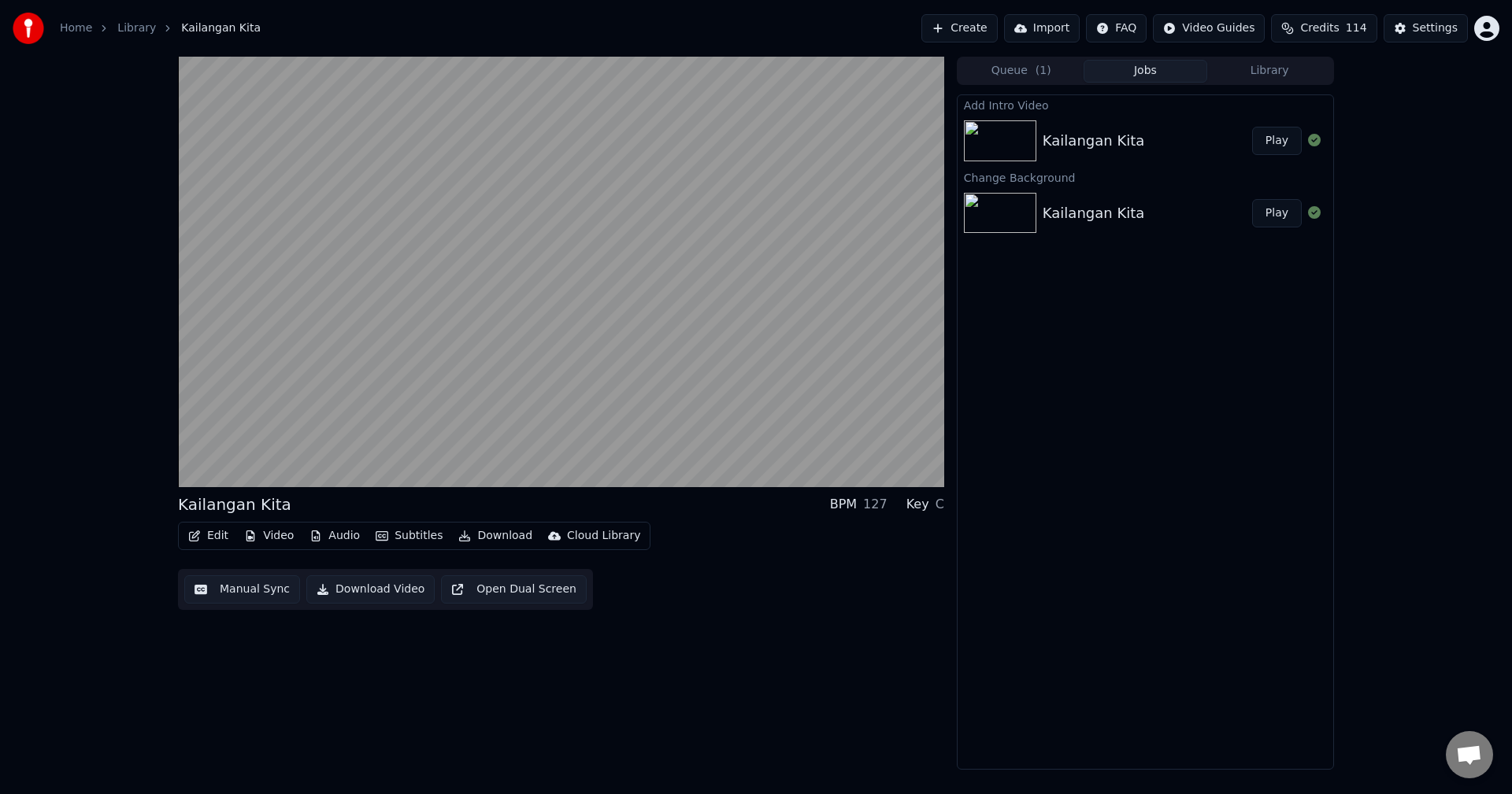
click at [1275, 140] on button "Play" at bounding box center [1276, 141] width 49 height 29
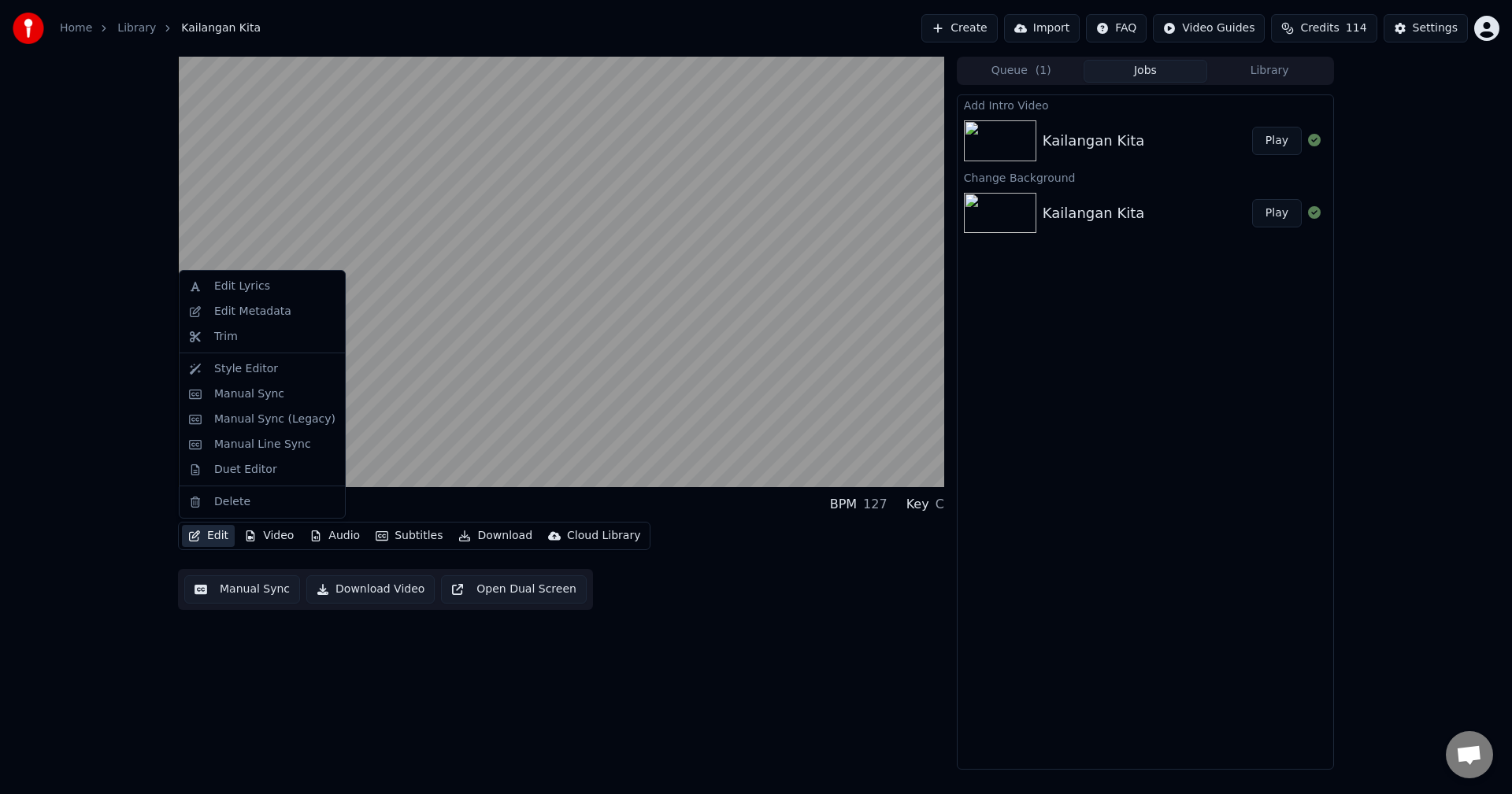
click at [212, 539] on button "Edit" at bounding box center [208, 536] width 53 height 22
click at [237, 393] on div "Manual Sync" at bounding box center [249, 394] width 70 height 16
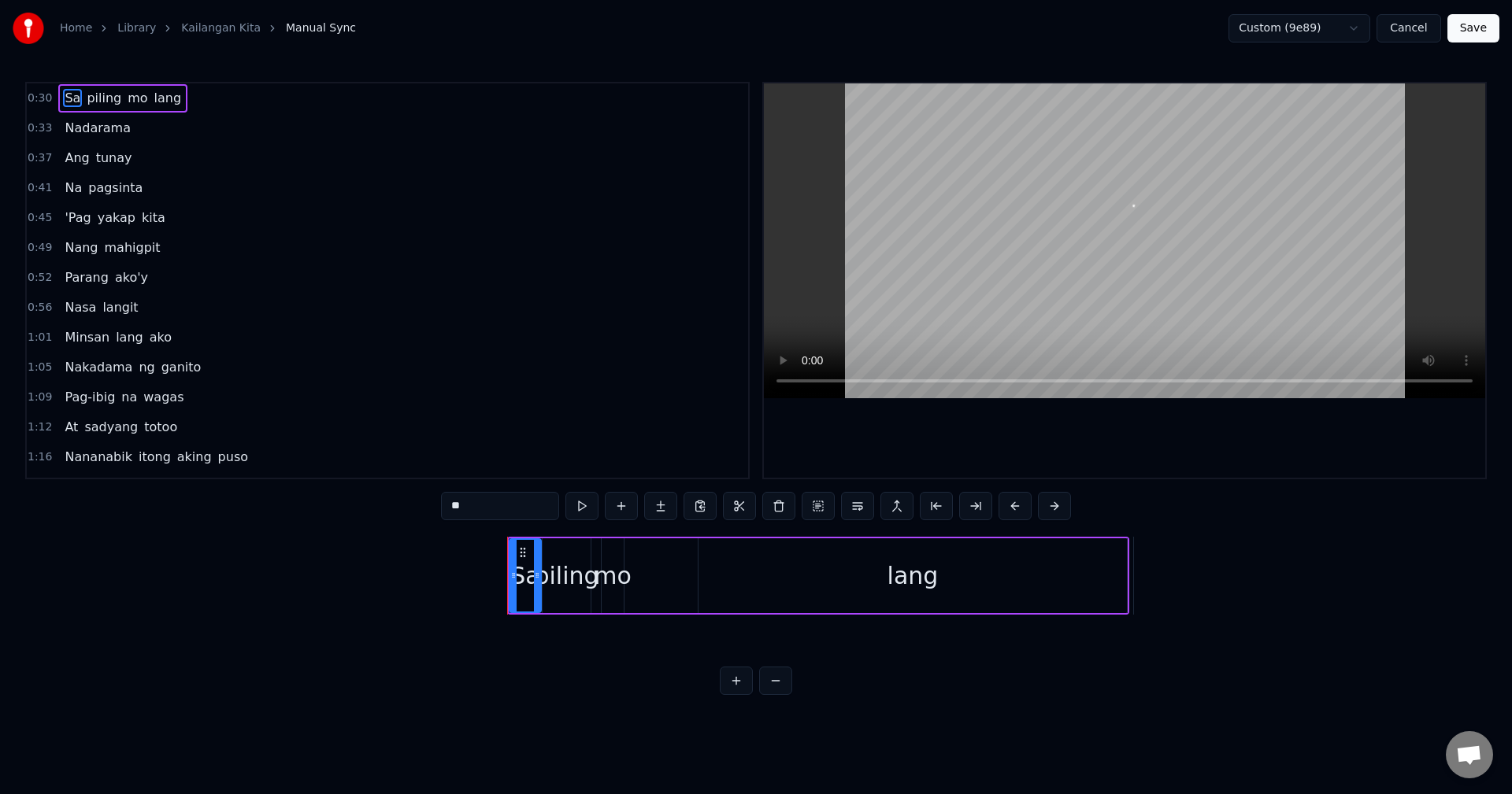
scroll to position [0, 7178]
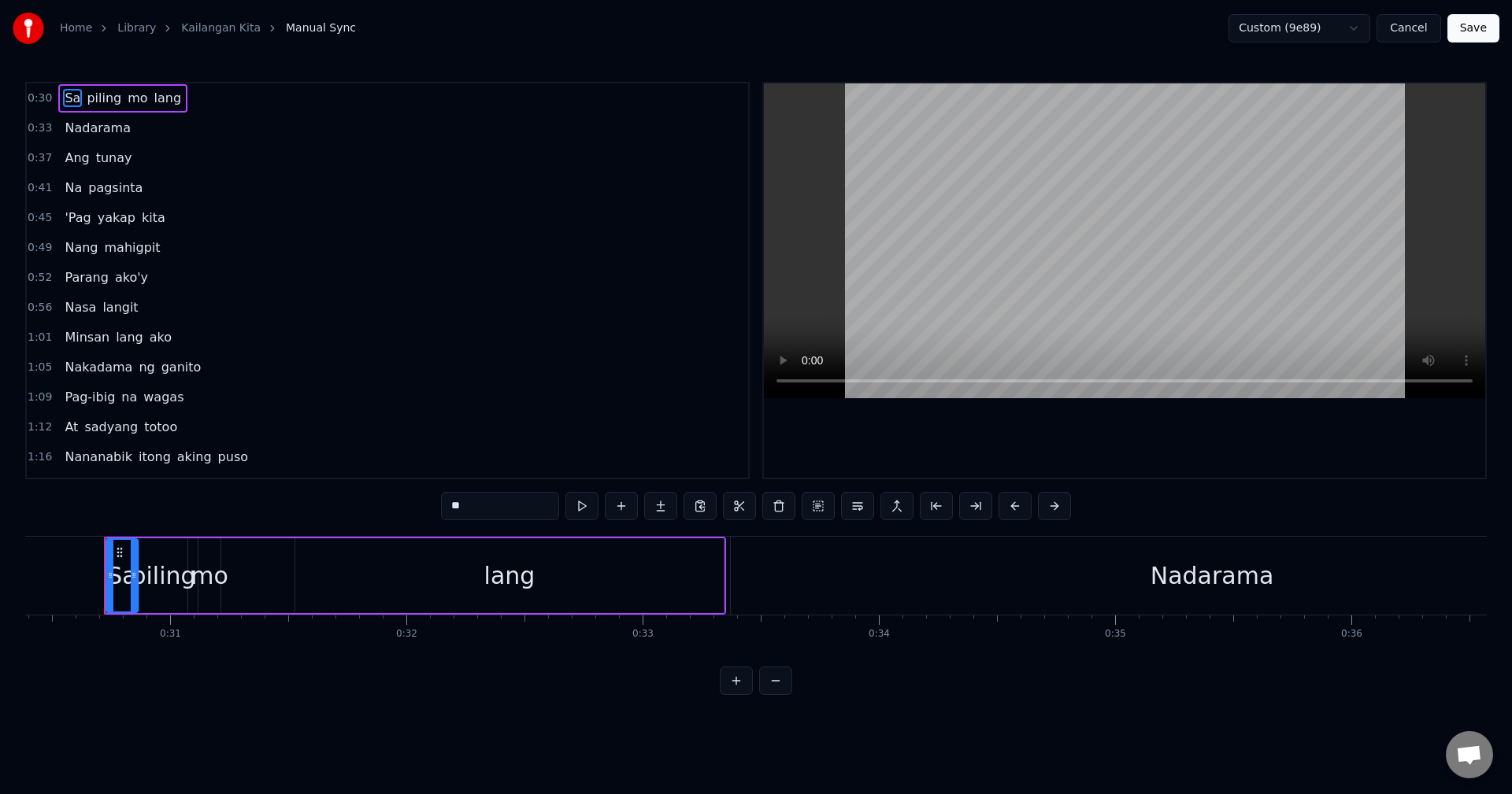
click at [156, 94] on span "lang" at bounding box center [168, 98] width 30 height 18
type input "****"
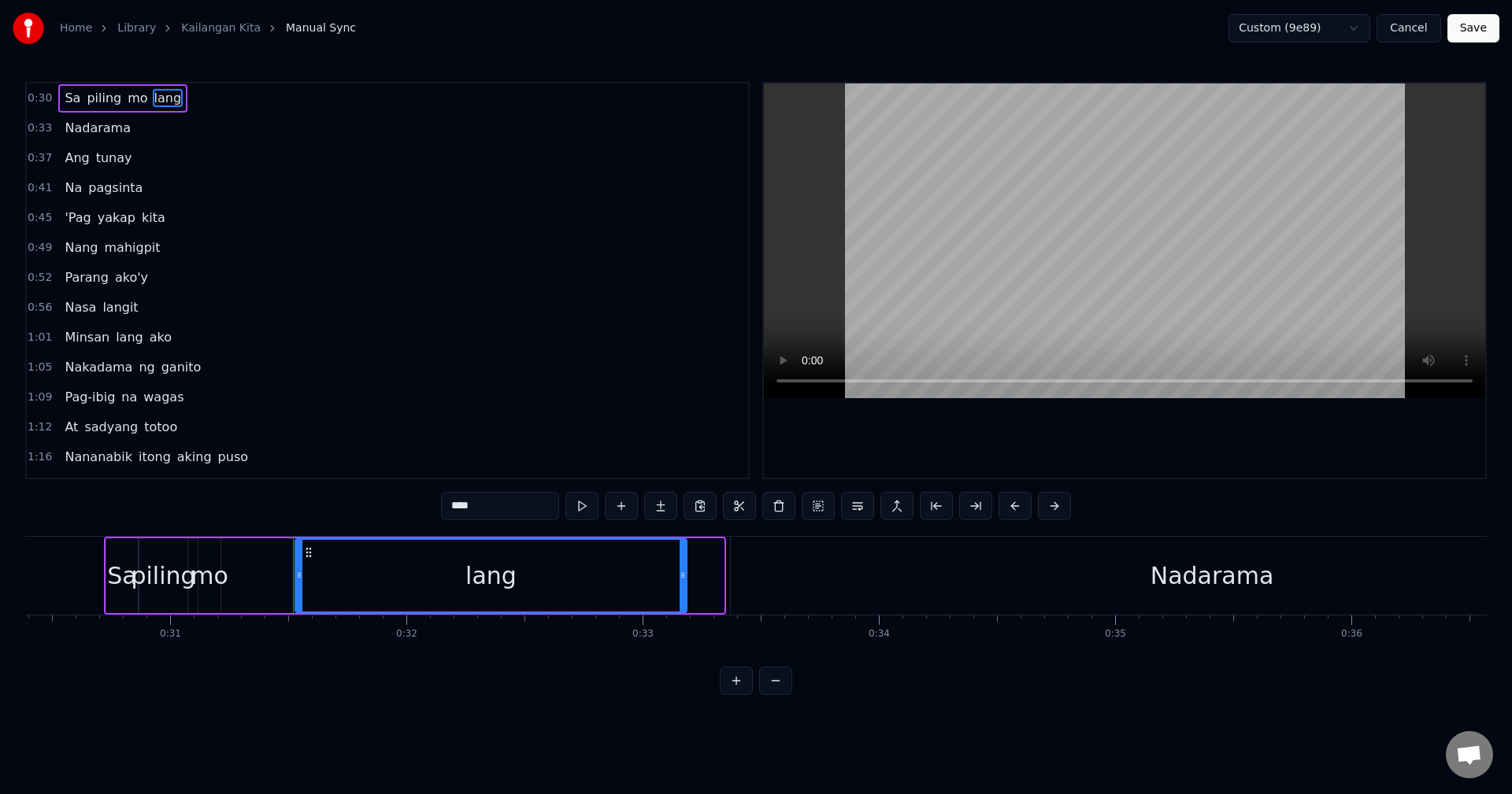
drag, startPoint x: 718, startPoint y: 580, endPoint x: 681, endPoint y: 582, distance: 37.1
click at [681, 582] on div at bounding box center [682, 576] width 6 height 72
drag, startPoint x: 684, startPoint y: 582, endPoint x: 673, endPoint y: 586, distance: 11.7
click at [673, 586] on div at bounding box center [675, 576] width 6 height 72
click at [666, 587] on div at bounding box center [667, 576] width 6 height 72
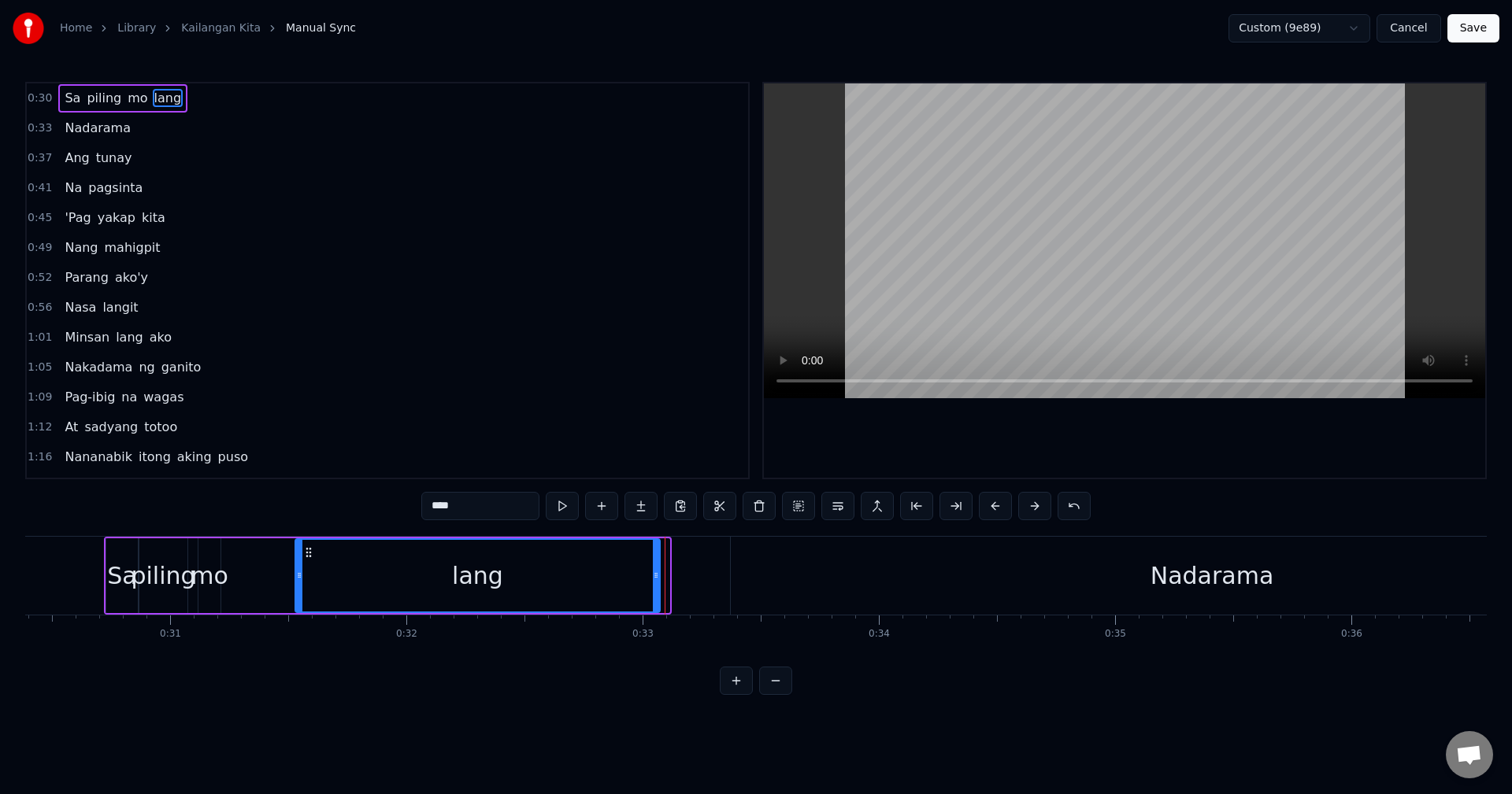
drag, startPoint x: 666, startPoint y: 587, endPoint x: 654, endPoint y: 591, distance: 12.6
click at [654, 591] on div at bounding box center [655, 576] width 6 height 72
drag, startPoint x: 658, startPoint y: 589, endPoint x: 642, endPoint y: 592, distance: 16.3
click at [641, 593] on div "Sa piling mo lang" at bounding box center [382, 575] width 556 height 78
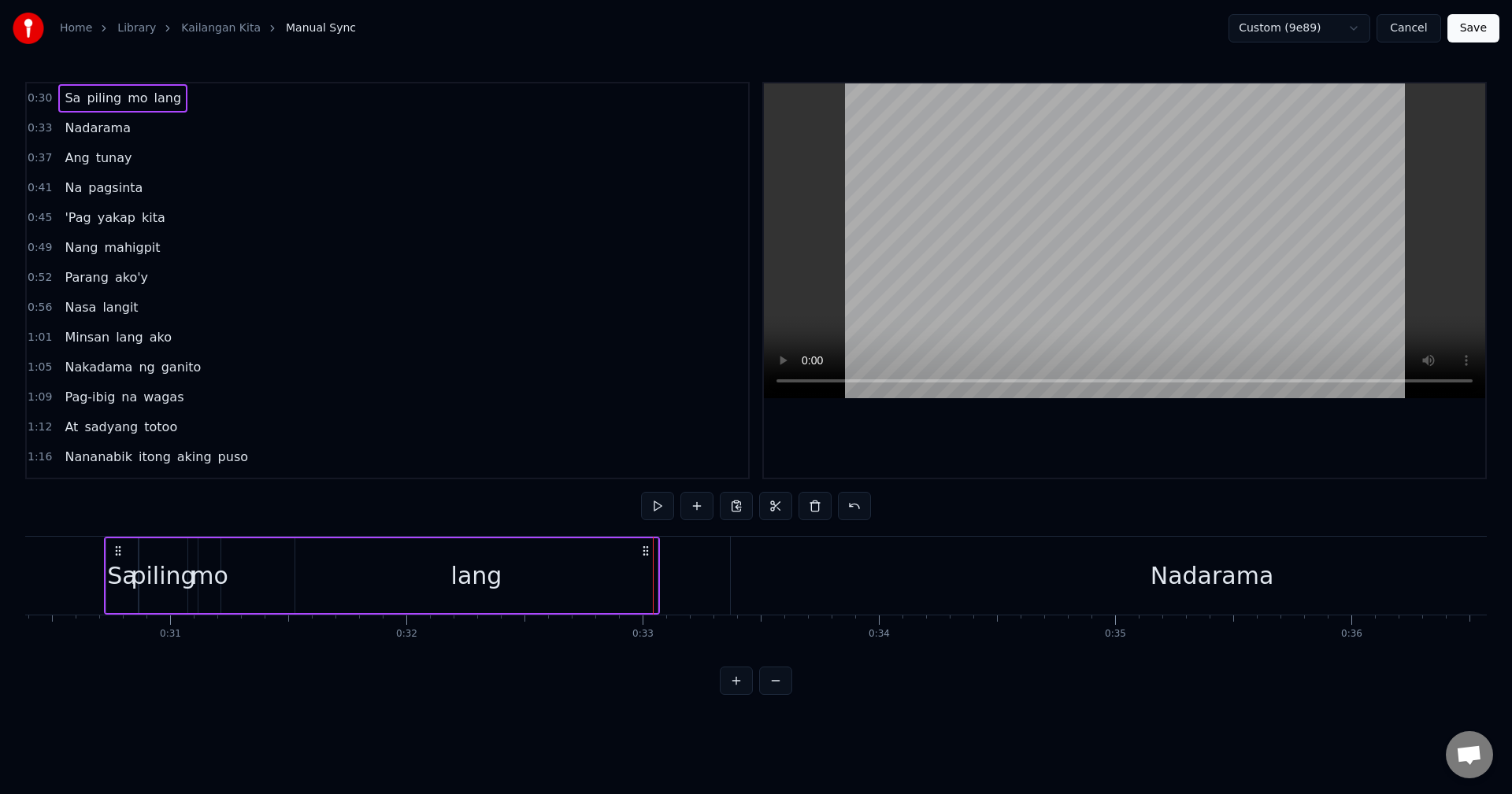
click at [650, 584] on div "lang" at bounding box center [476, 575] width 362 height 74
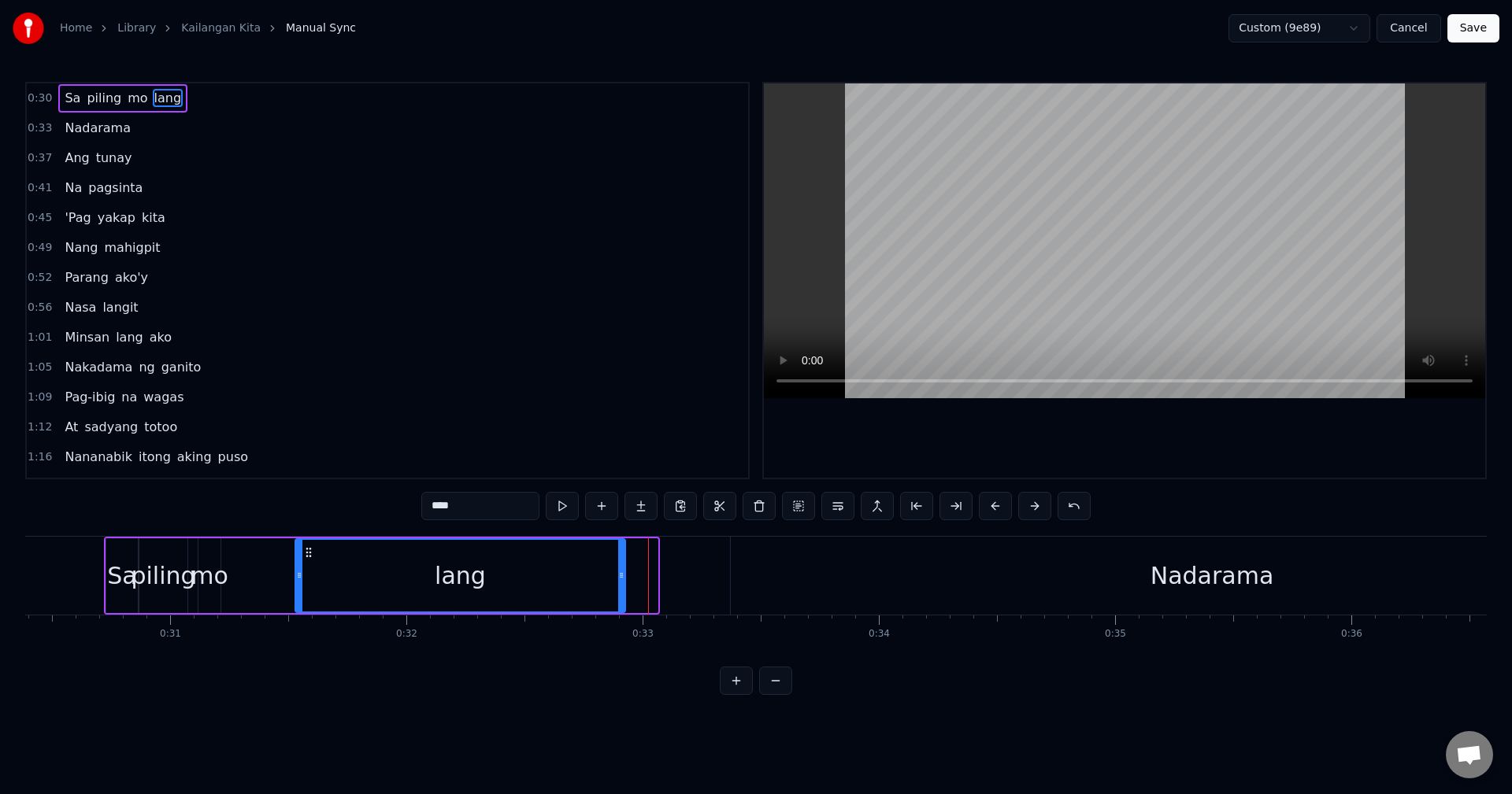
drag, startPoint x: 656, startPoint y: 575, endPoint x: 624, endPoint y: 580, distance: 32.4
click at [624, 580] on icon at bounding box center [621, 575] width 6 height 13
click at [1096, 591] on div "Nadarama" at bounding box center [1212, 575] width 963 height 78
type input "********"
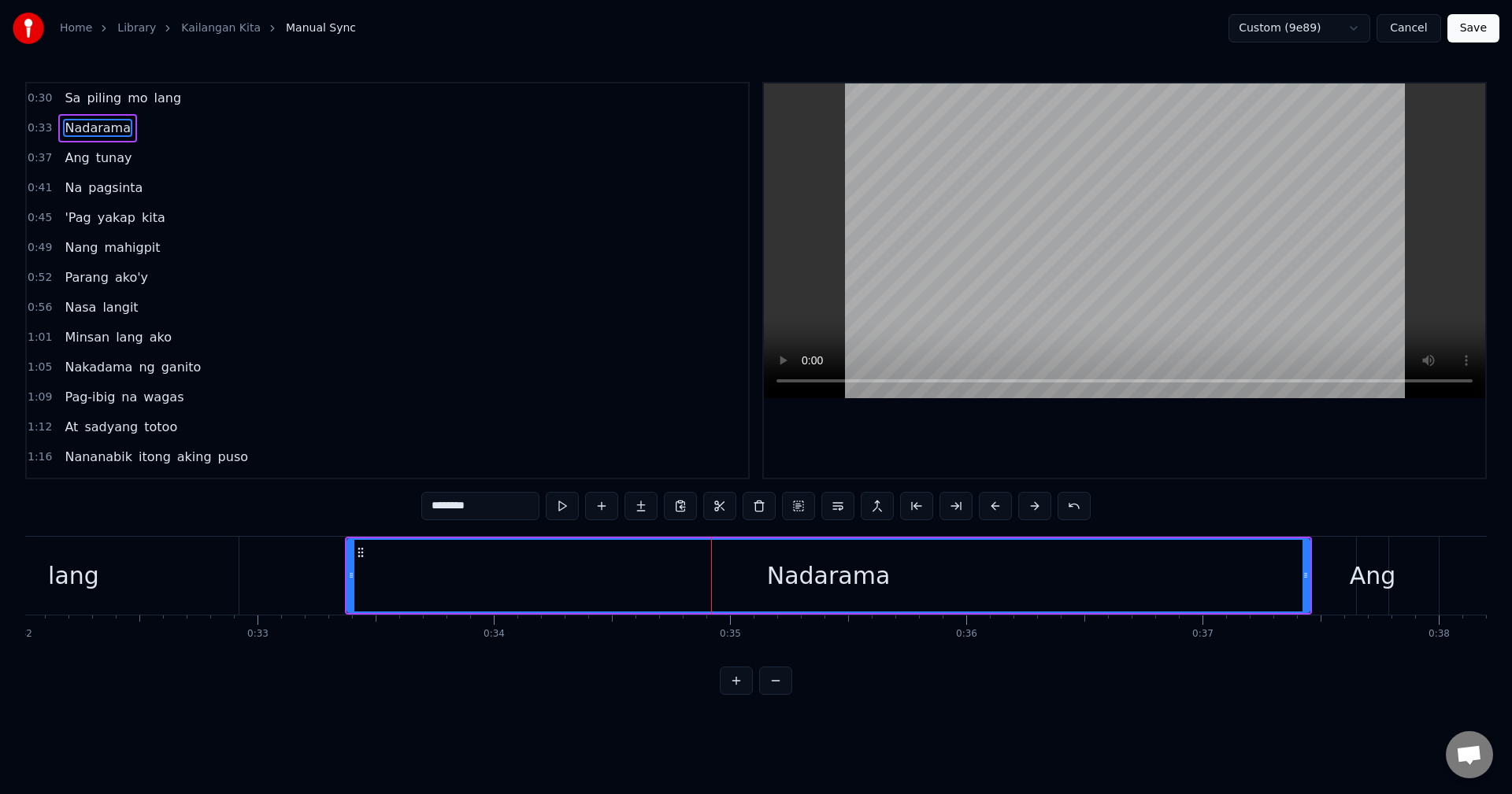
scroll to position [0, 7942]
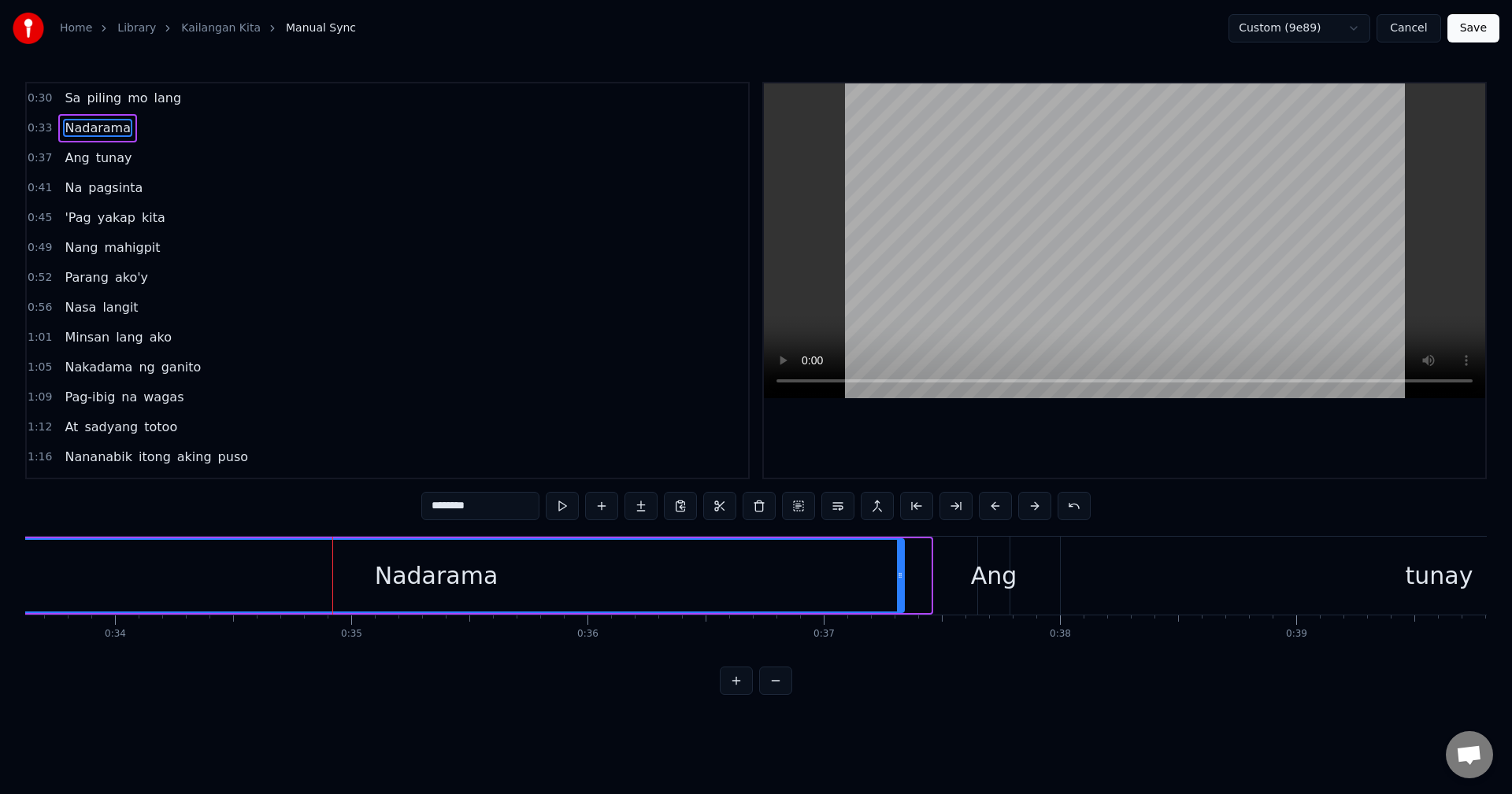
drag, startPoint x: 925, startPoint y: 576, endPoint x: 888, endPoint y: 581, distance: 37.3
click at [897, 581] on icon at bounding box center [900, 575] width 6 height 13
drag, startPoint x: 888, startPoint y: 581, endPoint x: 861, endPoint y: 585, distance: 27.3
click at [861, 585] on div at bounding box center [862, 576] width 6 height 72
drag, startPoint x: 861, startPoint y: 585, endPoint x: 847, endPoint y: 587, distance: 14.1
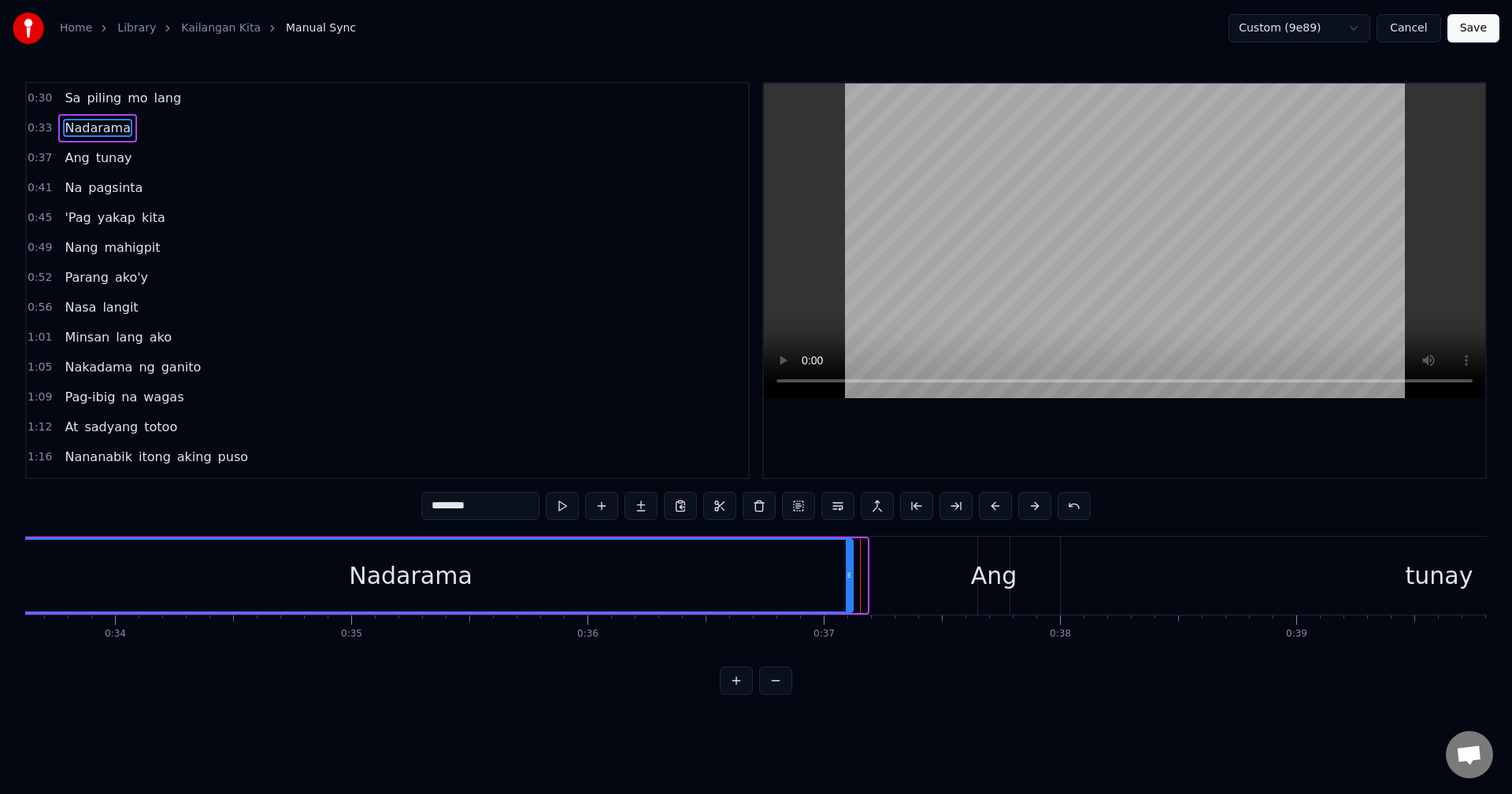
click at [847, 587] on div at bounding box center [849, 576] width 6 height 72
click at [1481, 31] on button "Save" at bounding box center [1473, 29] width 52 height 29
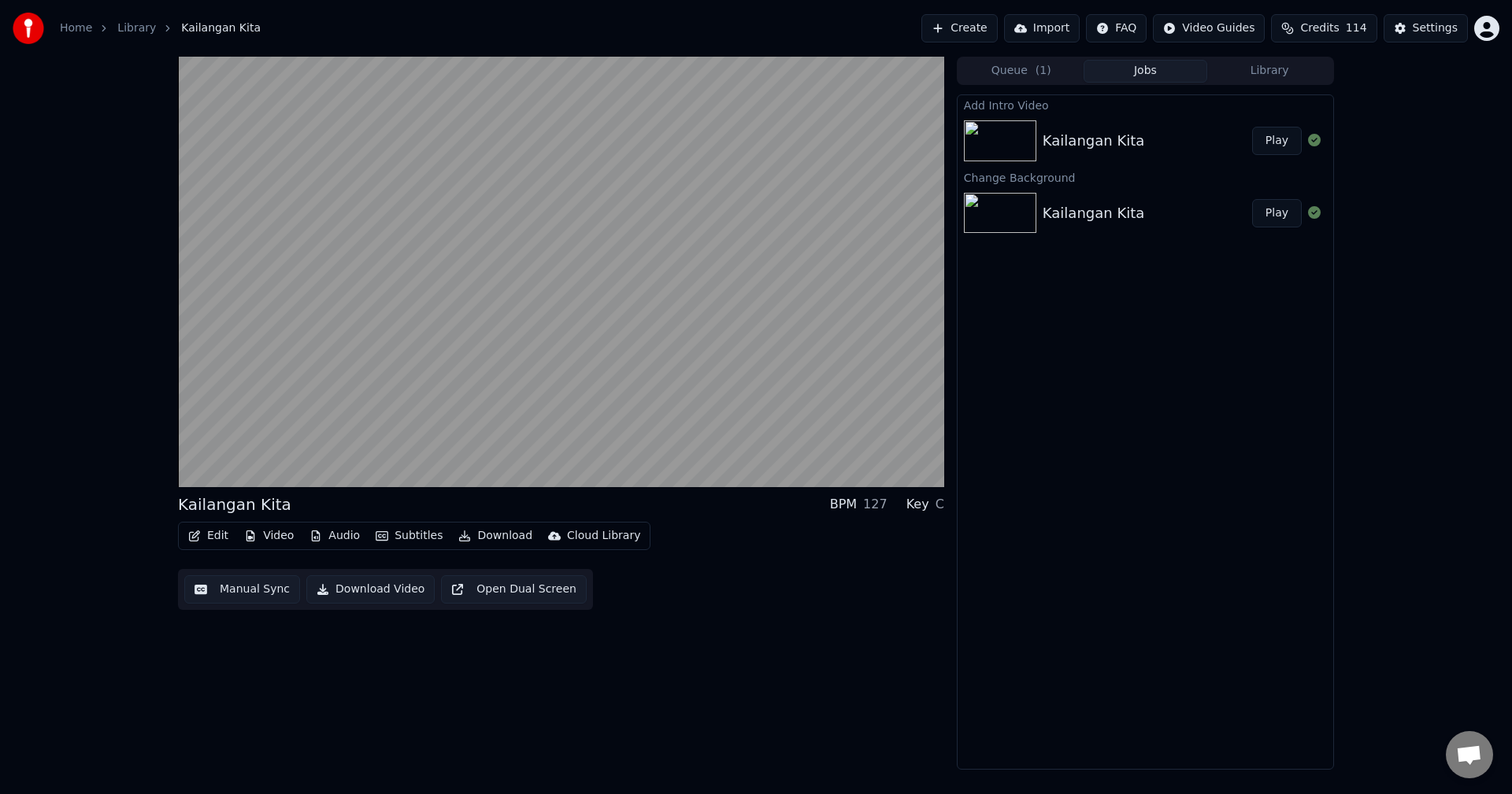
click at [405, 578] on button "Download Video" at bounding box center [370, 590] width 128 height 29
